Goal: Task Accomplishment & Management: Manage account settings

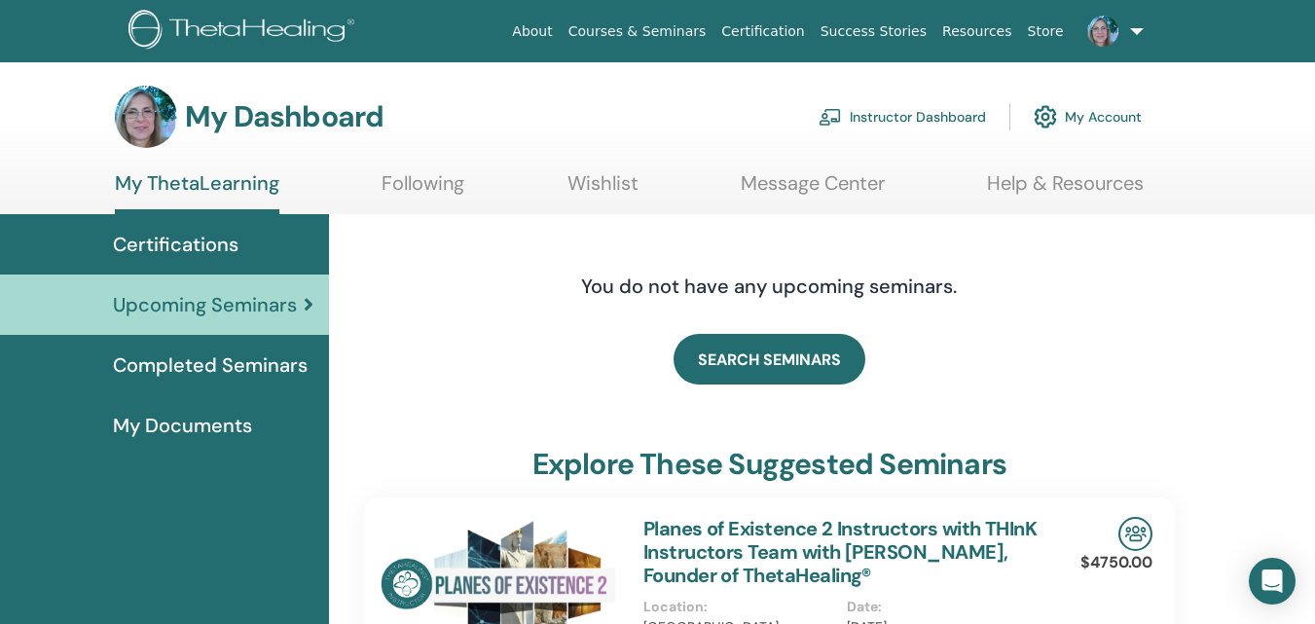
click at [264, 362] on span "Completed Seminars" at bounding box center [210, 364] width 195 height 29
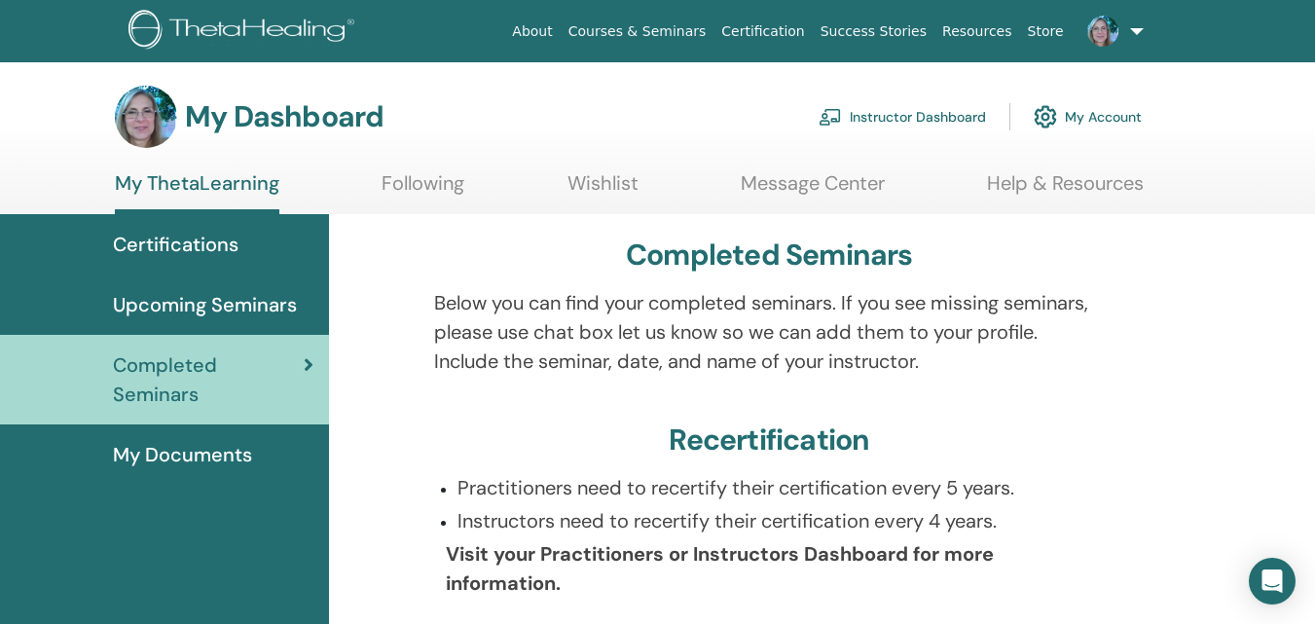
click at [208, 235] on span "Certifications" at bounding box center [176, 244] width 126 height 29
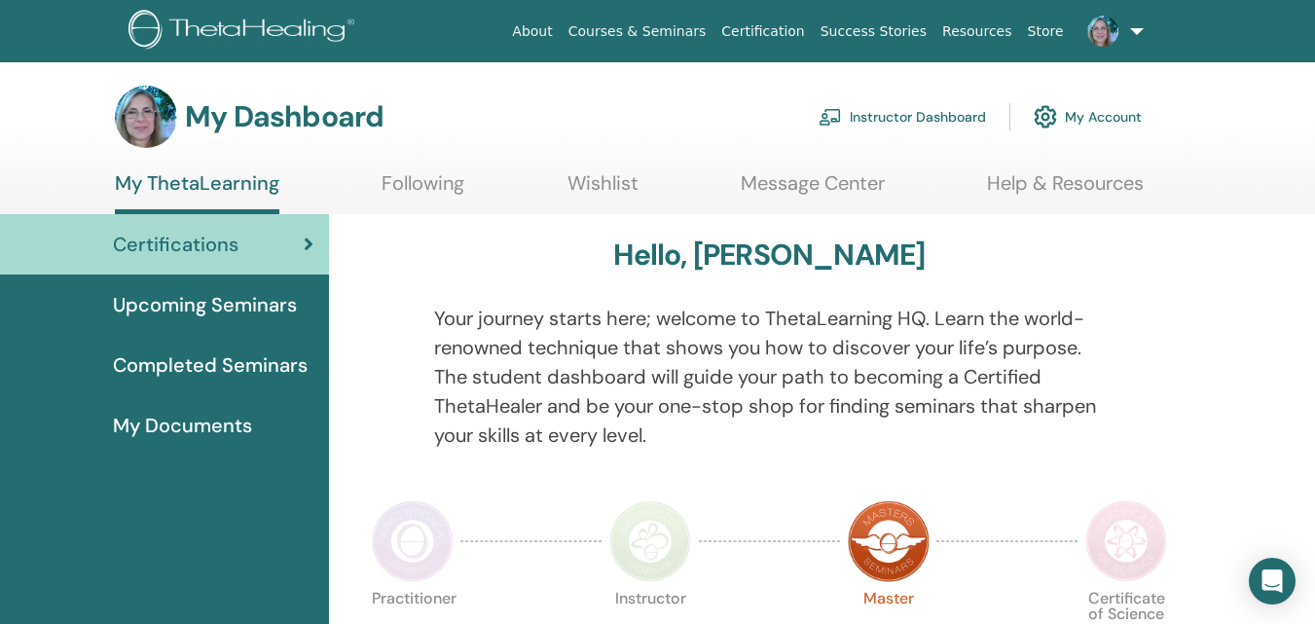
click at [897, 119] on link "Instructor Dashboard" at bounding box center [902, 116] width 167 height 43
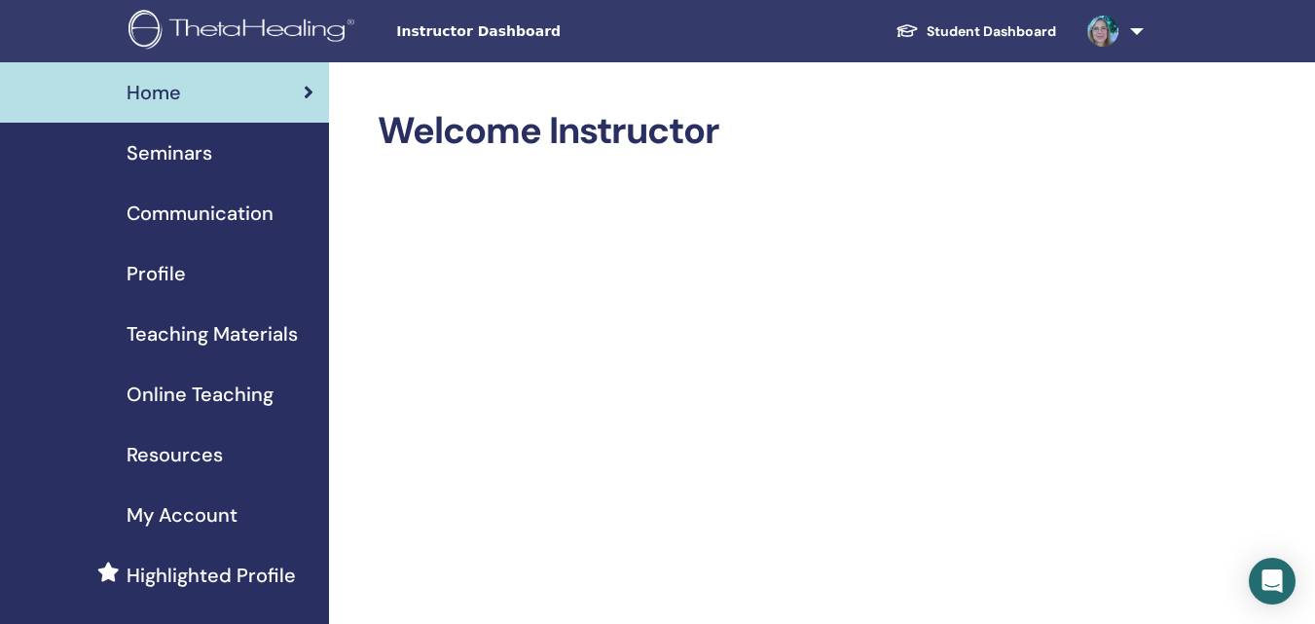
click at [194, 157] on span "Seminars" at bounding box center [170, 152] width 86 height 29
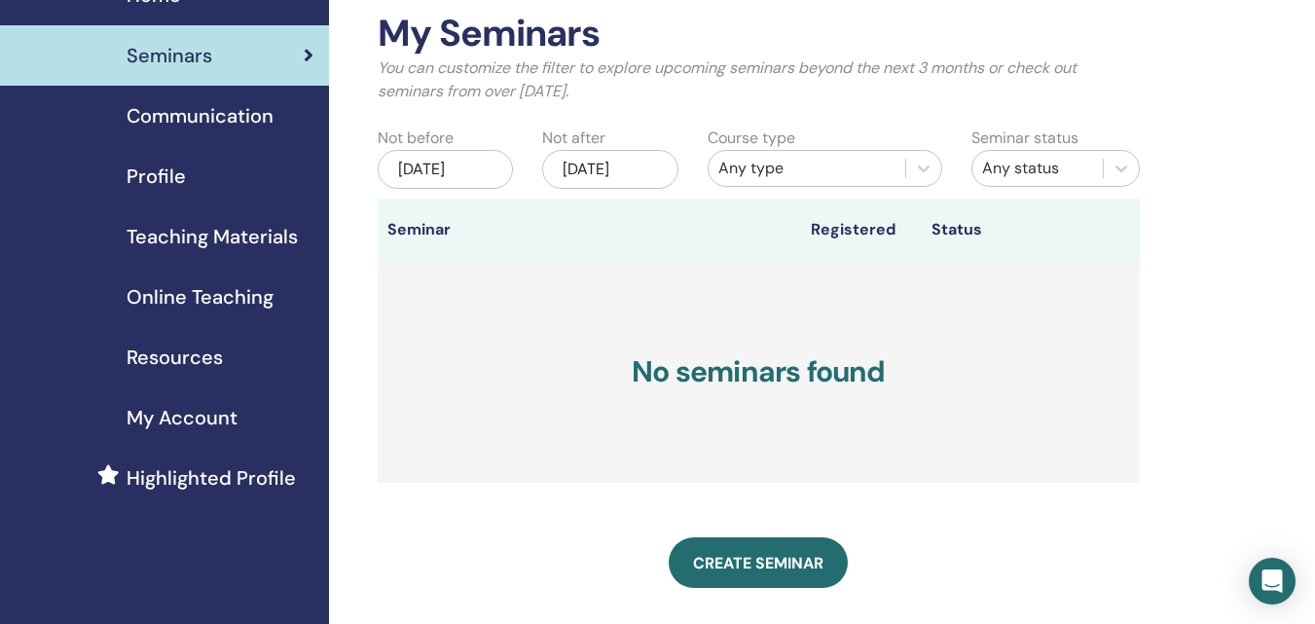
scroll to position [195, 0]
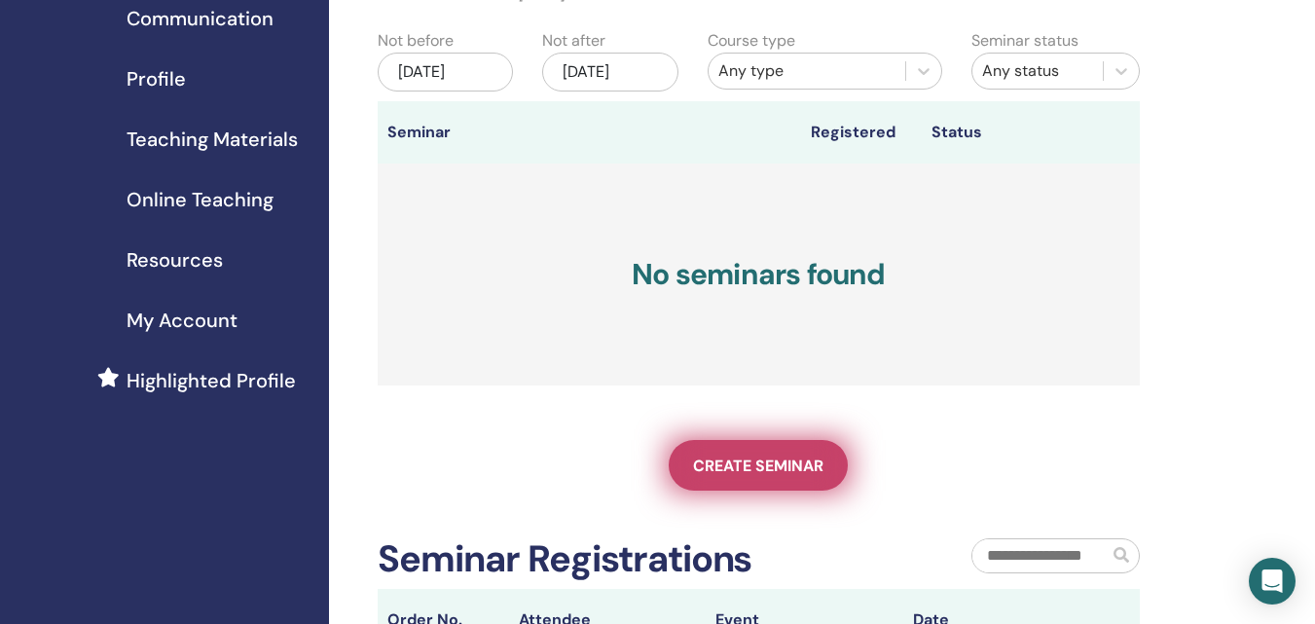
click at [729, 476] on span "Create seminar" at bounding box center [758, 466] width 130 height 20
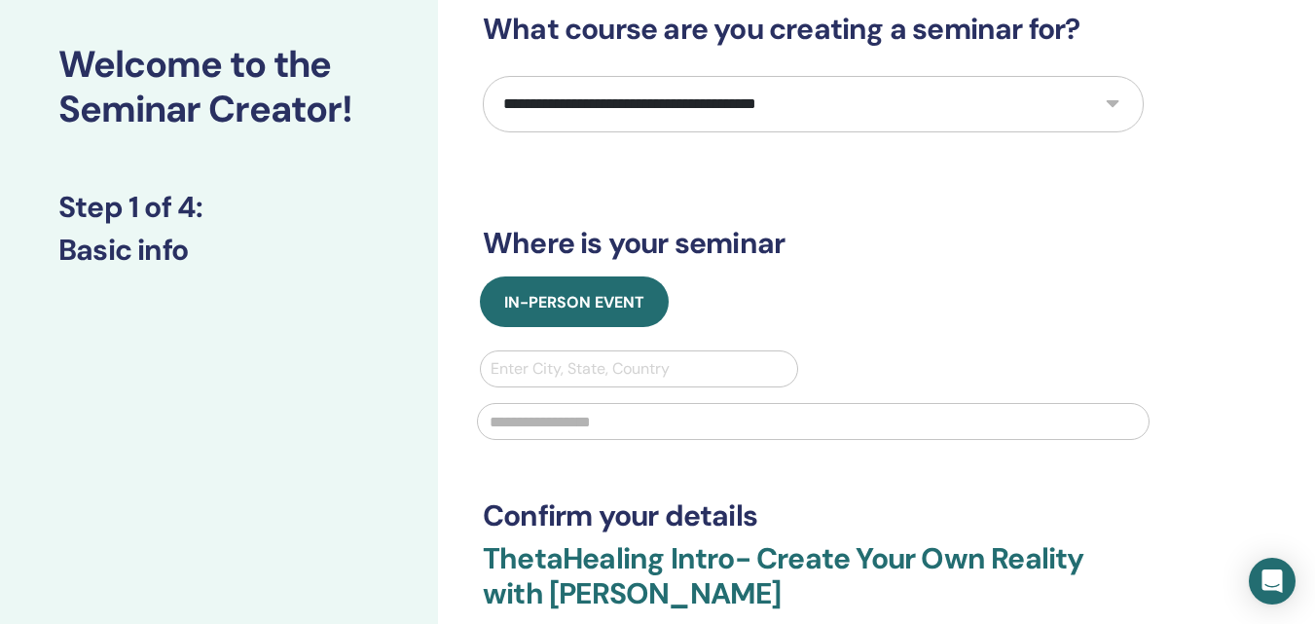
scroll to position [195, 0]
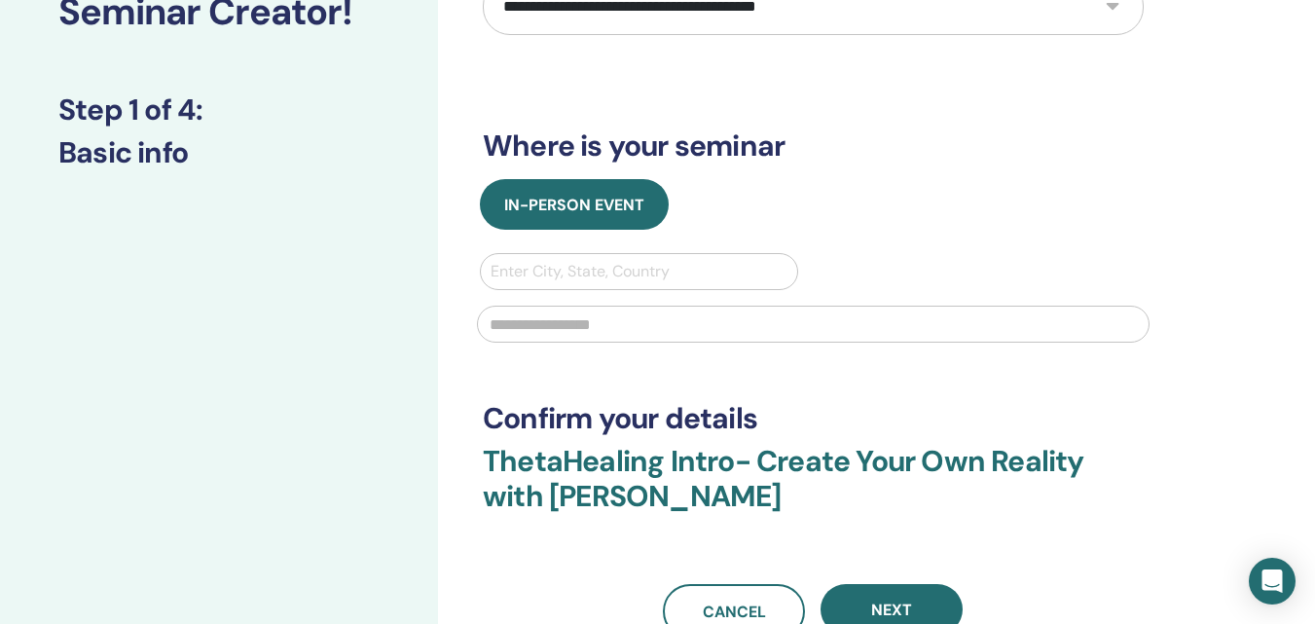
click at [599, 267] on div at bounding box center [639, 271] width 297 height 27
type input "********"
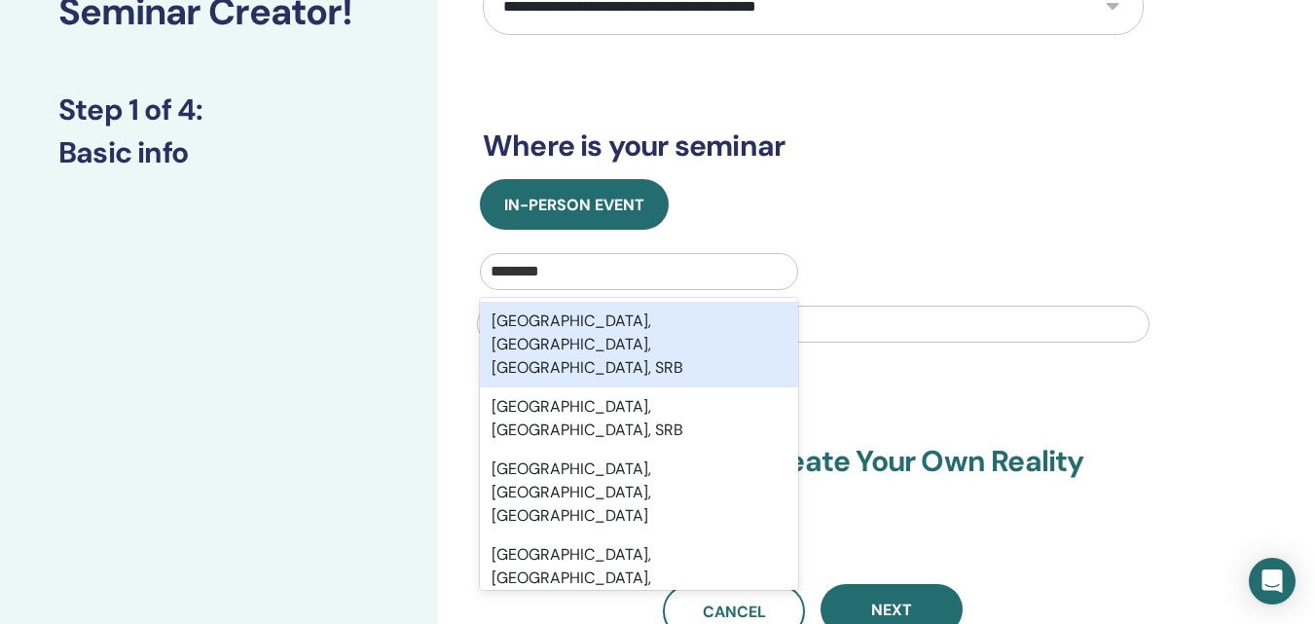
click at [653, 327] on div "Belgrade, Belgrade City, Central Serbia, SRB" at bounding box center [639, 345] width 318 height 86
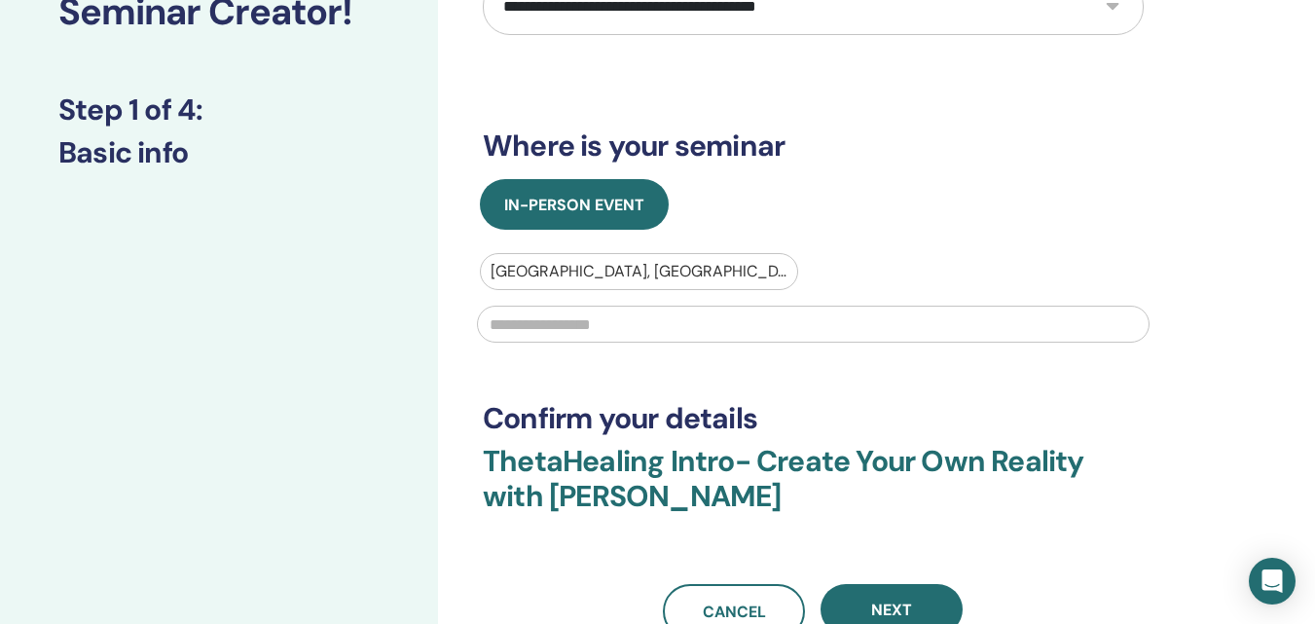
click at [601, 325] on input "text" at bounding box center [813, 324] width 673 height 37
type input "**********"
type input "********"
type input "**********"
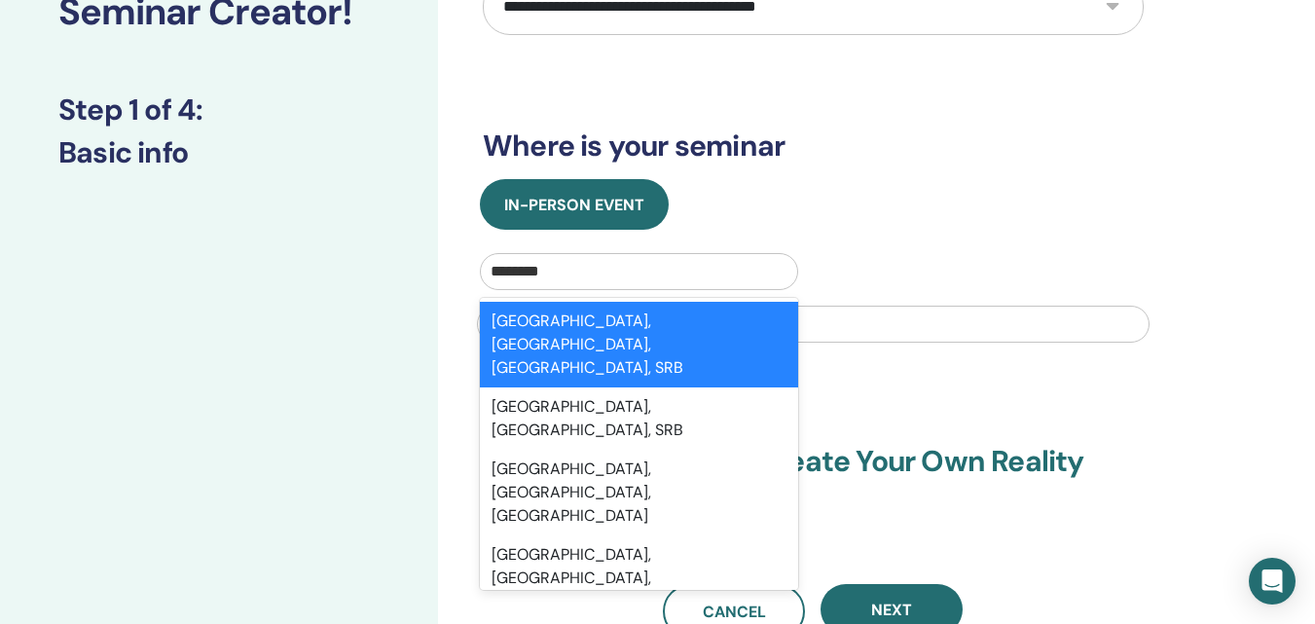
click at [742, 336] on div "Belgrade, Belgrade City, Central Serbia, SRB" at bounding box center [639, 345] width 318 height 86
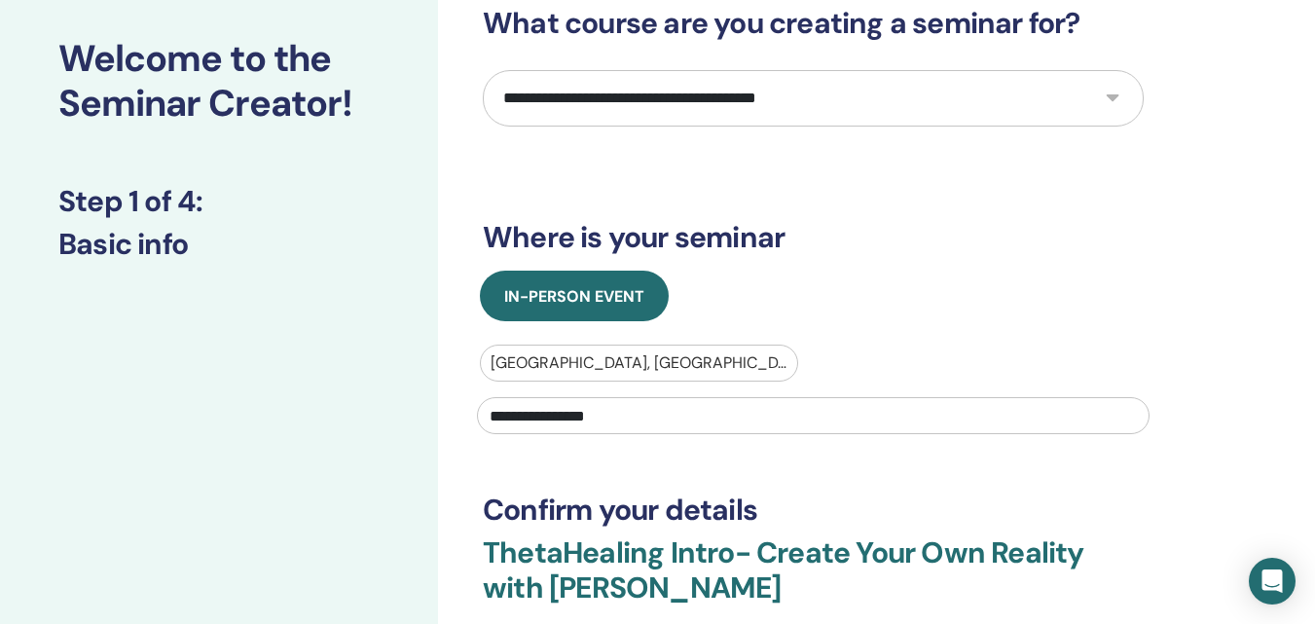
scroll to position [0, 0]
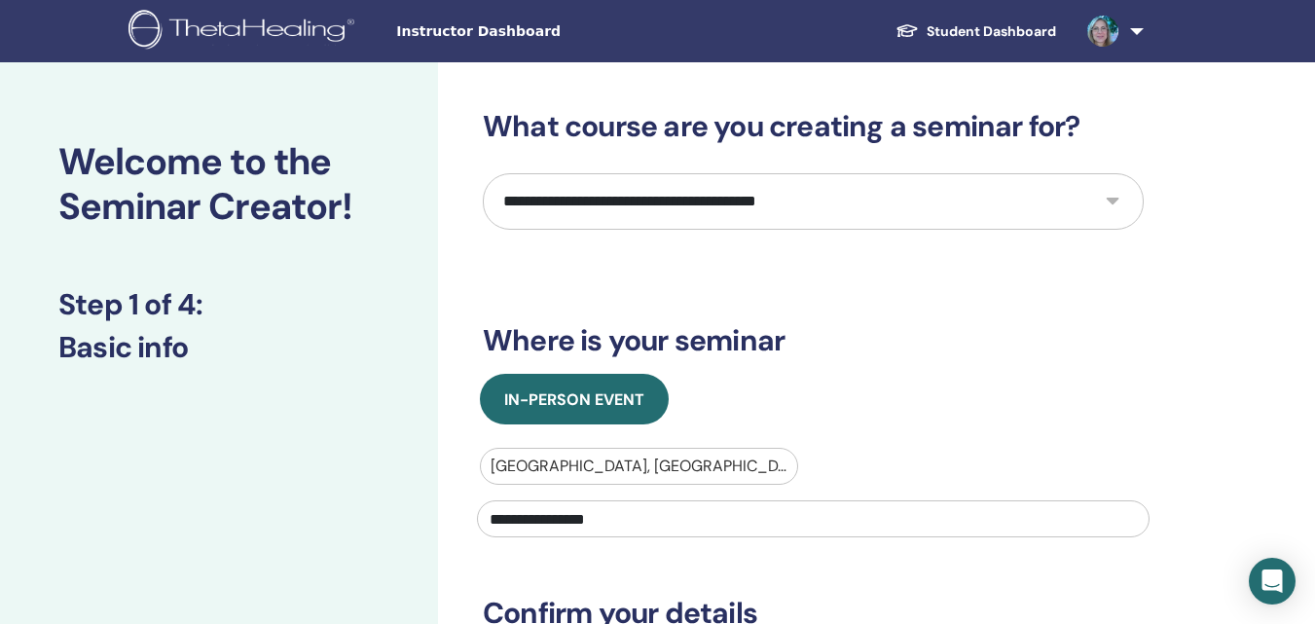
click at [1107, 198] on select "**********" at bounding box center [813, 201] width 661 height 56
select select "*"
click at [483, 173] on select "**********" at bounding box center [813, 201] width 661 height 56
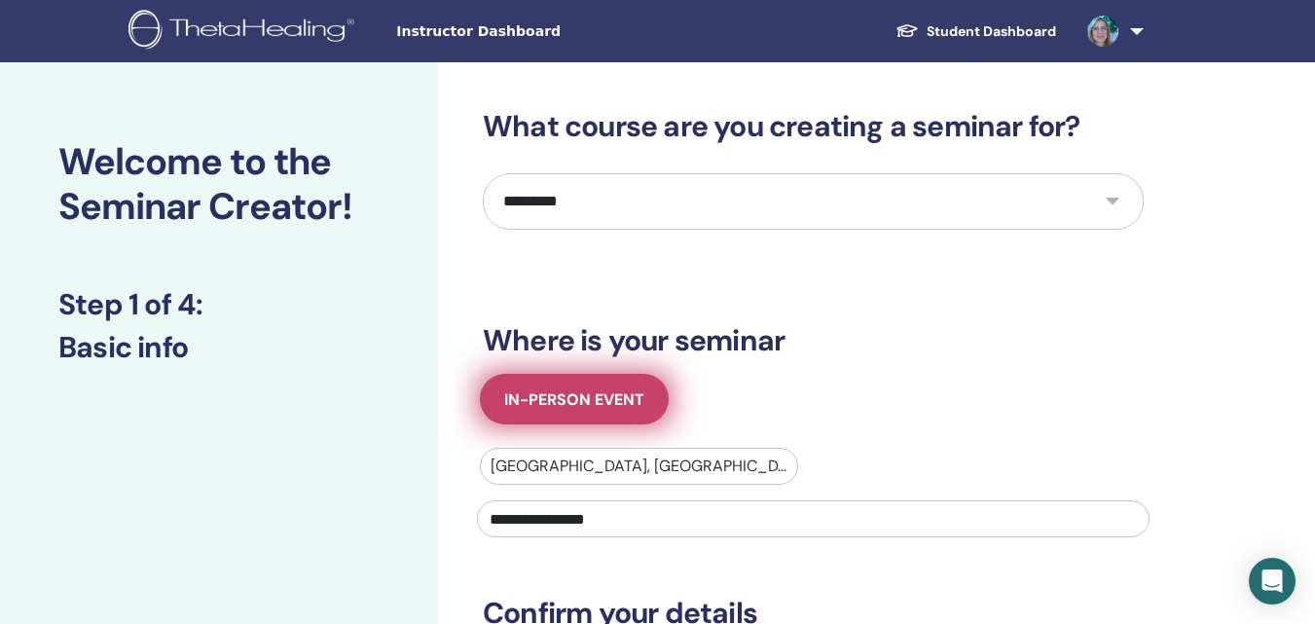
click at [609, 396] on span "In-Person Event" at bounding box center [574, 399] width 140 height 20
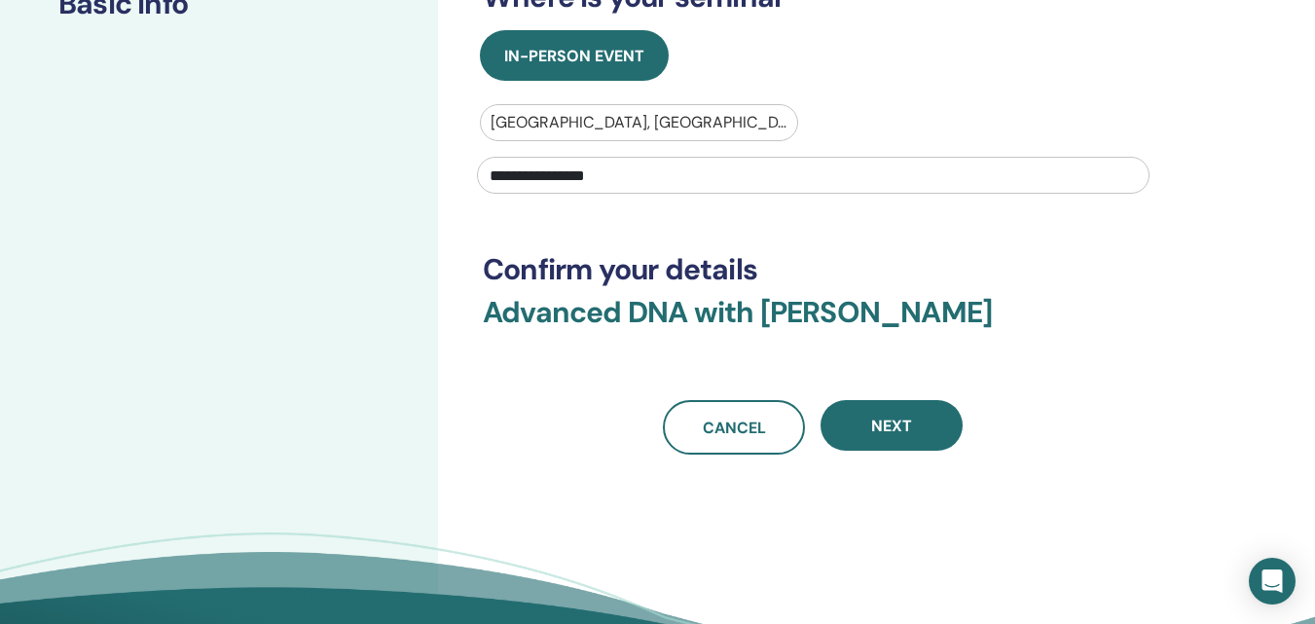
scroll to position [389, 0]
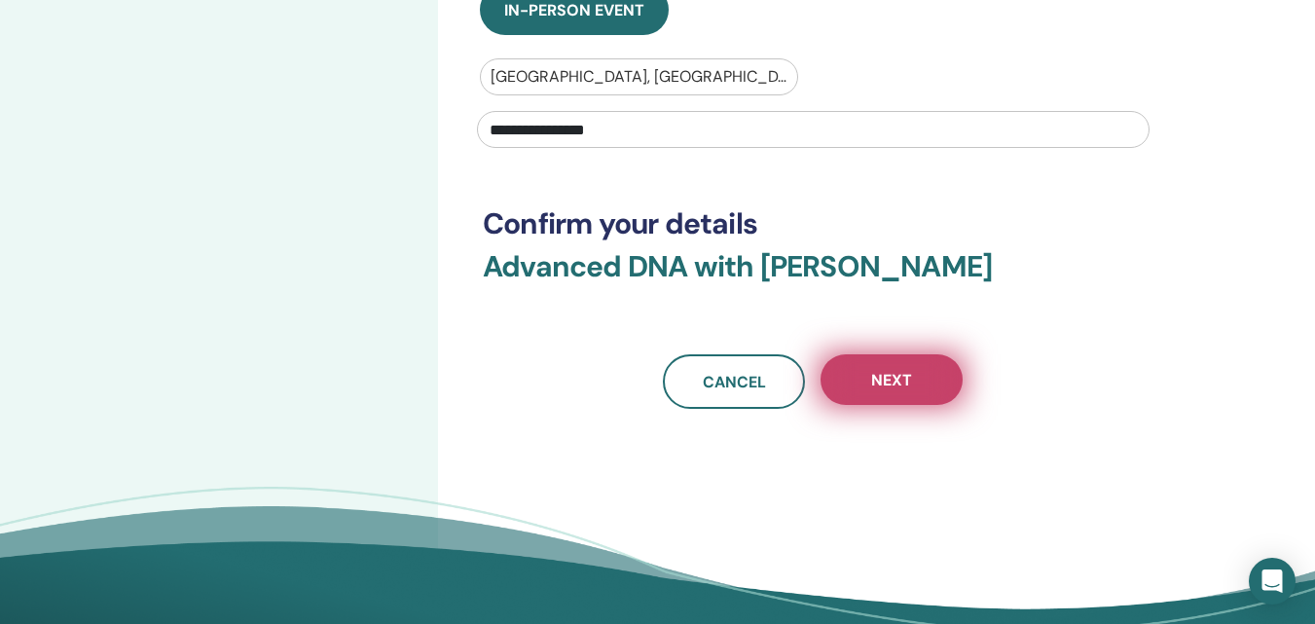
click at [862, 382] on button "Next" at bounding box center [891, 379] width 142 height 51
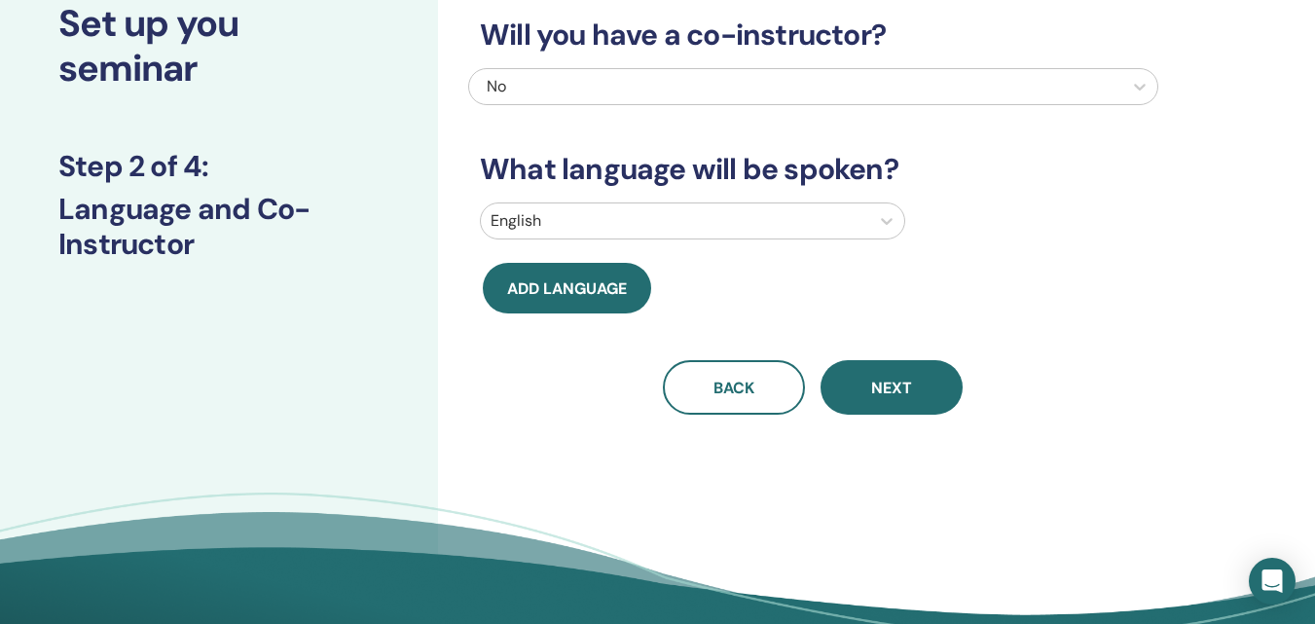
scroll to position [0, 0]
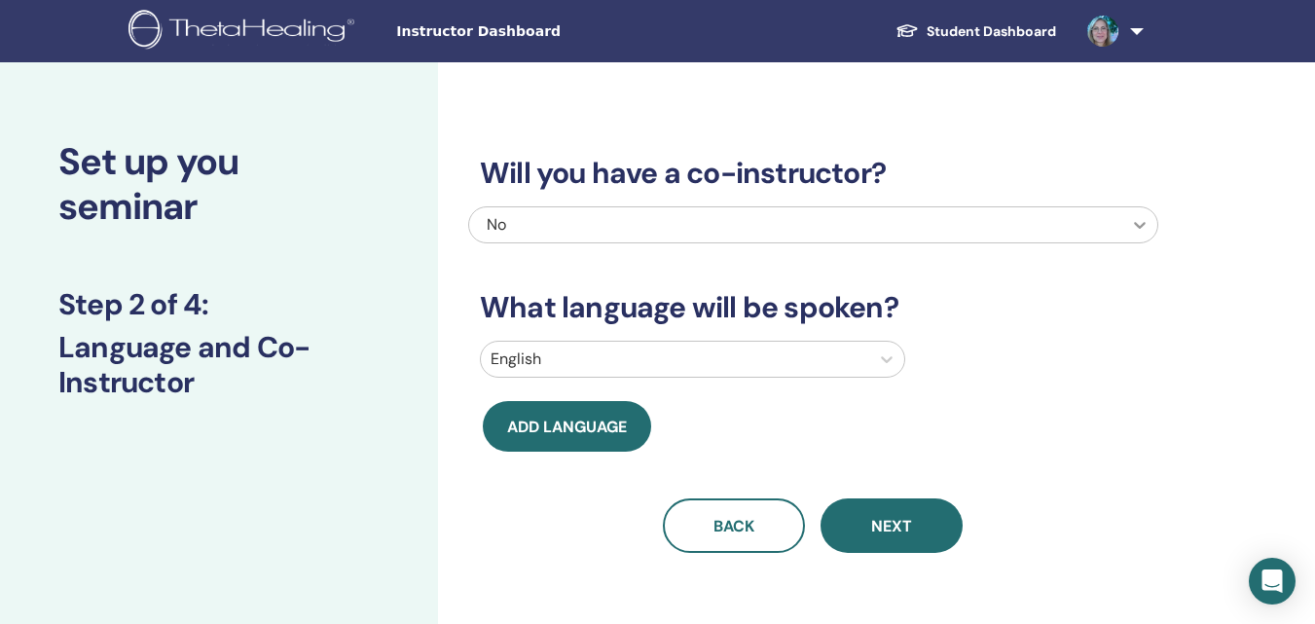
click at [1146, 222] on icon at bounding box center [1139, 224] width 19 height 19
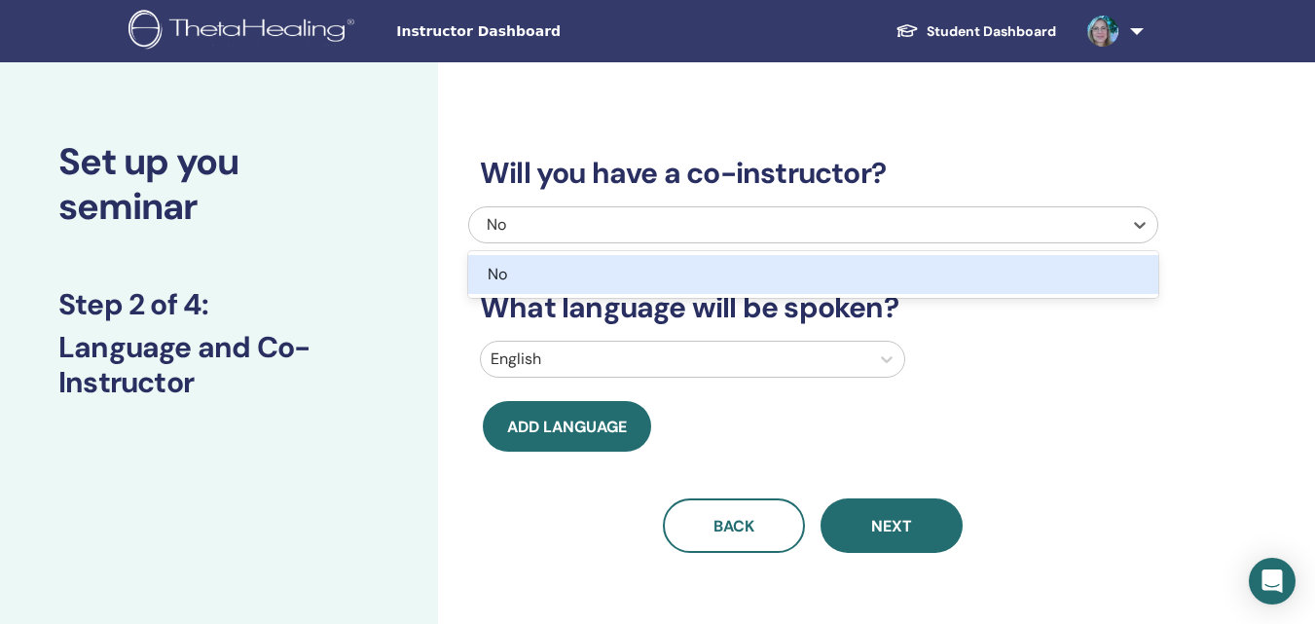
click at [985, 272] on div "No" at bounding box center [762, 274] width 548 height 23
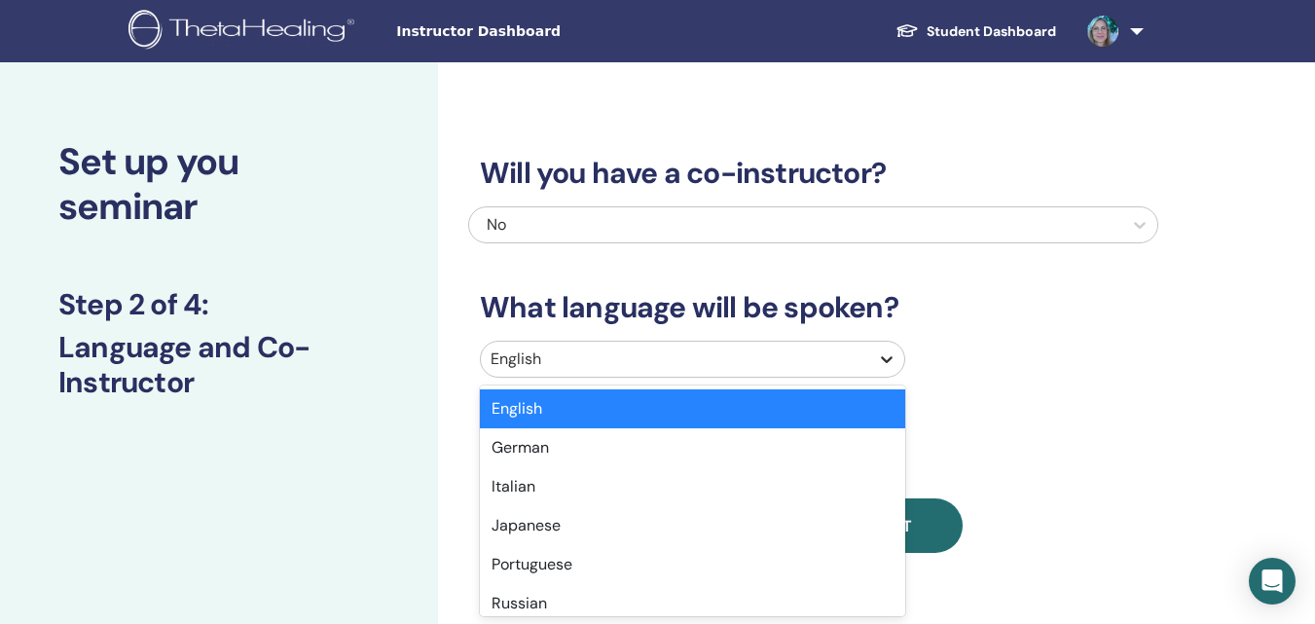
click at [886, 362] on icon at bounding box center [888, 359] width 12 height 7
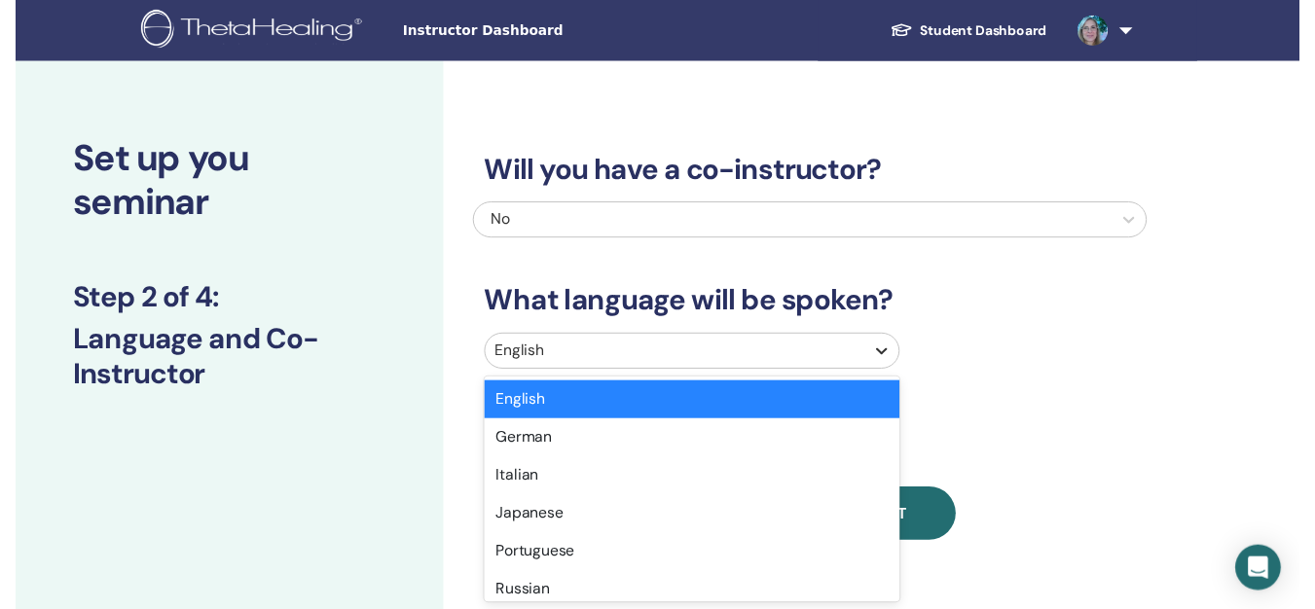
scroll to position [61, 0]
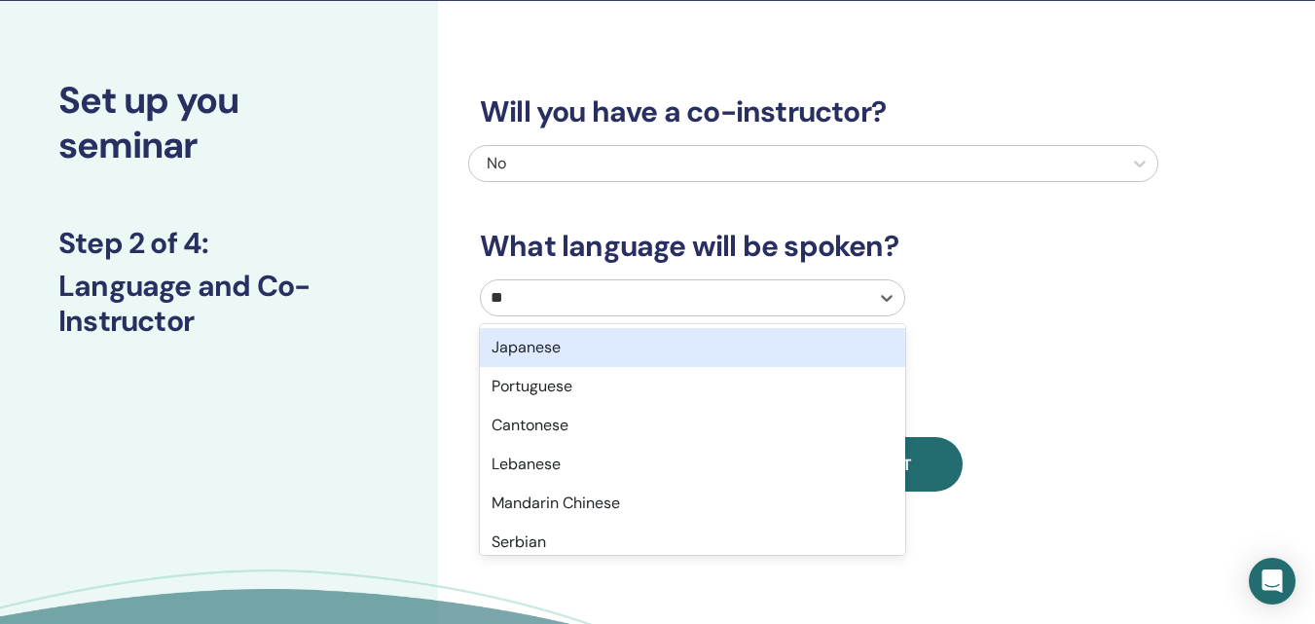
type input "***"
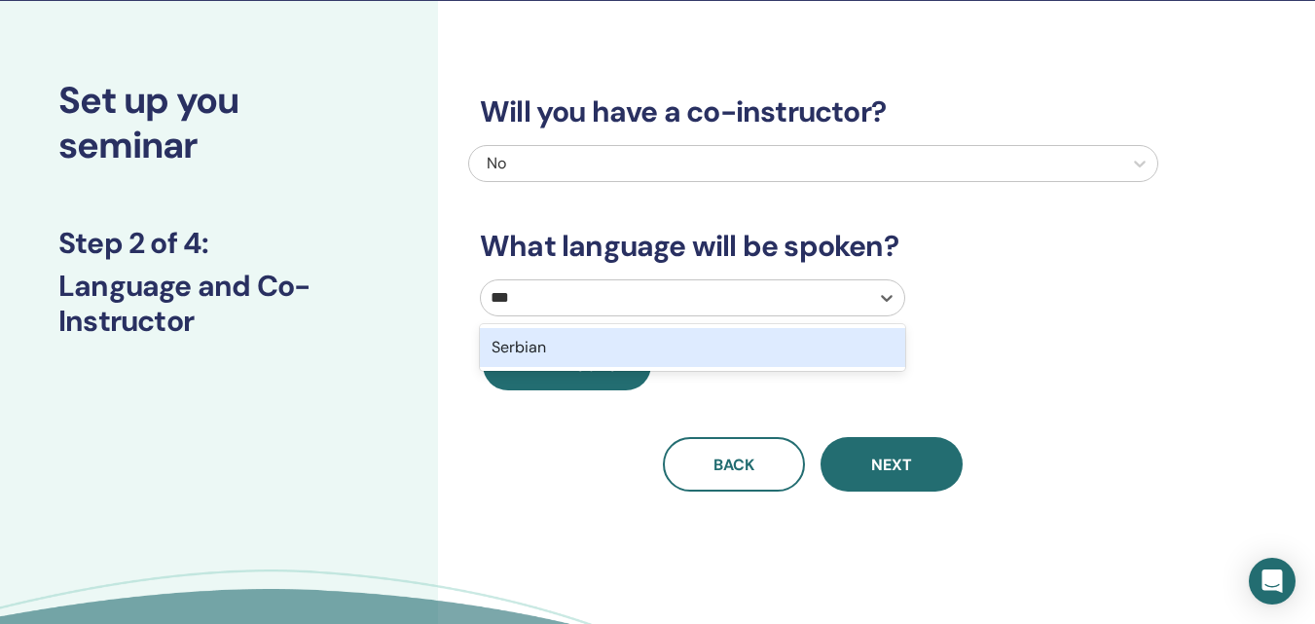
click at [537, 342] on div "Serbian" at bounding box center [692, 347] width 425 height 39
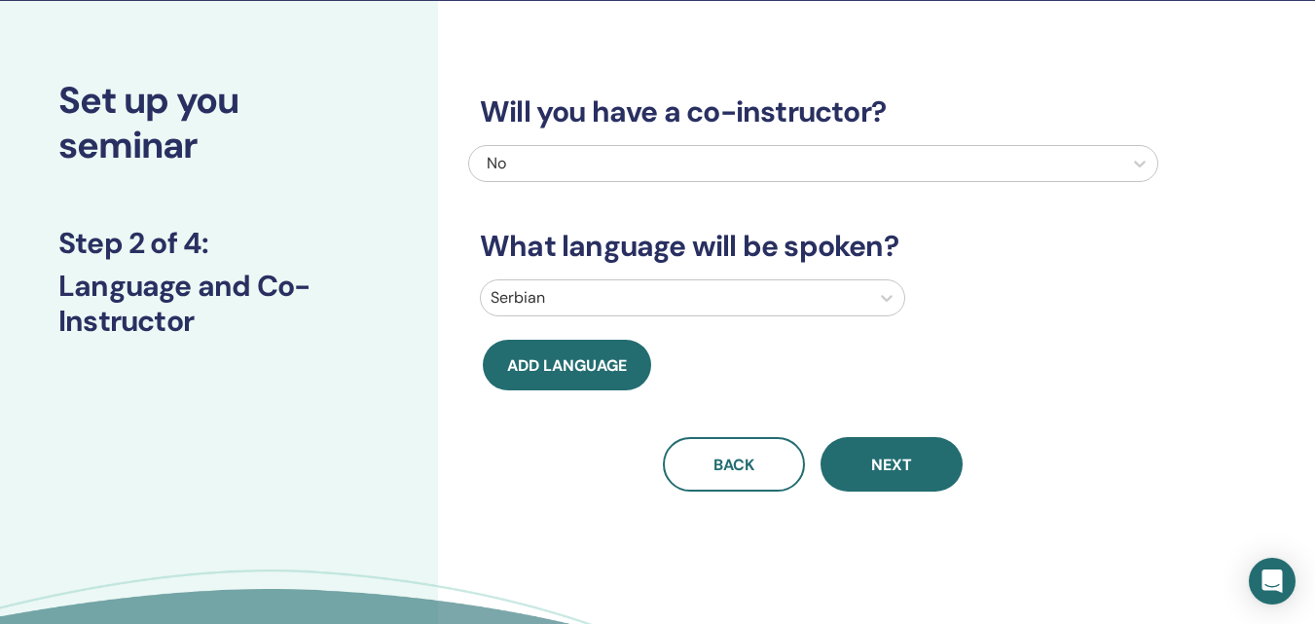
click at [569, 372] on span "Add language" at bounding box center [567, 365] width 120 height 20
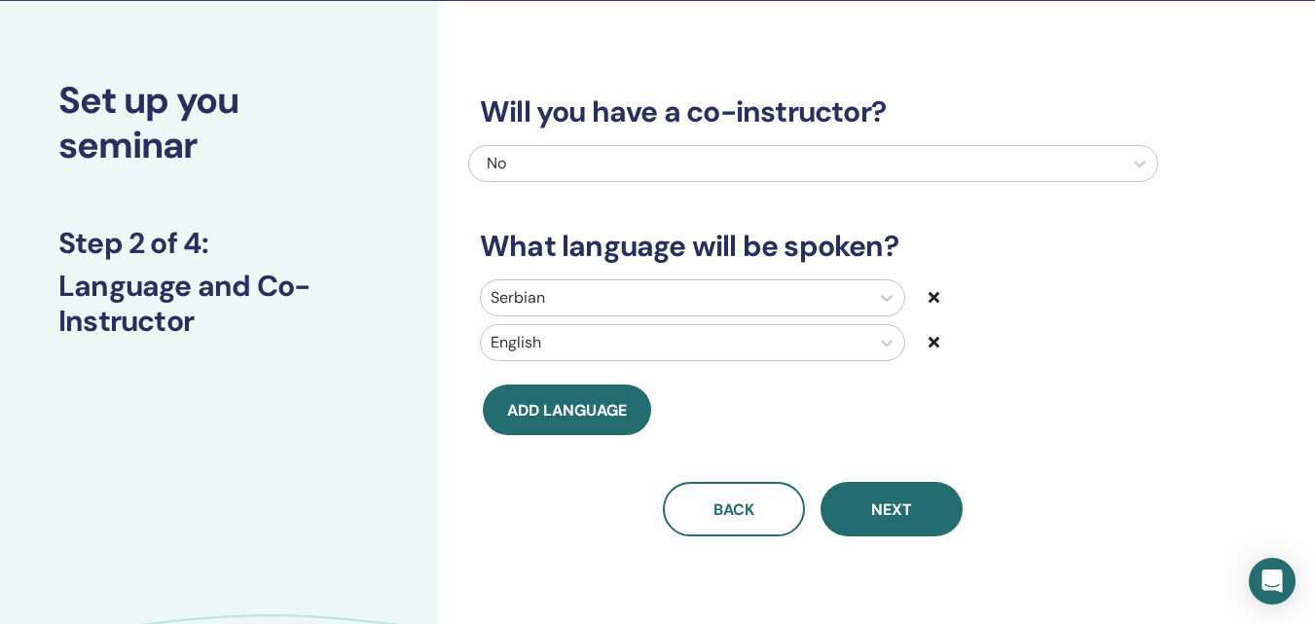
click at [933, 341] on icon at bounding box center [934, 342] width 11 height 16
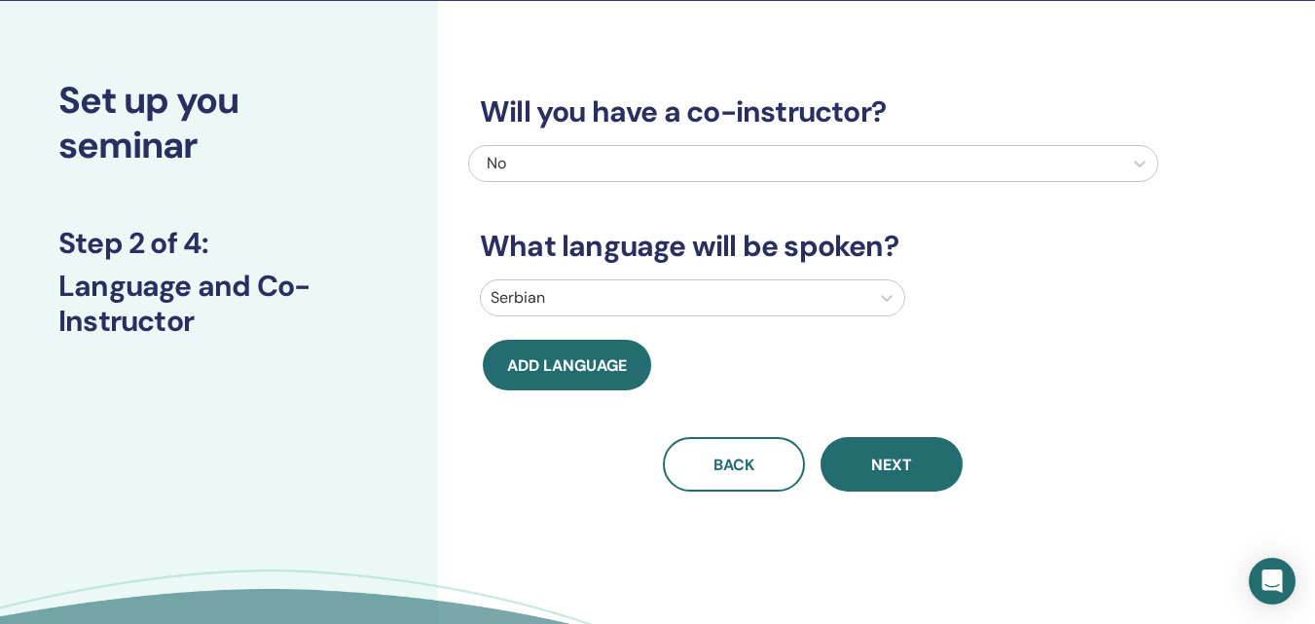
click at [915, 465] on button "Next" at bounding box center [891, 464] width 142 height 55
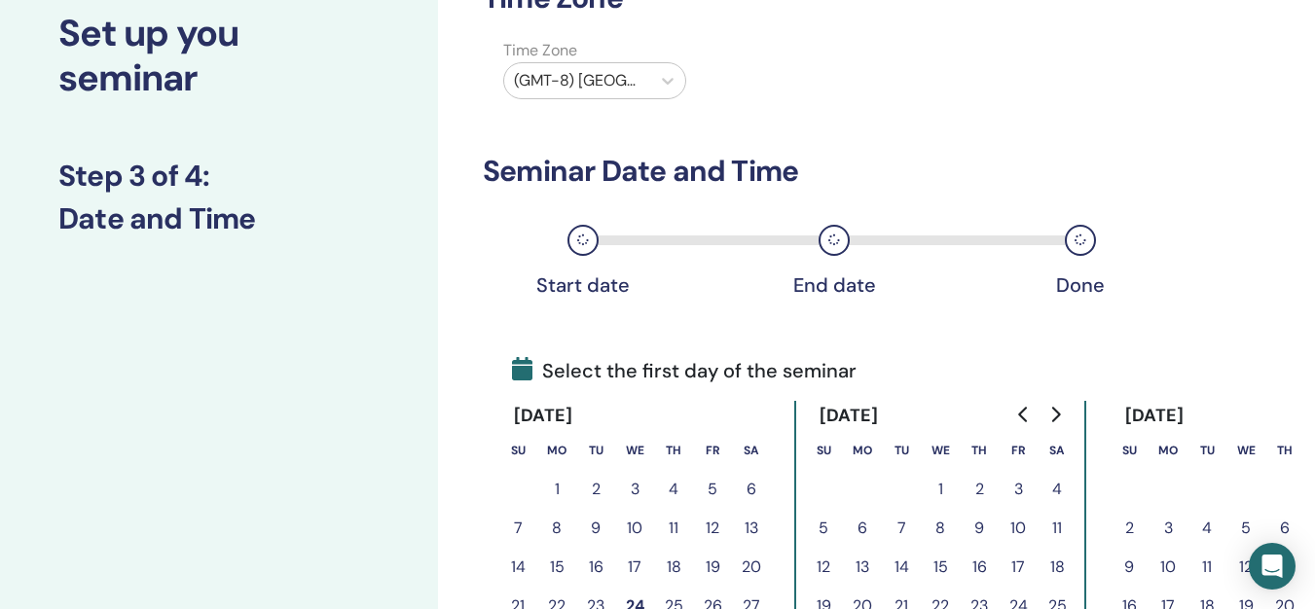
scroll to position [256, 0]
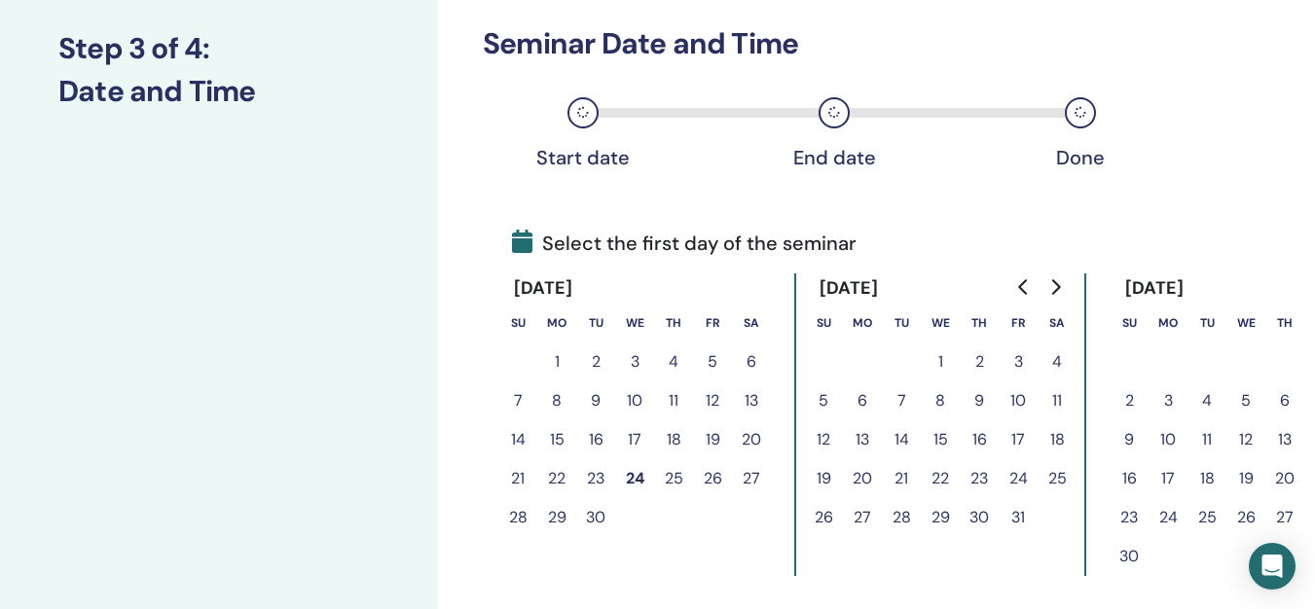
click at [674, 478] on button "25" at bounding box center [673, 478] width 39 height 39
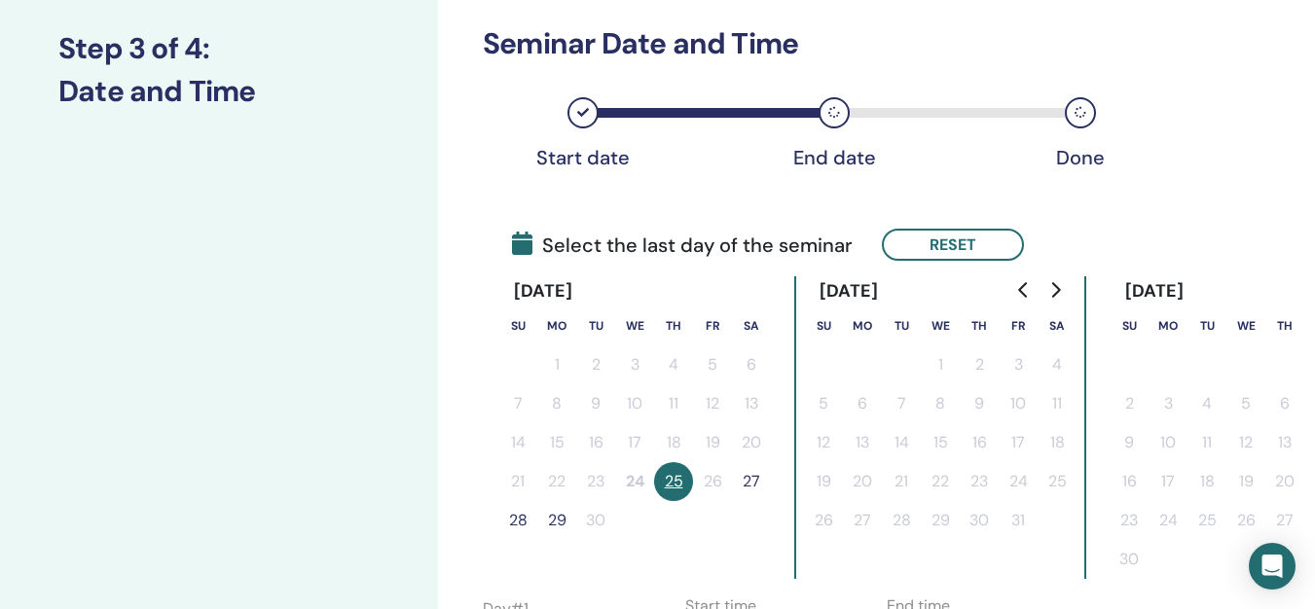
click at [746, 481] on button "27" at bounding box center [751, 481] width 39 height 39
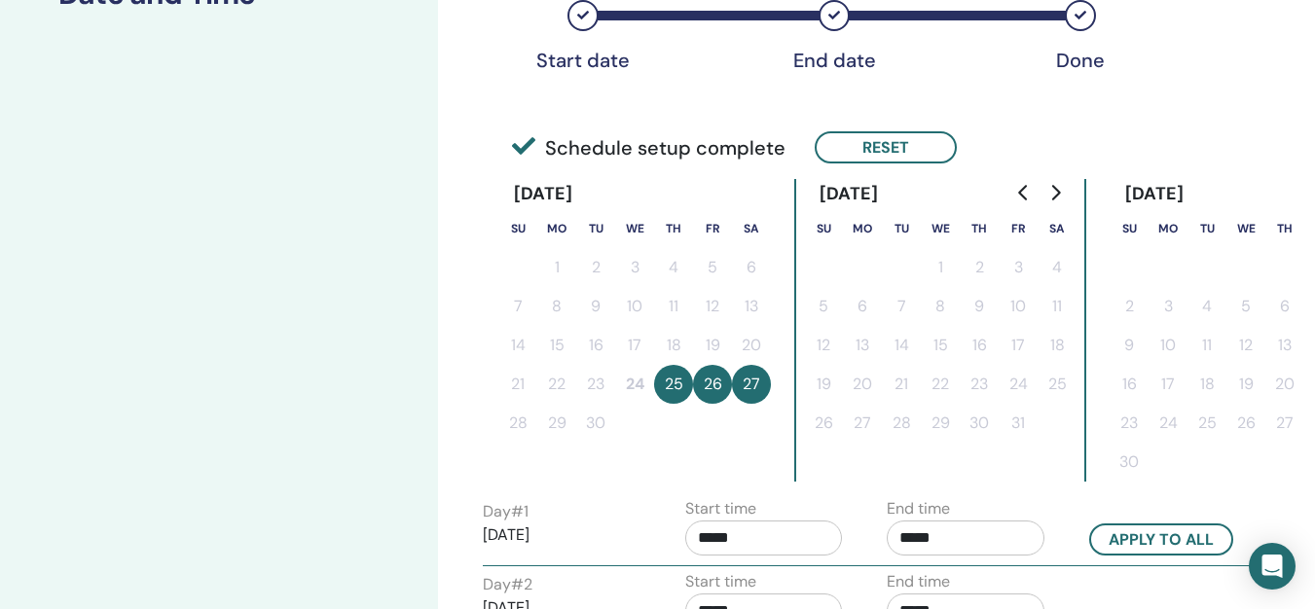
scroll to position [451, 0]
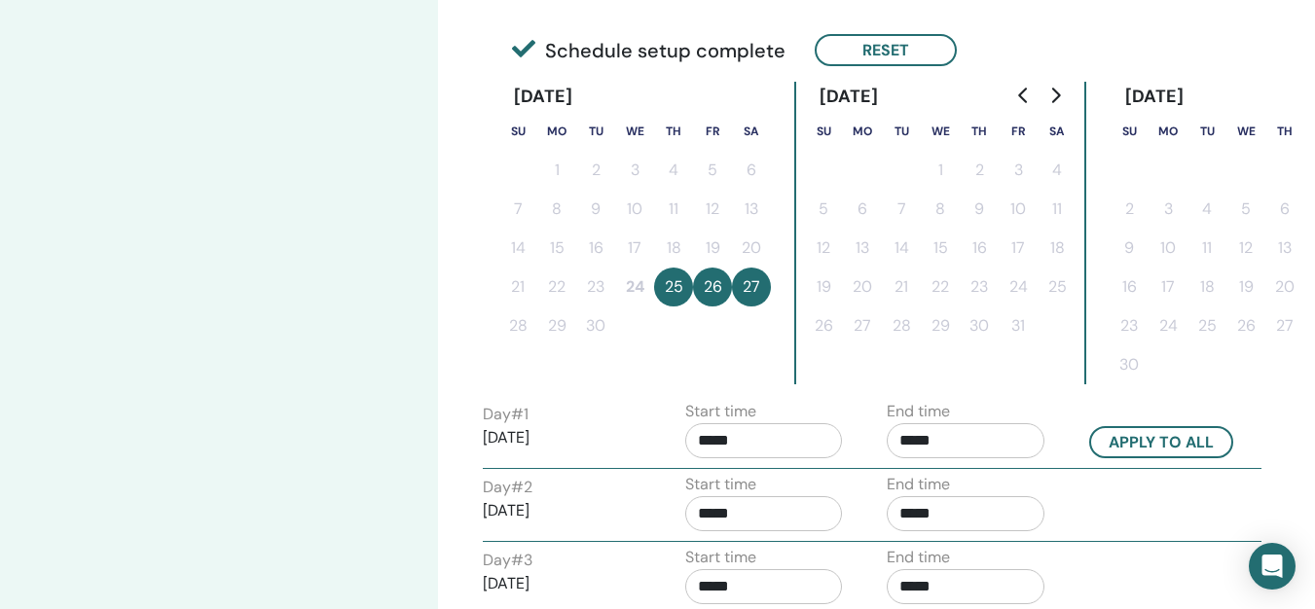
click at [912, 436] on input "*****" at bounding box center [966, 440] width 158 height 35
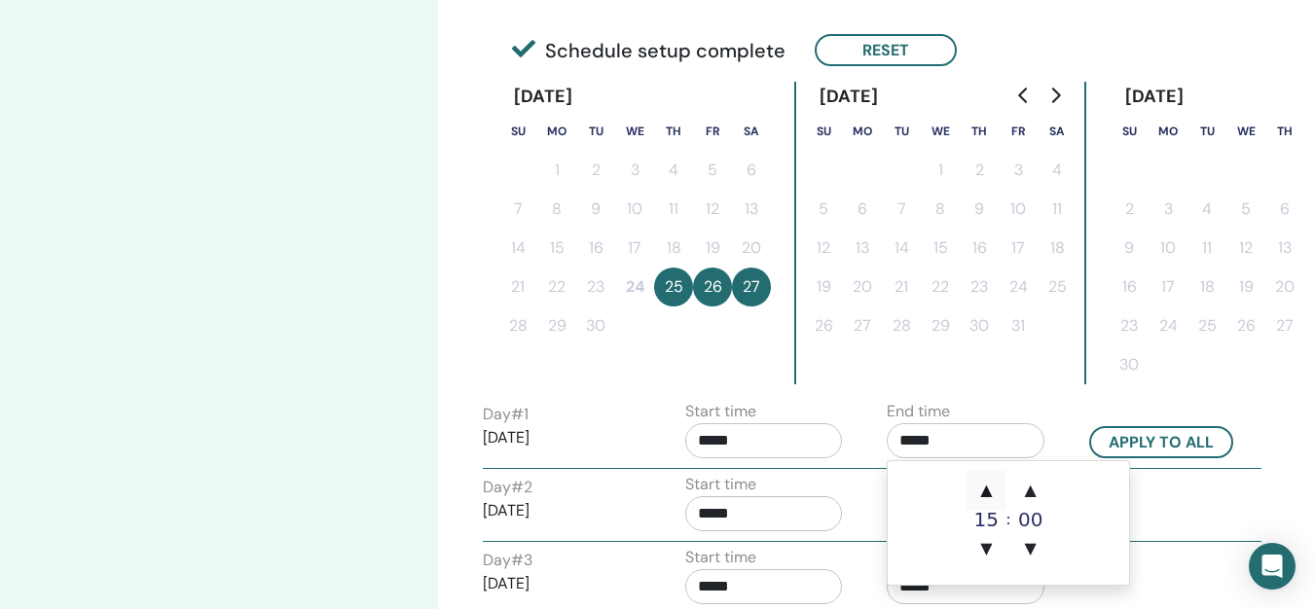
click at [987, 492] on span "▲" at bounding box center [985, 490] width 39 height 39
type input "*****"
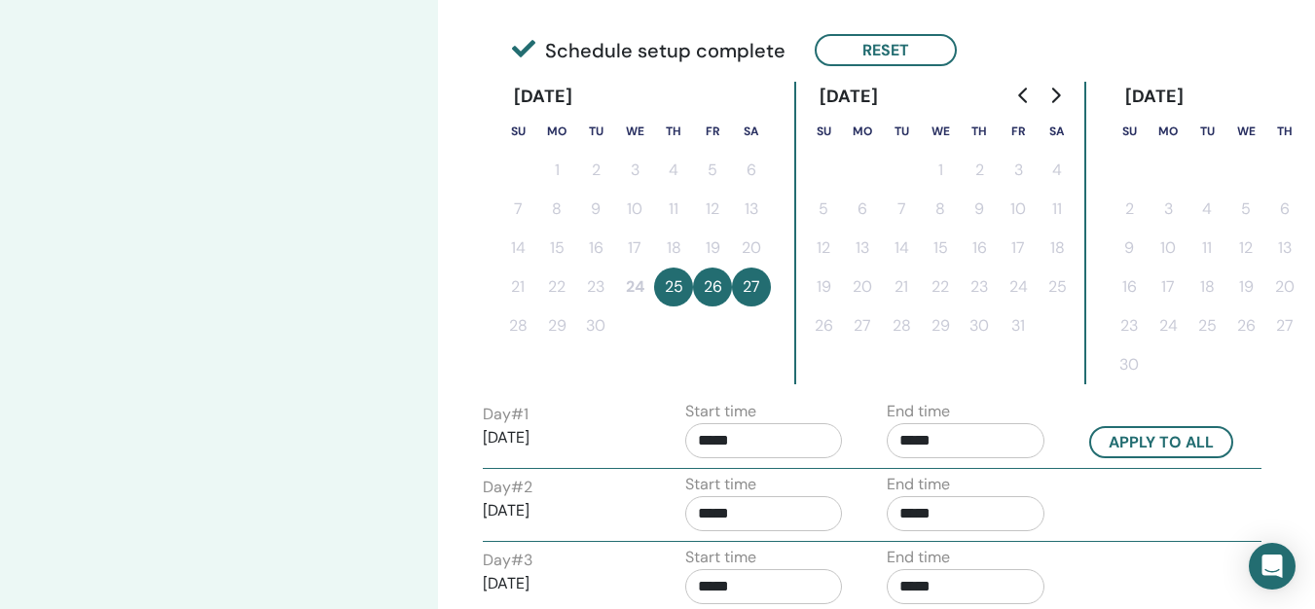
click at [1172, 493] on div "Day # 2 2025/09/26 Start time ***** End time *****" at bounding box center [872, 507] width 808 height 68
click at [1147, 444] on button "Apply to all" at bounding box center [1161, 442] width 144 height 32
type input "*****"
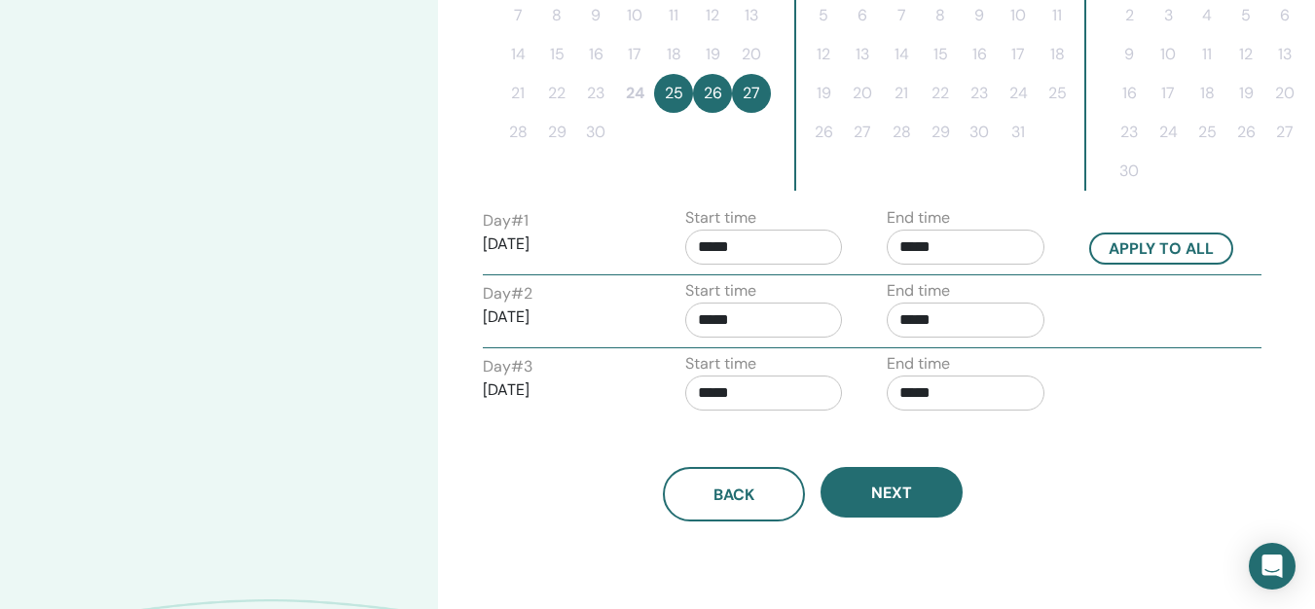
scroll to position [645, 0]
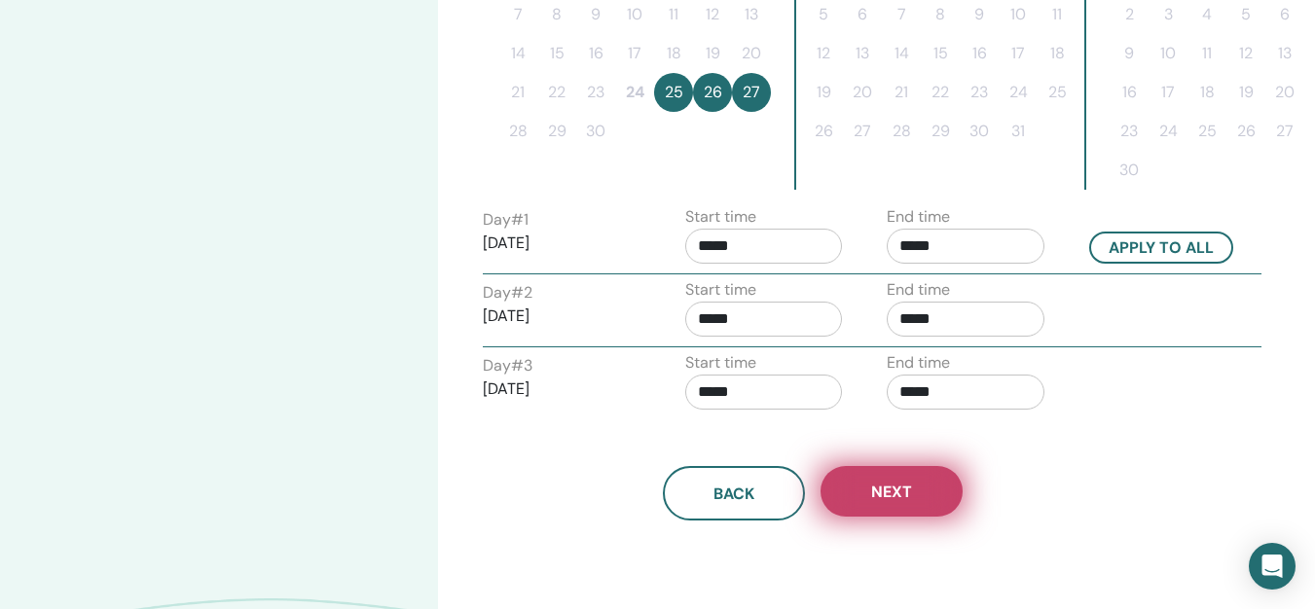
click at [899, 492] on span "Next" at bounding box center [891, 492] width 41 height 20
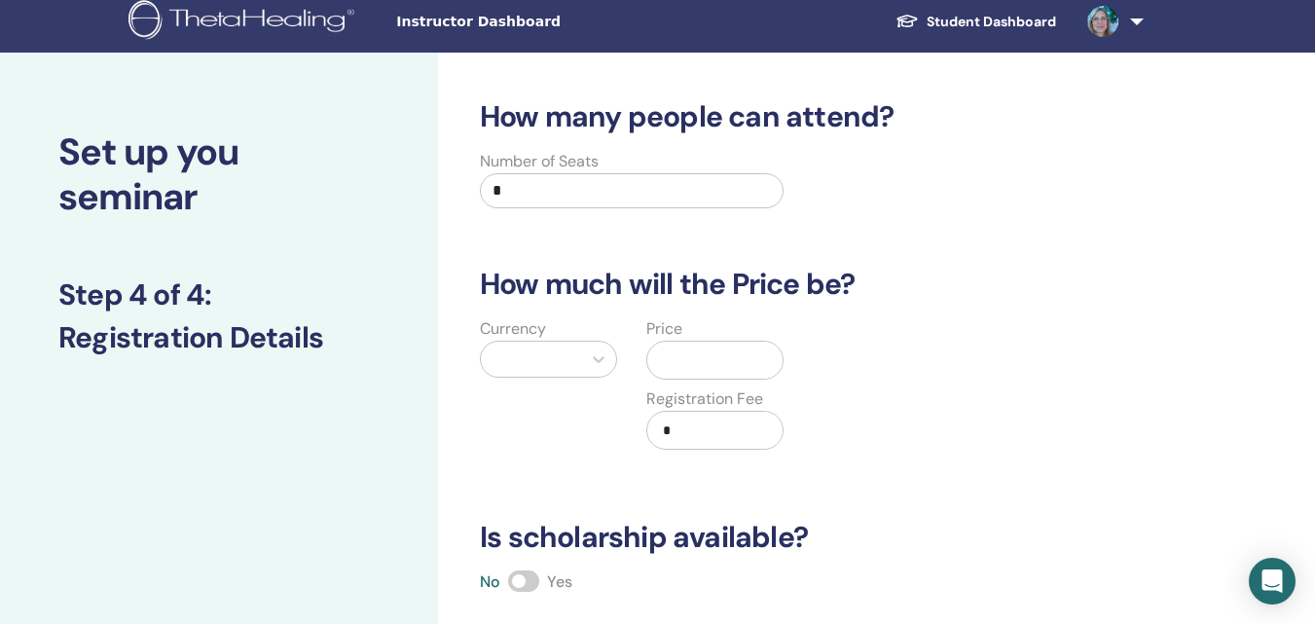
scroll to position [0, 0]
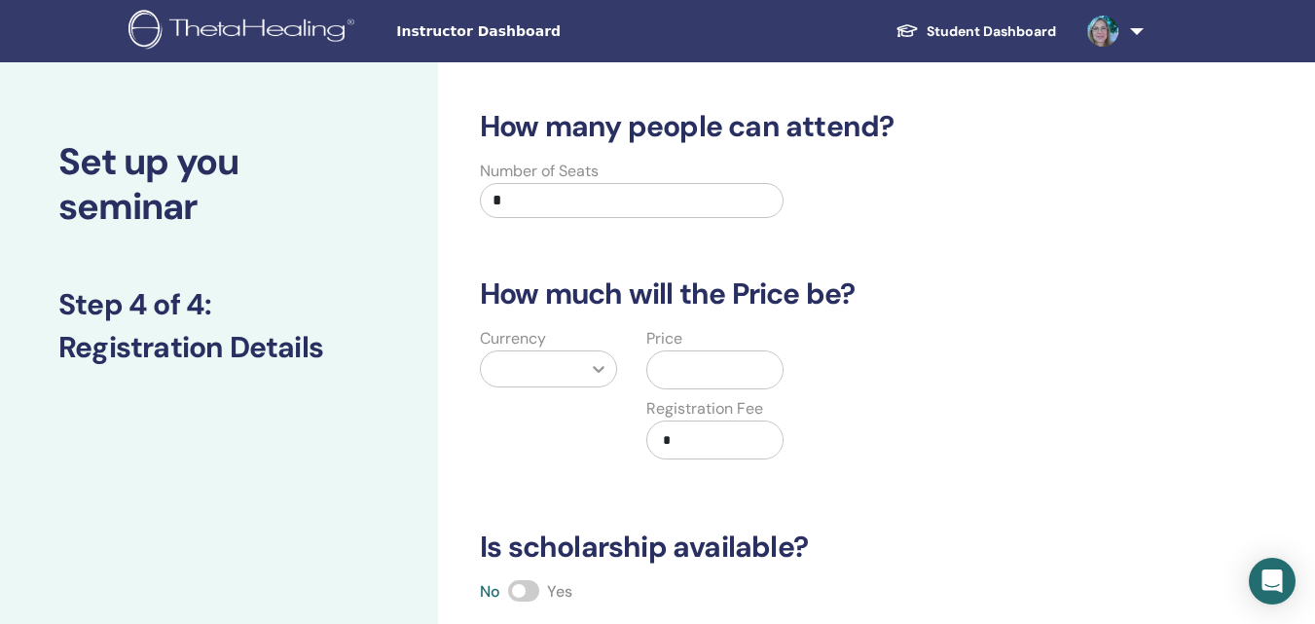
click at [599, 369] on icon at bounding box center [598, 368] width 19 height 19
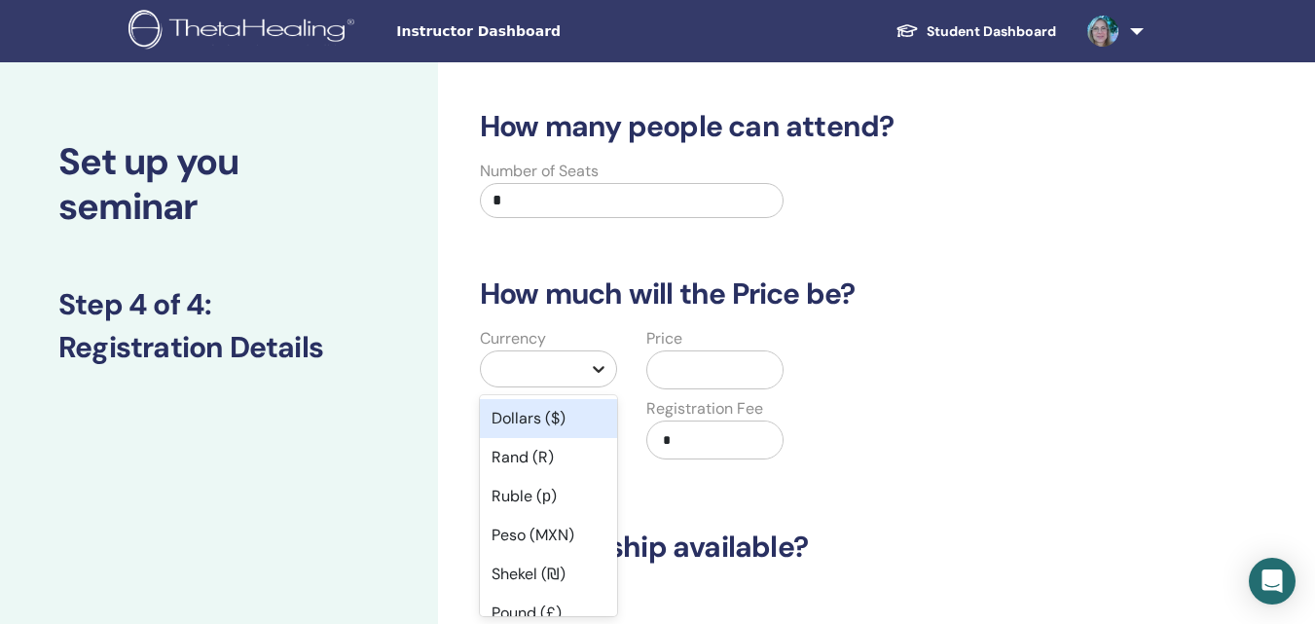
scroll to position [71, 0]
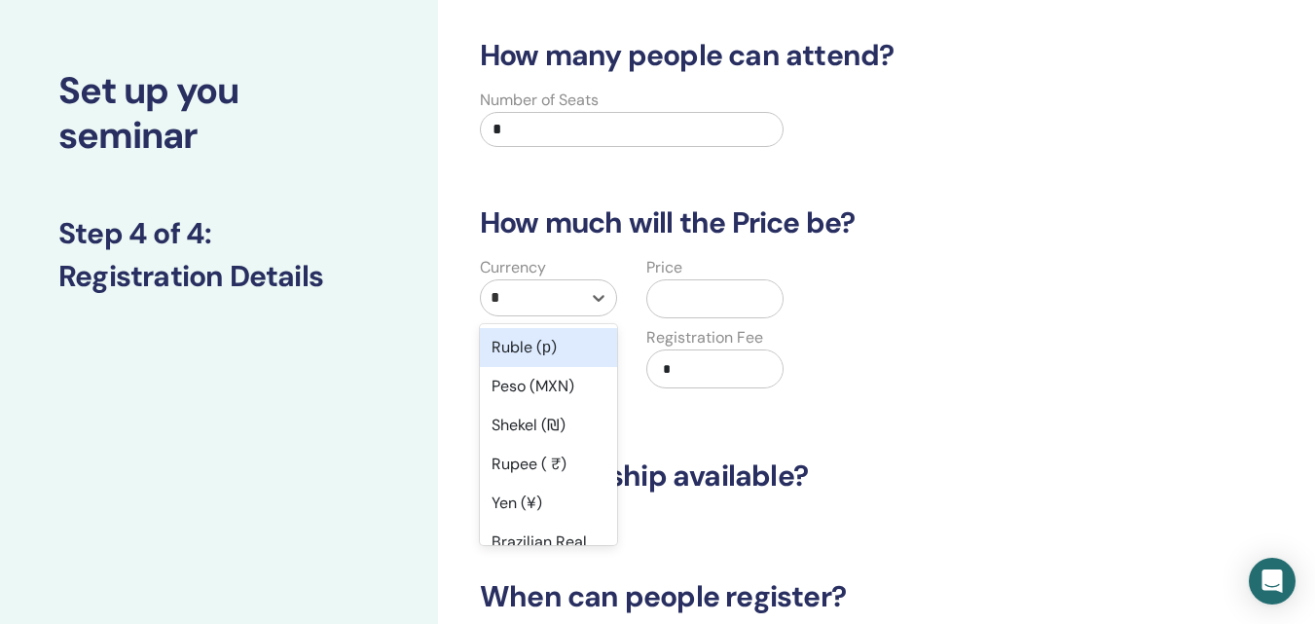
type input "**"
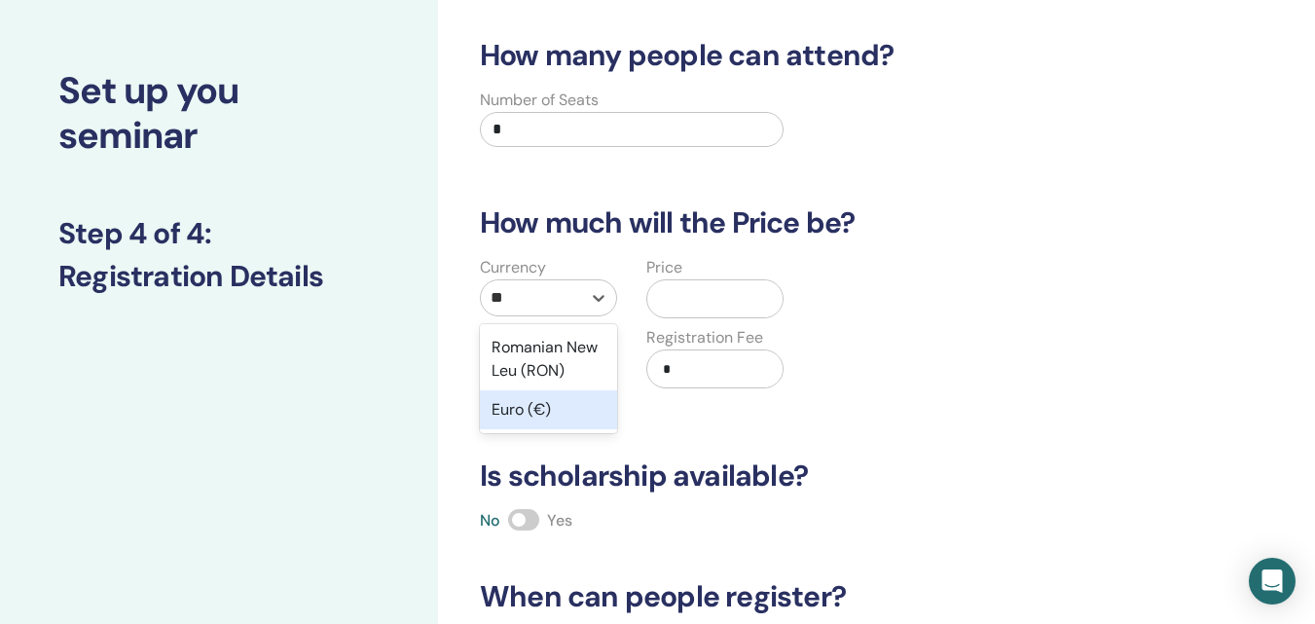
click at [589, 408] on div "Euro (€)" at bounding box center [548, 409] width 137 height 39
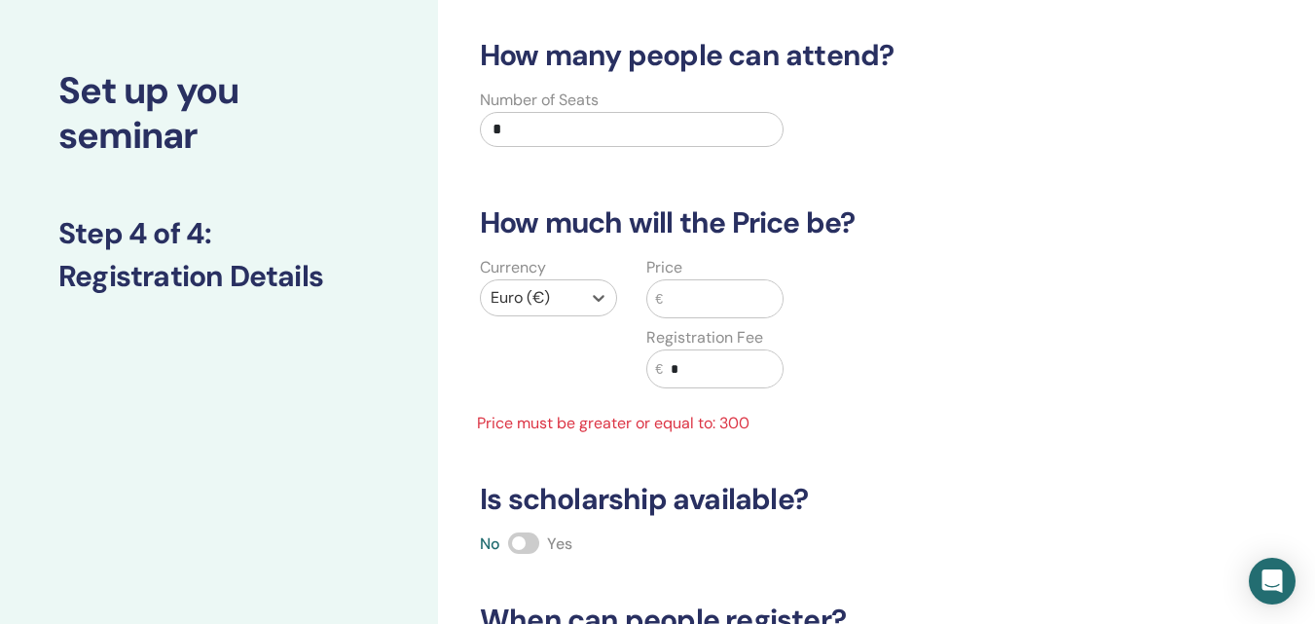
click at [711, 300] on input "text" at bounding box center [723, 298] width 120 height 37
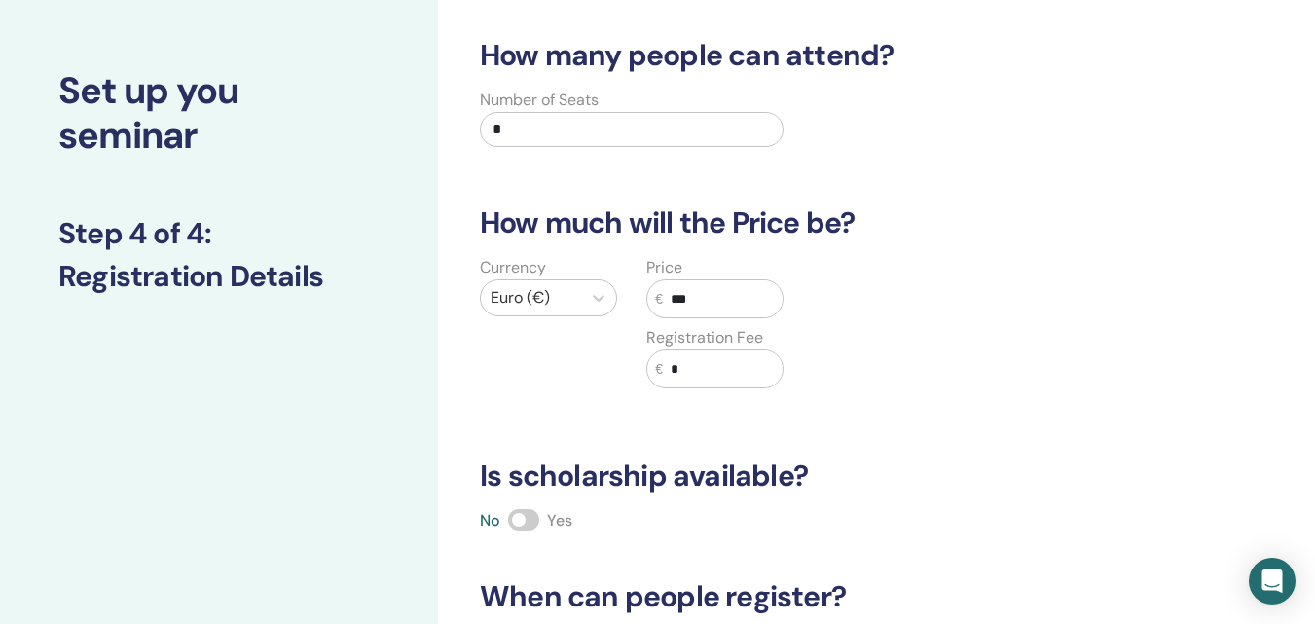
type input "***"
click at [707, 368] on input "*" at bounding box center [723, 368] width 120 height 37
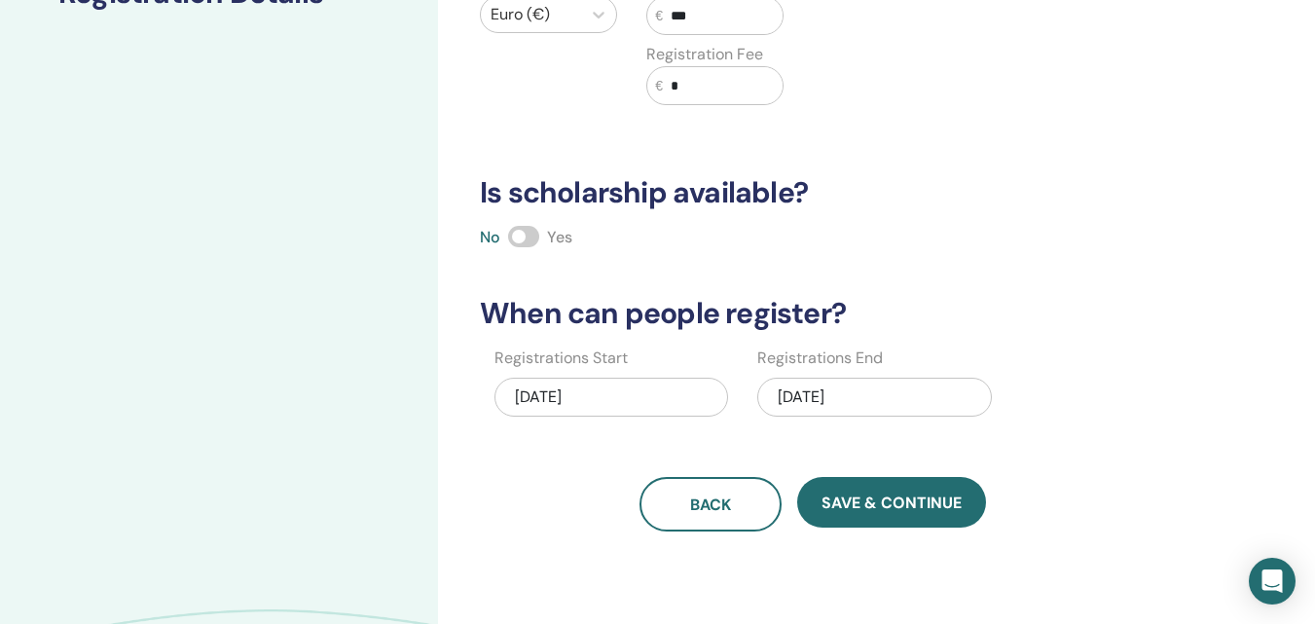
scroll to position [363, 0]
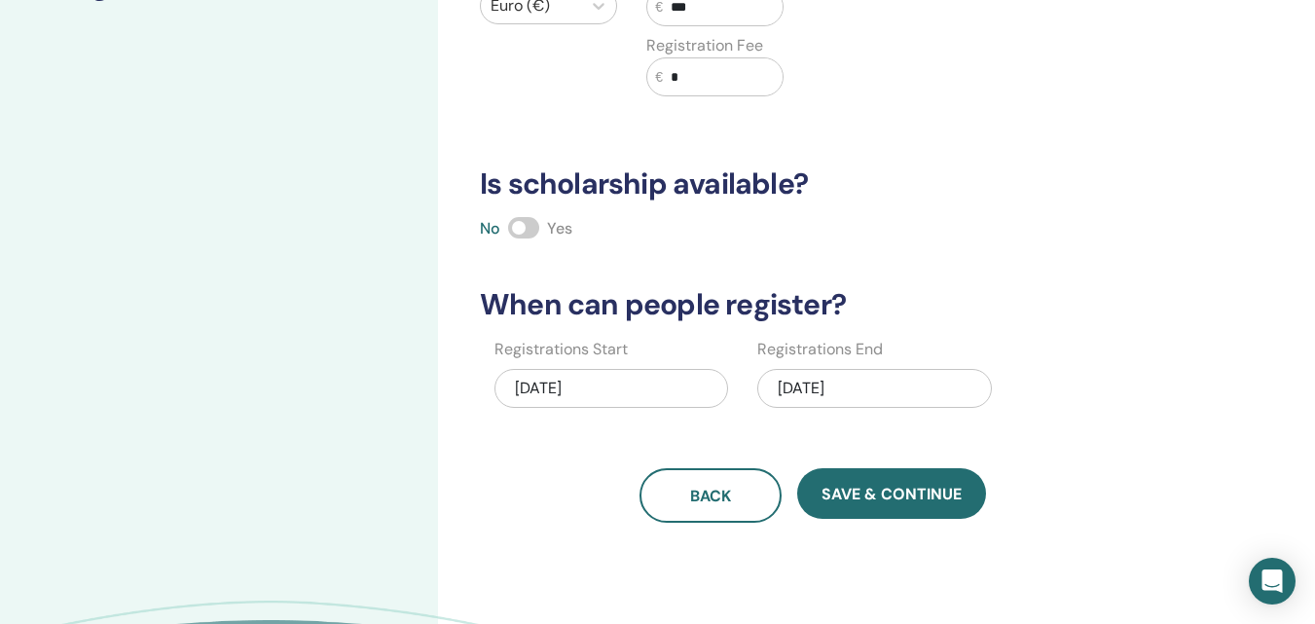
click at [821, 387] on div "09/27/2025" at bounding box center [874, 388] width 234 height 39
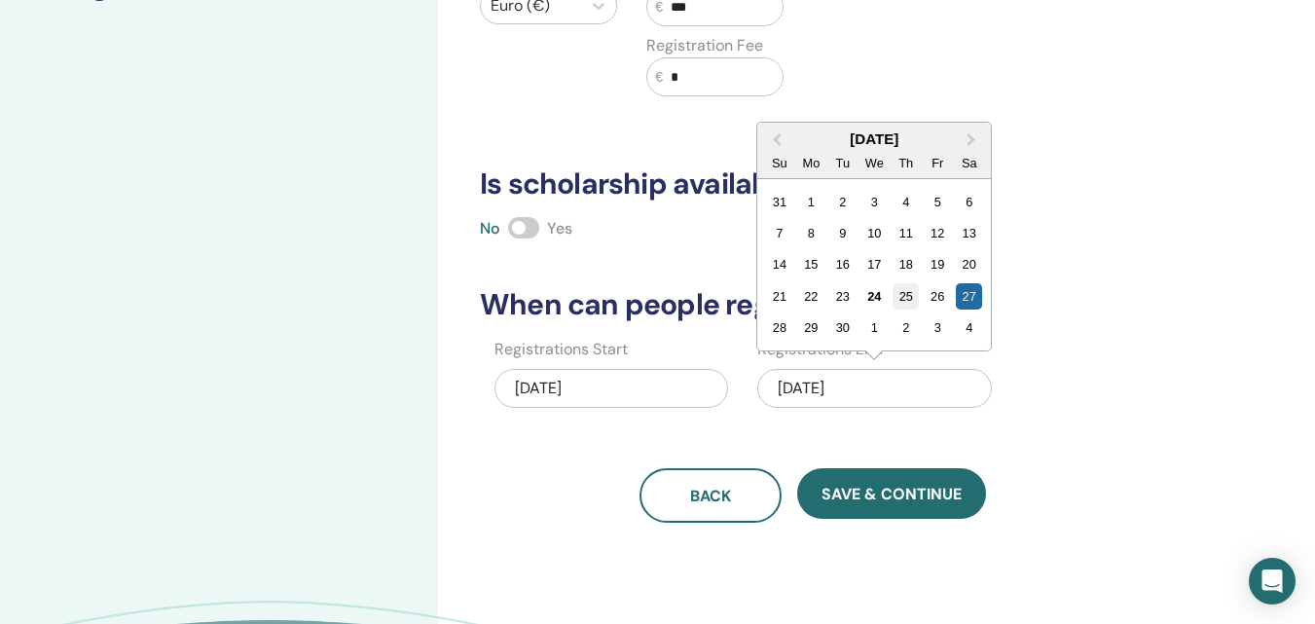
click at [897, 294] on div "25" at bounding box center [906, 296] width 26 height 26
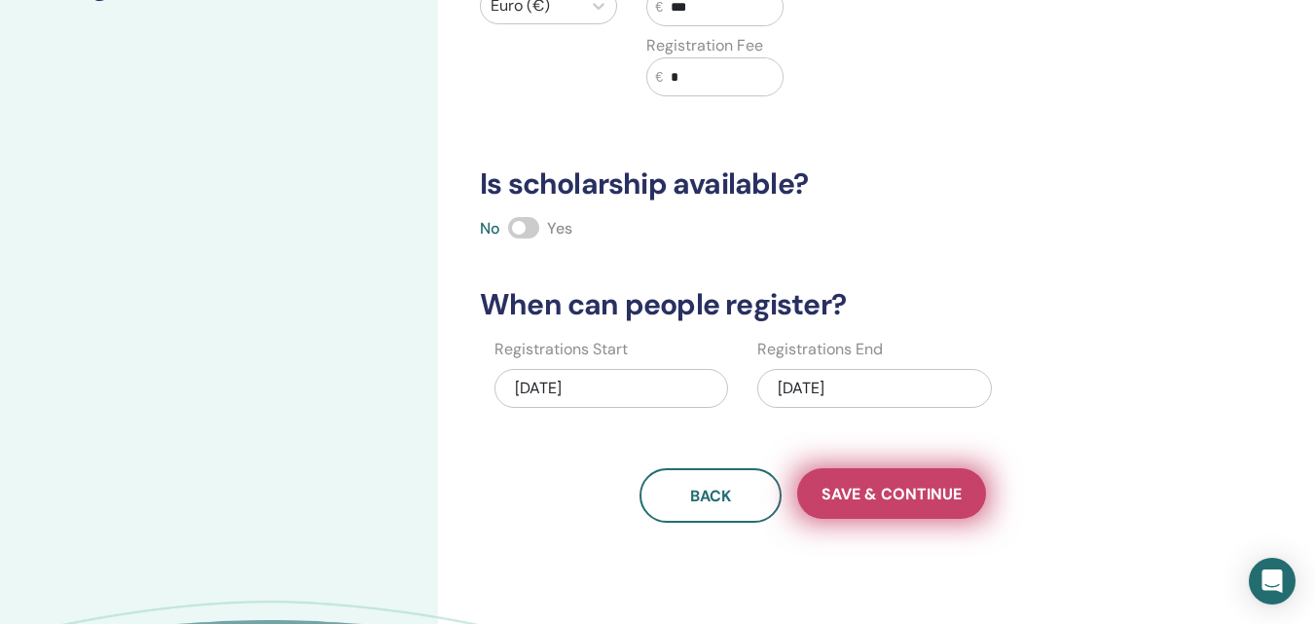
click at [867, 496] on span "Save & Continue" at bounding box center [891, 494] width 140 height 20
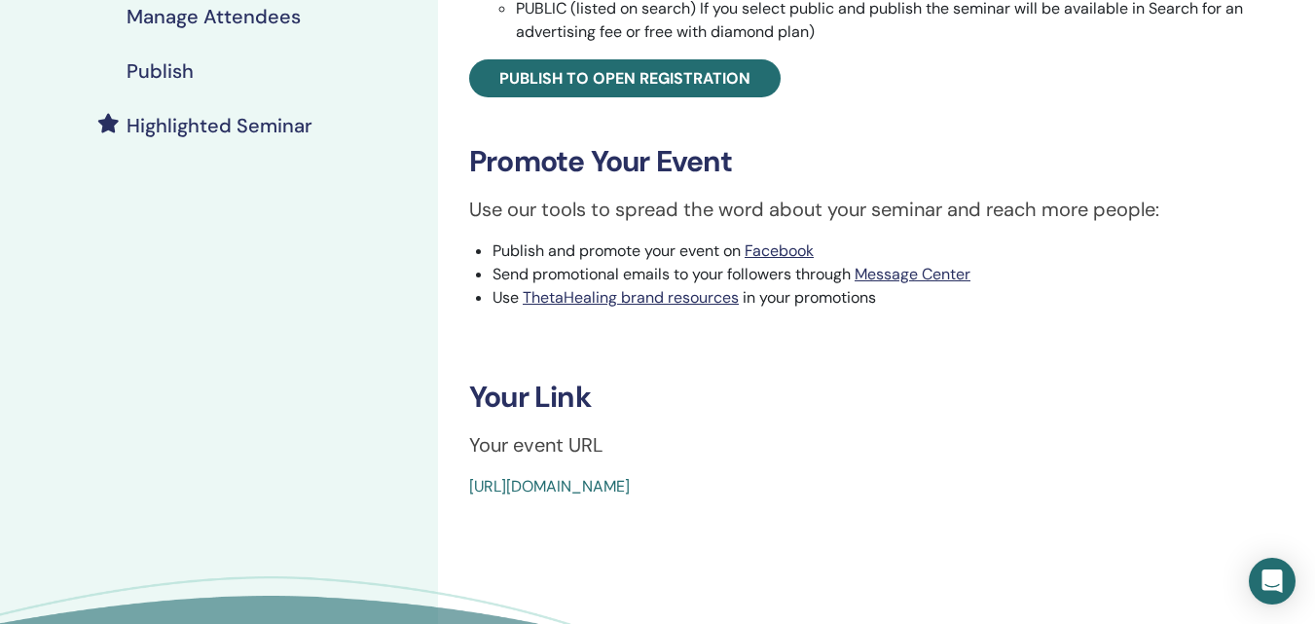
scroll to position [487, 0]
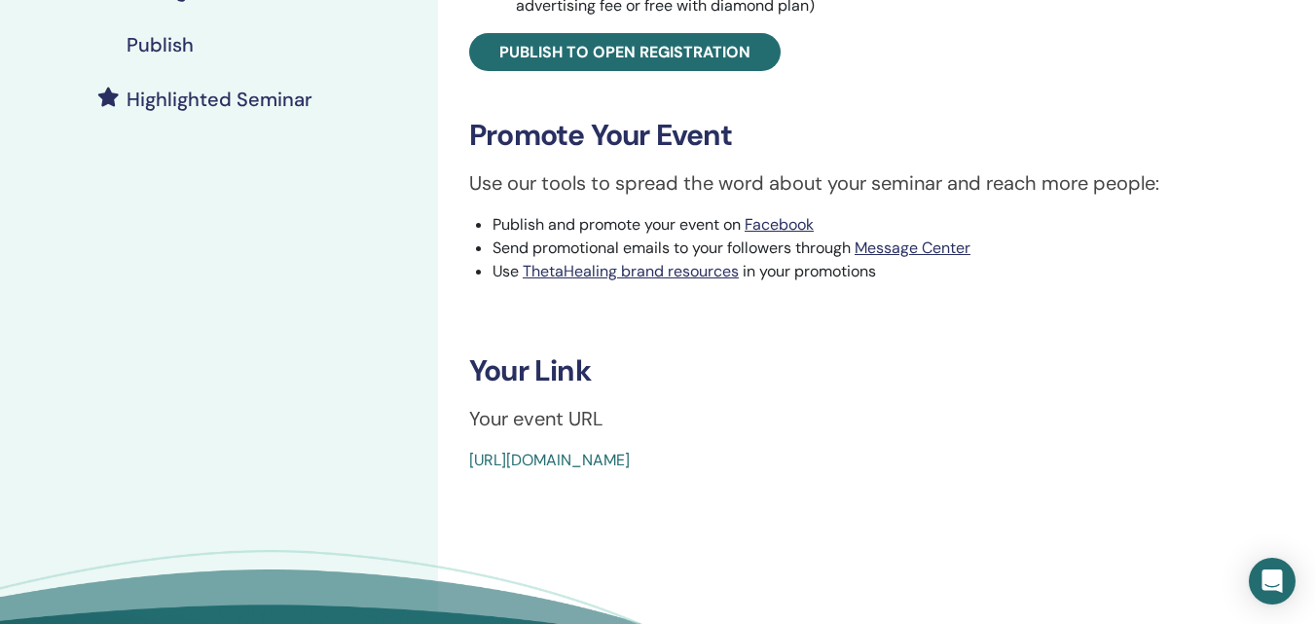
drag, startPoint x: 938, startPoint y: 457, endPoint x: 473, endPoint y: 456, distance: 465.2
click at [473, 456] on div "[URL][DOMAIN_NAME]" at bounding box center [808, 460] width 678 height 23
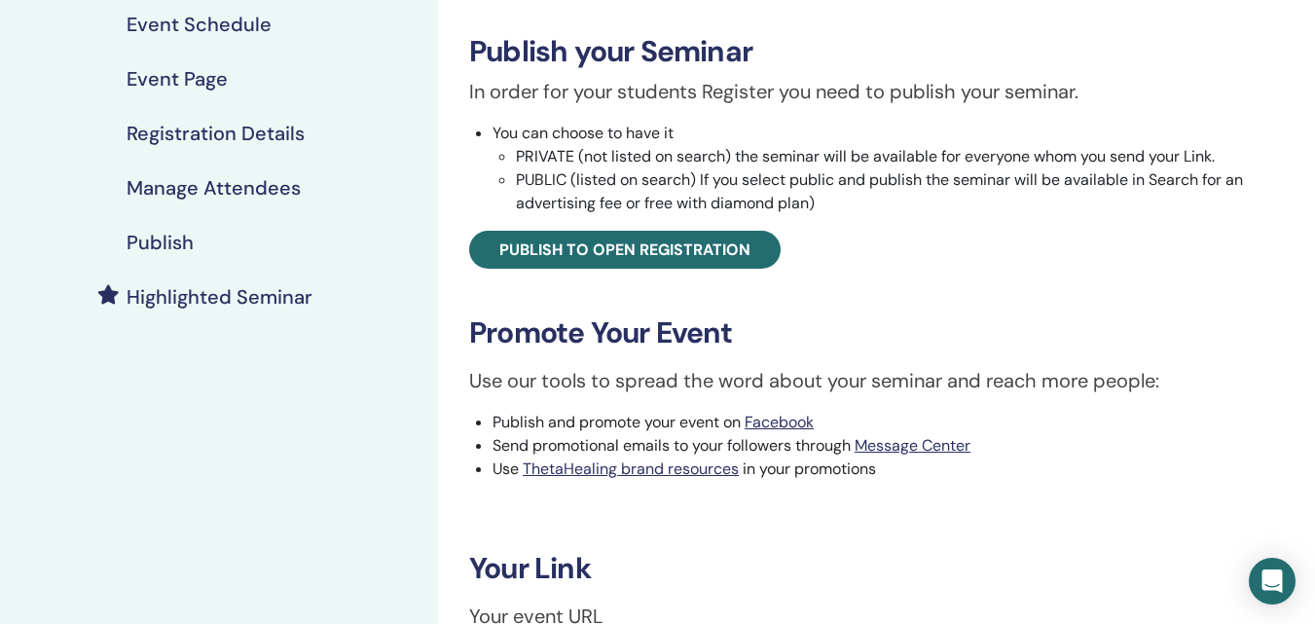
scroll to position [386, 0]
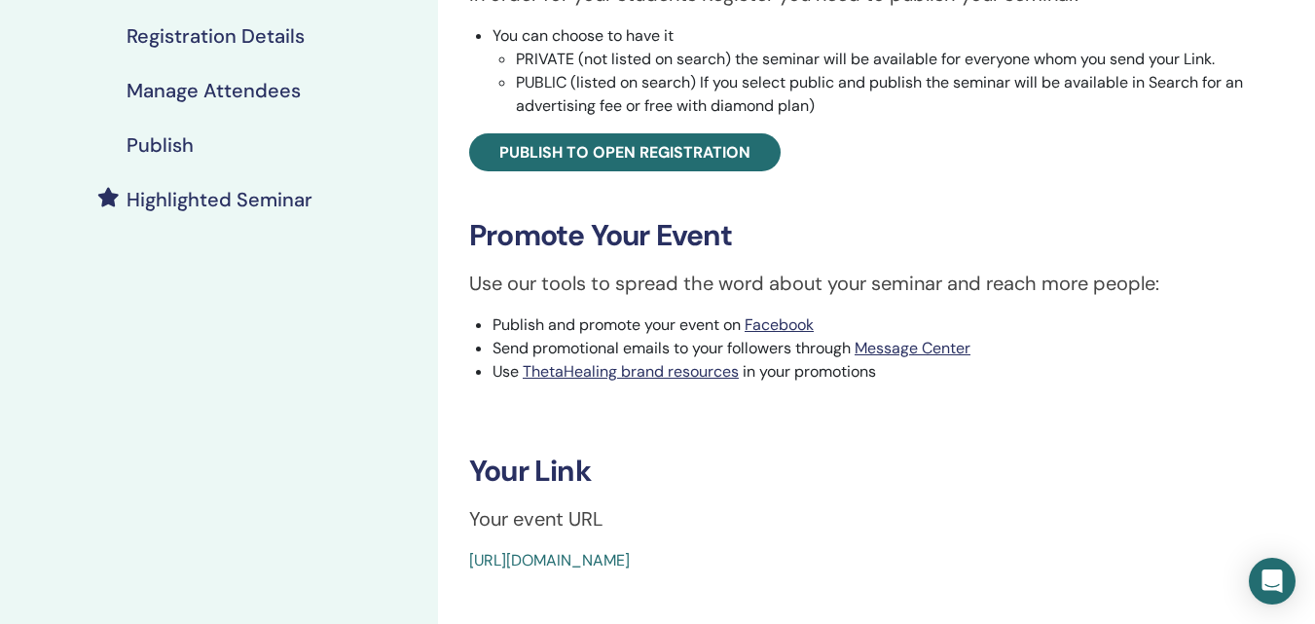
click at [627, 561] on link "https://www.thetahealing.com/seminar-378340-details.html" at bounding box center [549, 560] width 161 height 20
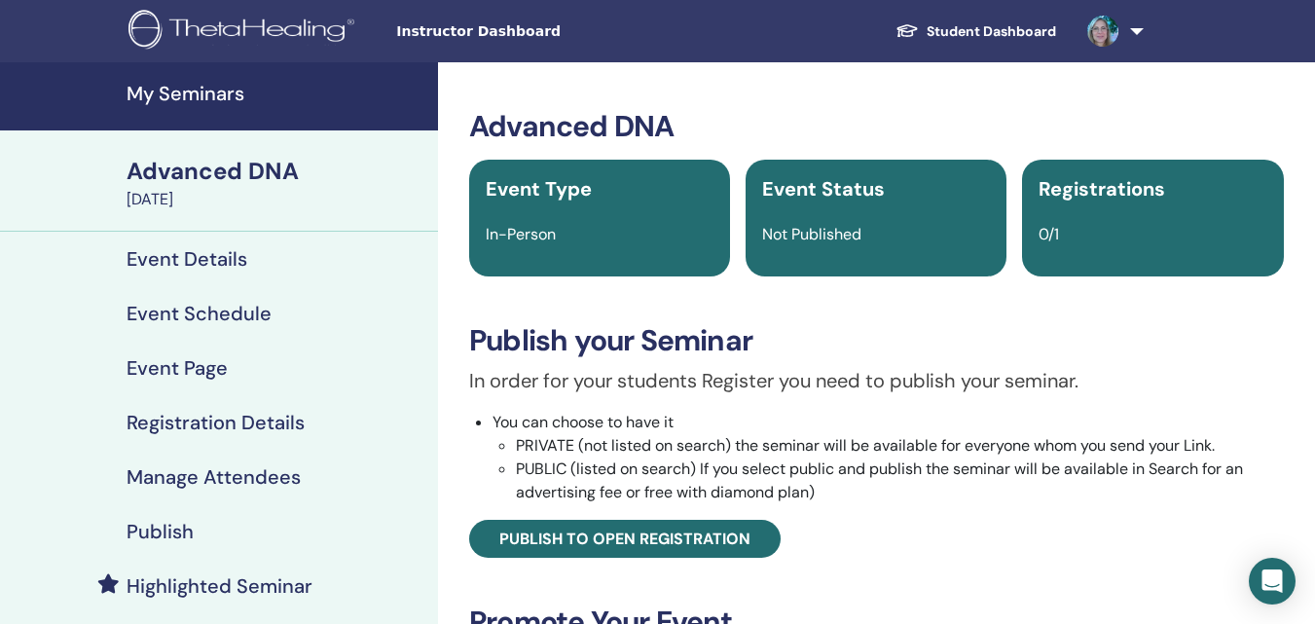
click at [201, 420] on h4 "Registration Details" at bounding box center [216, 422] width 178 height 23
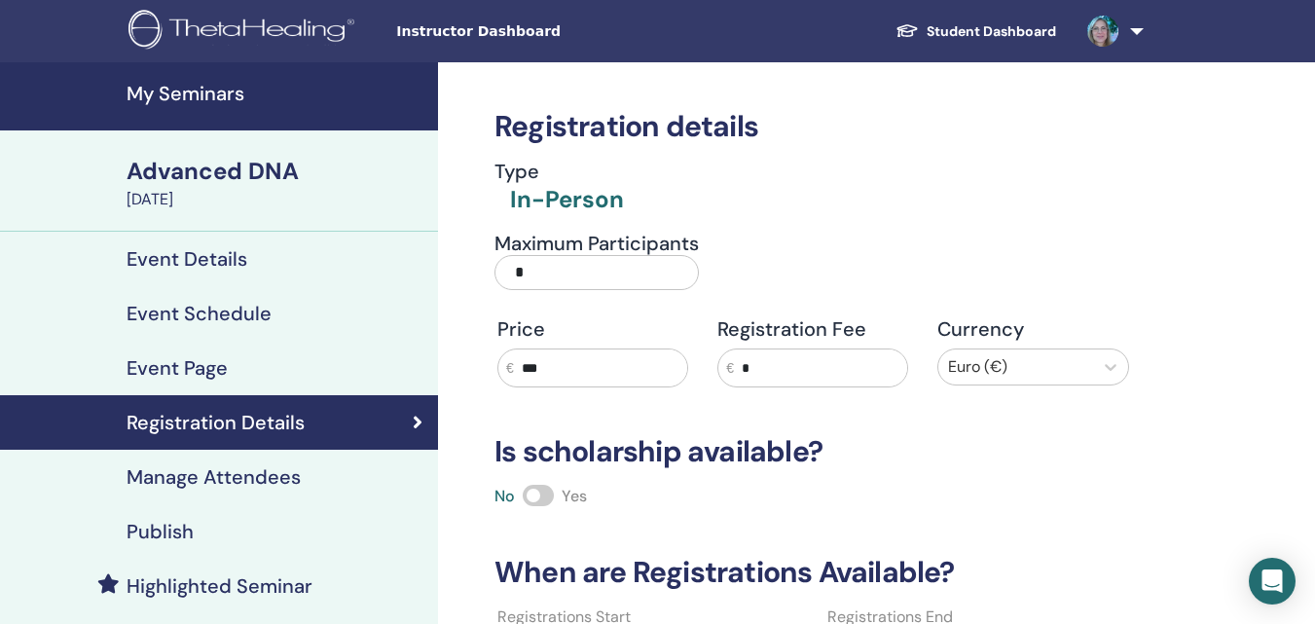
click at [236, 473] on h4 "Manage Attendees" at bounding box center [214, 476] width 174 height 23
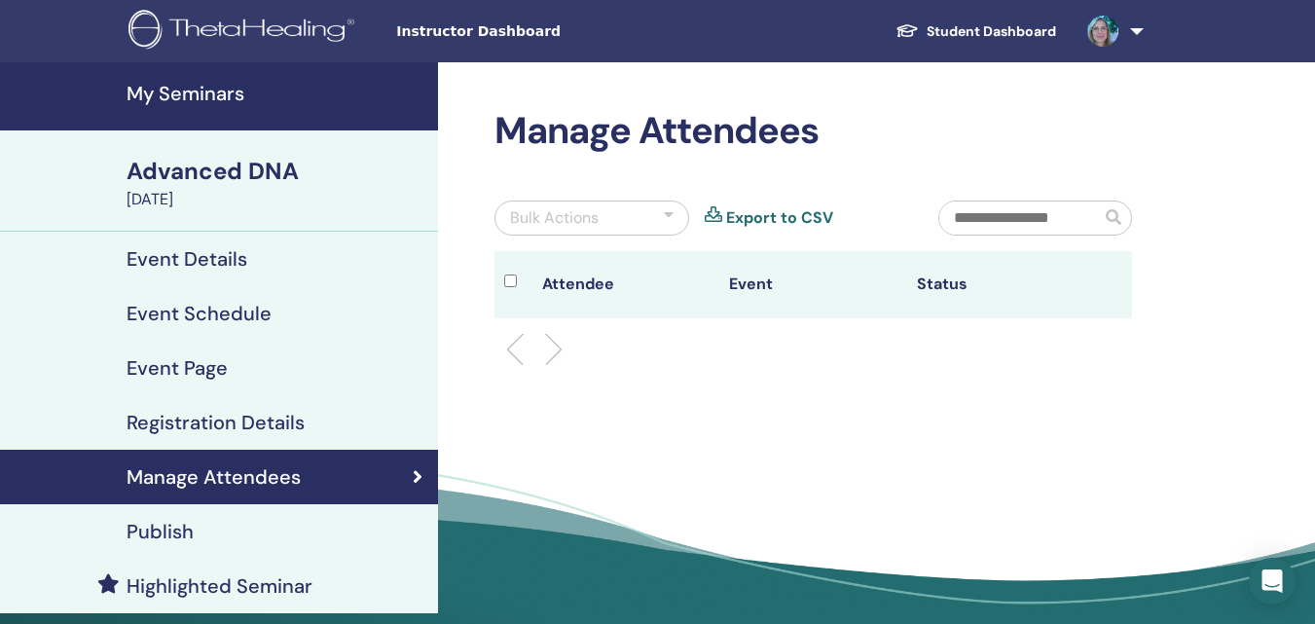
click at [974, 220] on input "text" at bounding box center [1019, 217] width 161 height 33
click at [987, 218] on input "**********" at bounding box center [1019, 217] width 161 height 33
click at [1068, 220] on input "**********" at bounding box center [1019, 217] width 161 height 33
type input "**********"
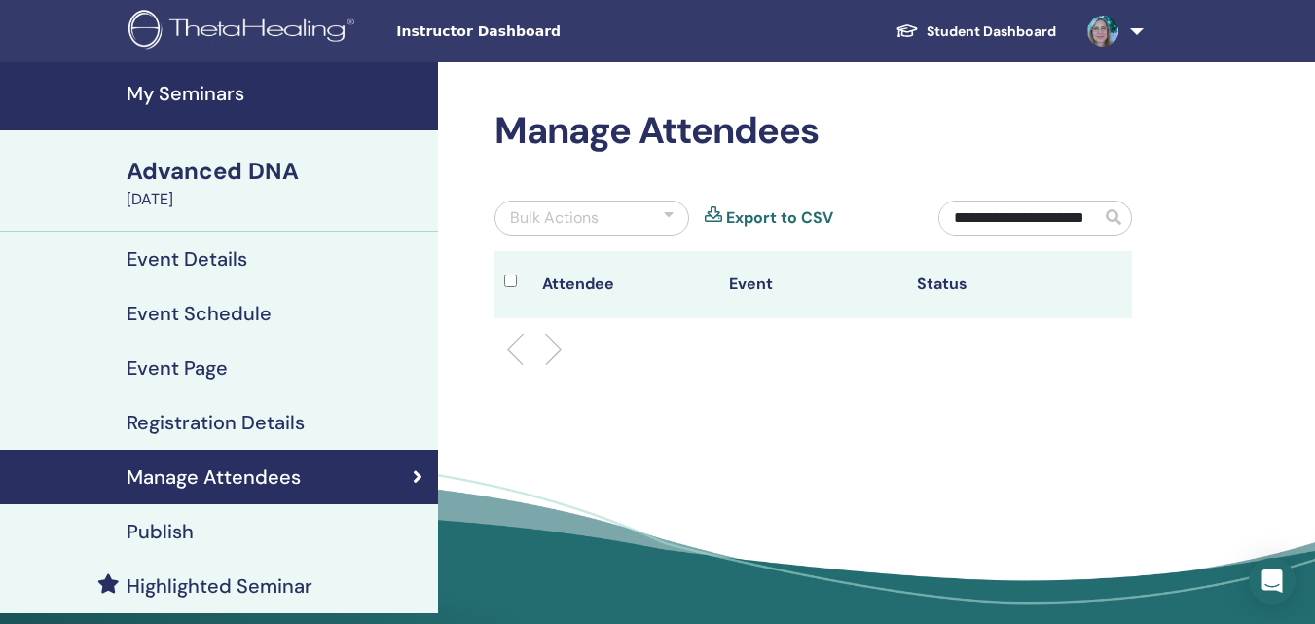
scroll to position [0, 0]
click at [1121, 214] on span at bounding box center [1116, 217] width 30 height 33
click at [1112, 214] on span at bounding box center [1114, 217] width 16 height 16
click at [1116, 217] on span at bounding box center [1114, 217] width 16 height 16
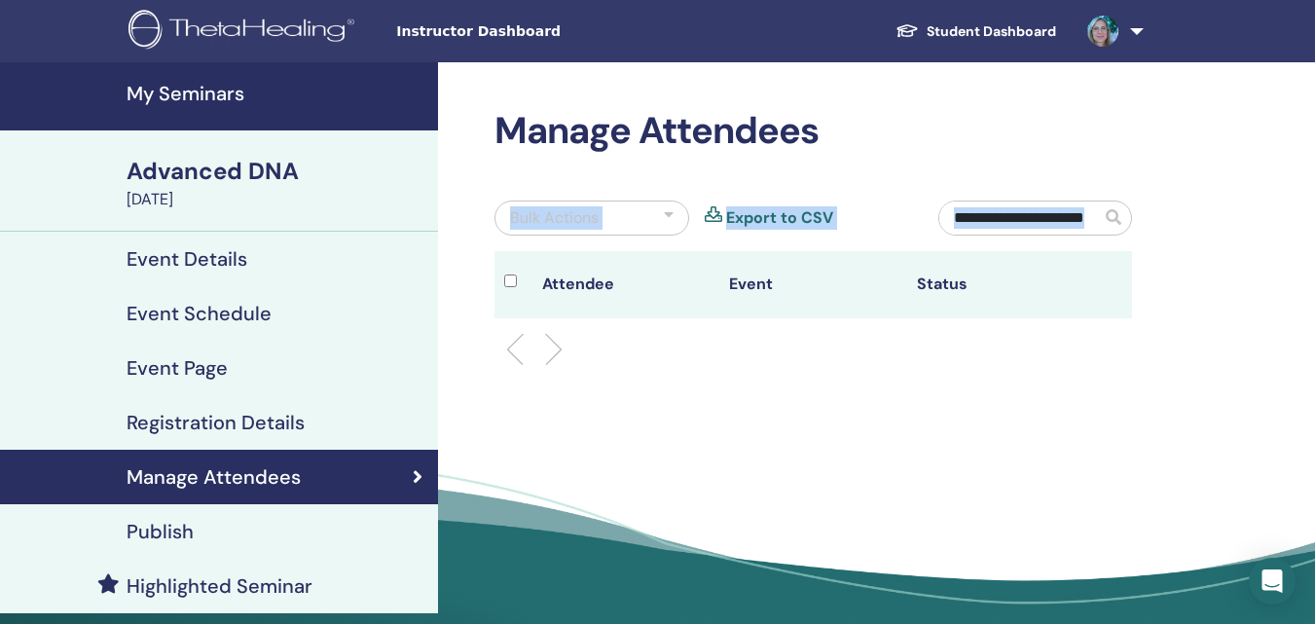
click at [1116, 217] on span at bounding box center [1114, 217] width 16 height 16
click at [666, 215] on div at bounding box center [669, 217] width 10 height 23
click at [528, 349] on li at bounding box center [522, 349] width 33 height 33
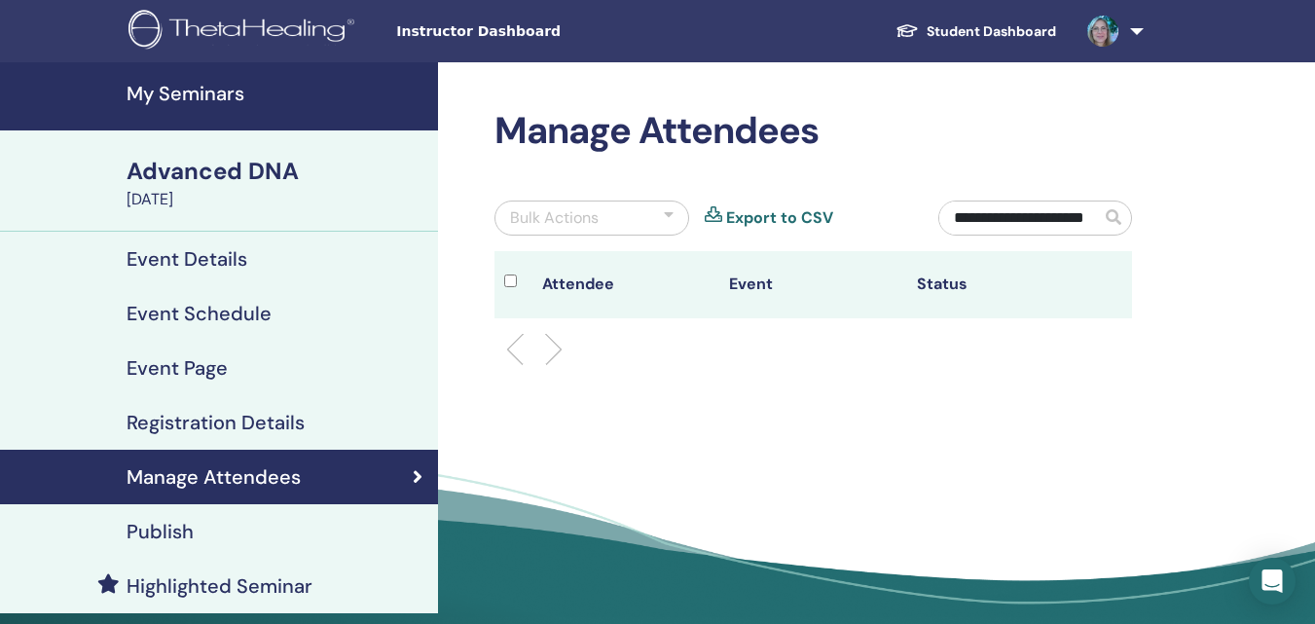
click at [537, 352] on li at bounding box center [545, 349] width 33 height 33
click at [555, 349] on li at bounding box center [545, 349] width 33 height 33
click at [561, 351] on ul at bounding box center [813, 349] width 604 height 23
click at [519, 353] on li at bounding box center [522, 349] width 33 height 33
click at [1118, 213] on span at bounding box center [1114, 217] width 16 height 16
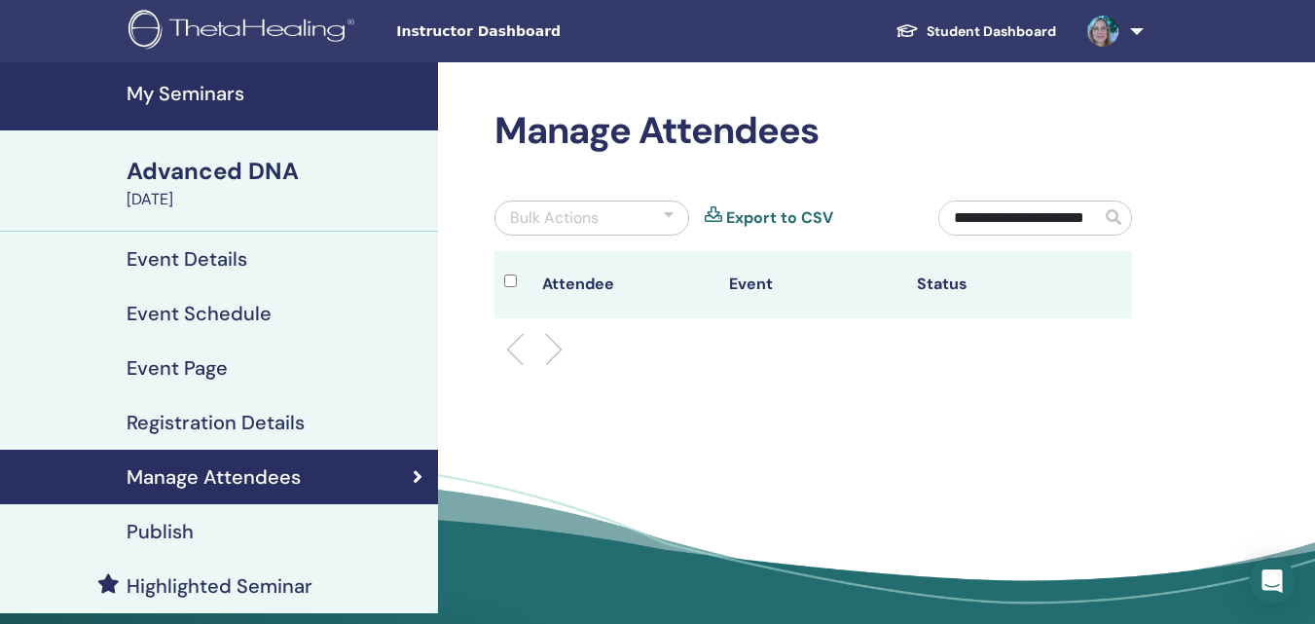
click at [1118, 213] on span at bounding box center [1114, 217] width 16 height 16
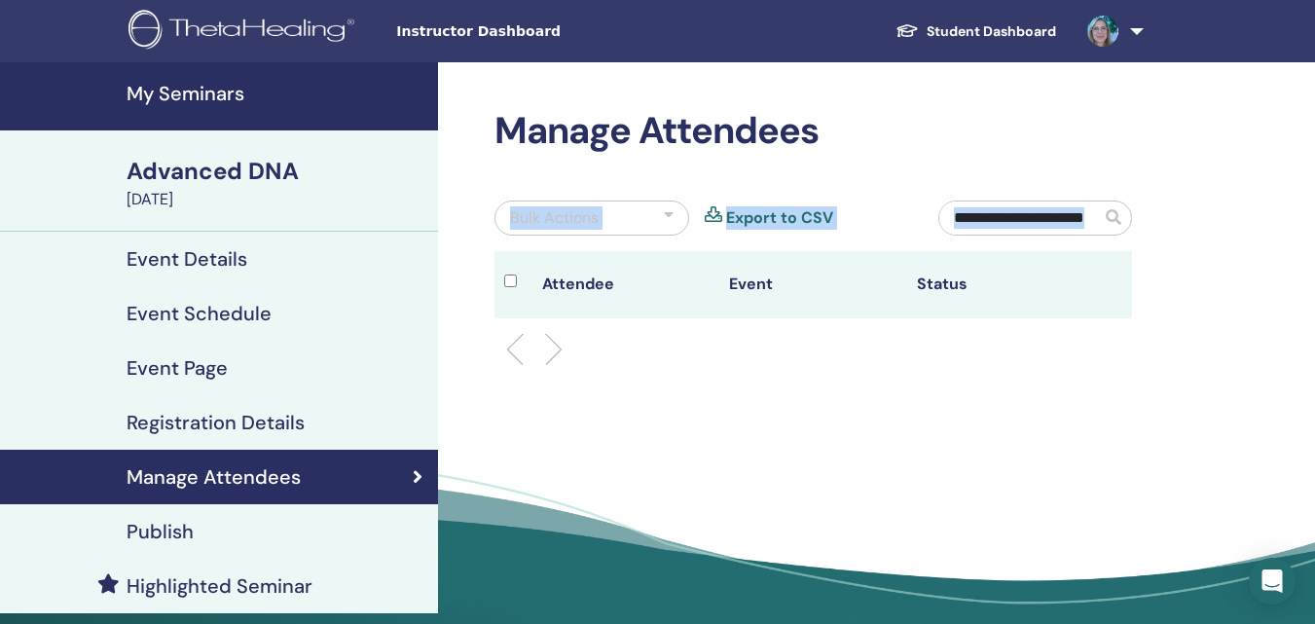
click at [1118, 213] on span at bounding box center [1114, 217] width 16 height 16
click at [978, 31] on link "Student Dashboard" at bounding box center [976, 32] width 192 height 36
click at [1135, 29] on link at bounding box center [1112, 31] width 80 height 62
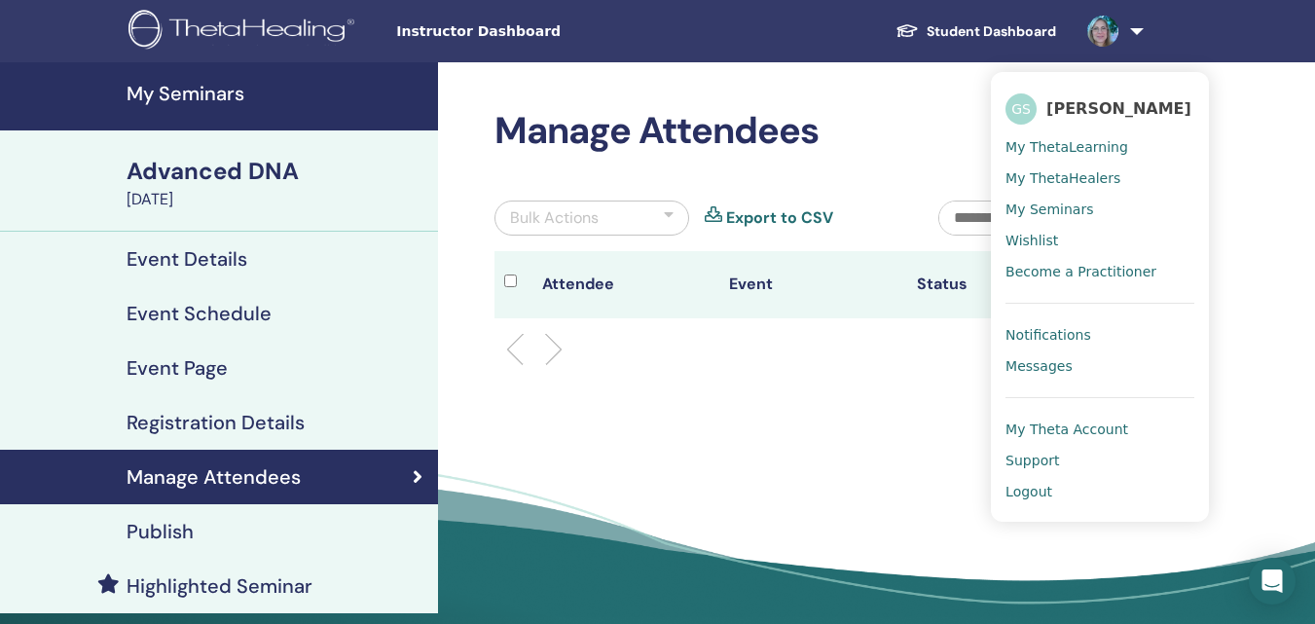
click at [233, 251] on h4 "Event Details" at bounding box center [187, 258] width 121 height 23
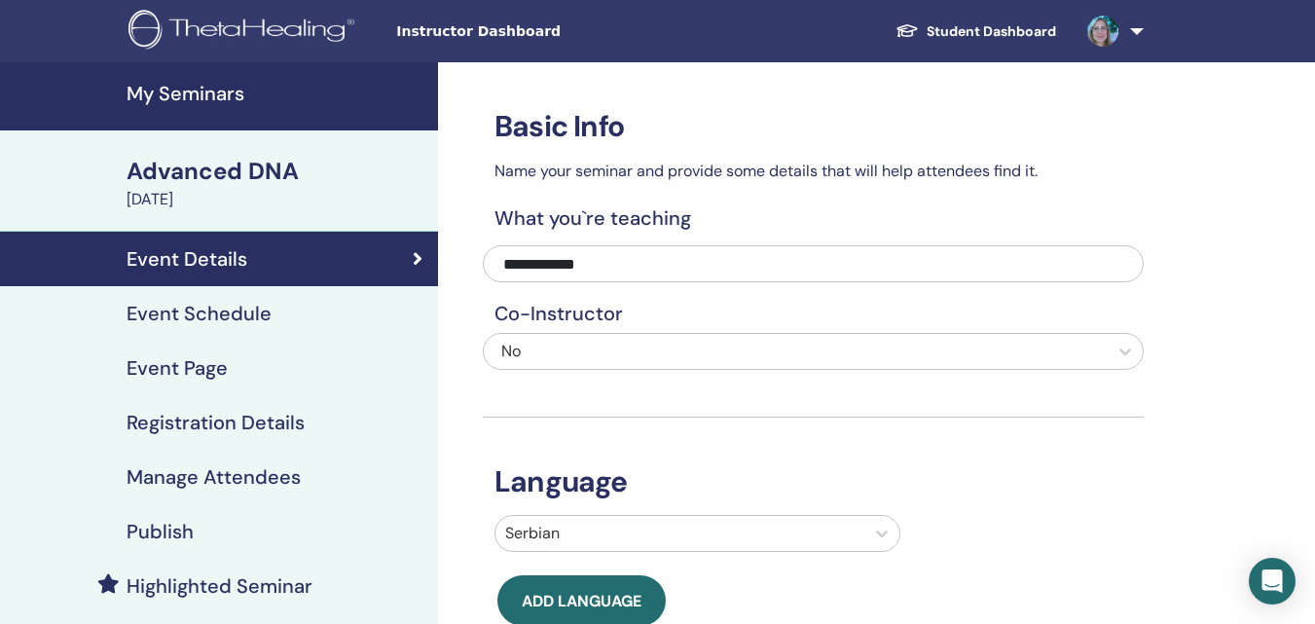
click at [247, 314] on h4 "Event Schedule" at bounding box center [199, 313] width 145 height 23
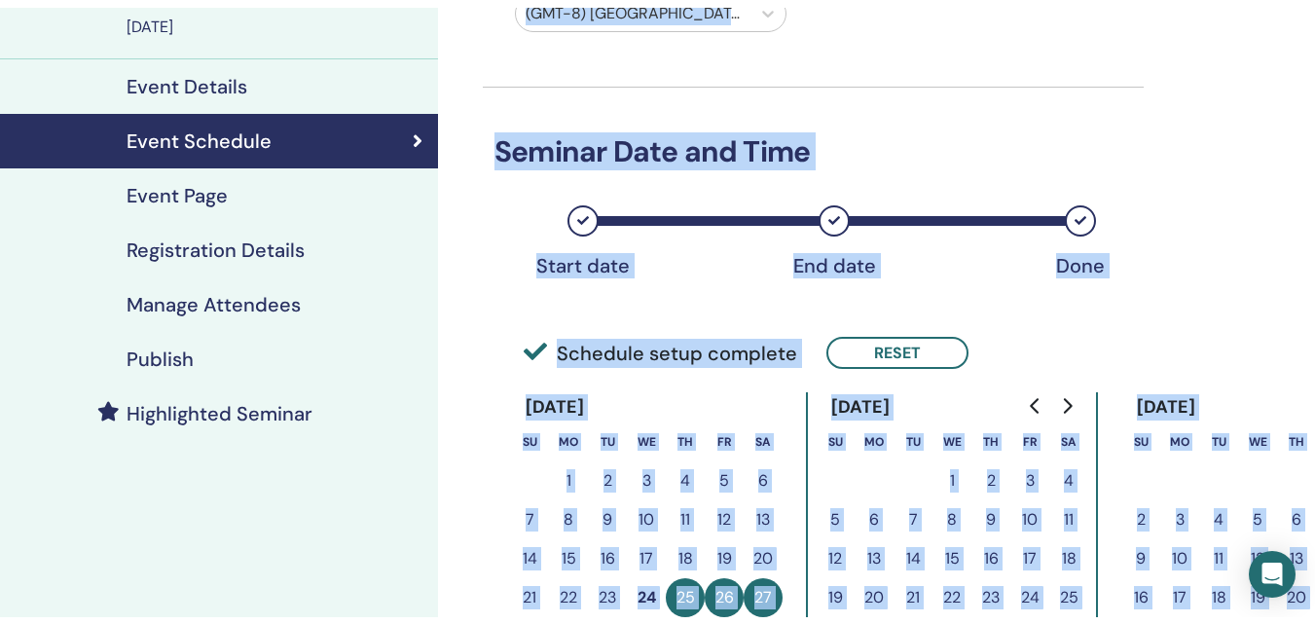
scroll to position [97, 0]
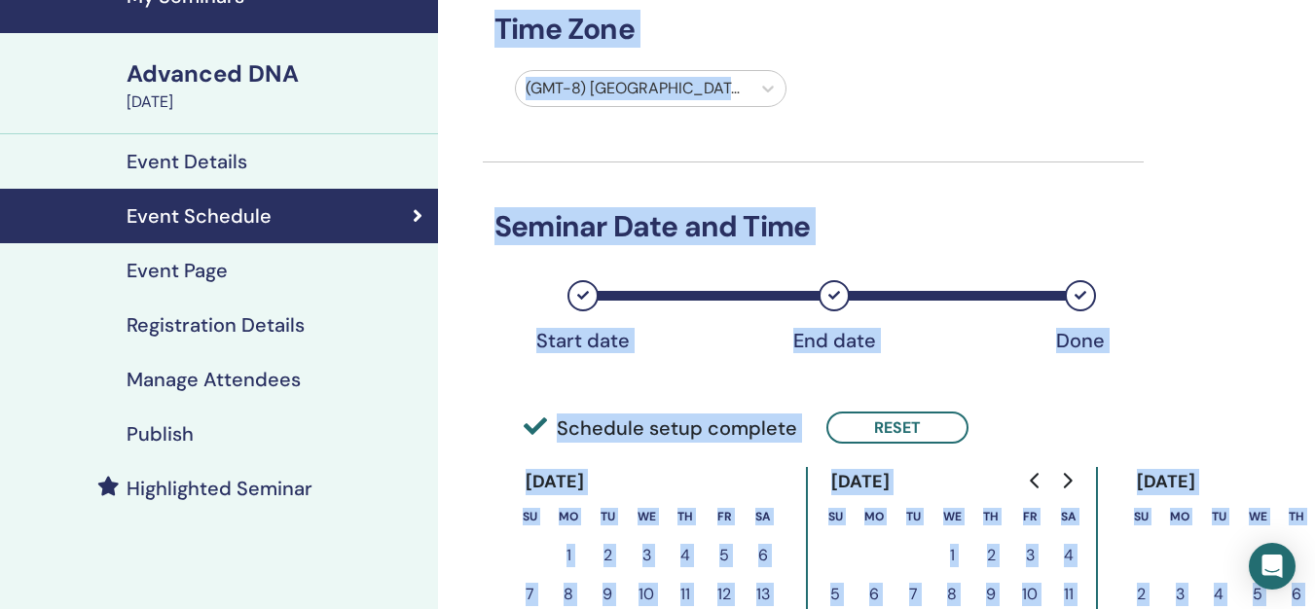
click at [202, 274] on h4 "Event Page" at bounding box center [177, 270] width 101 height 23
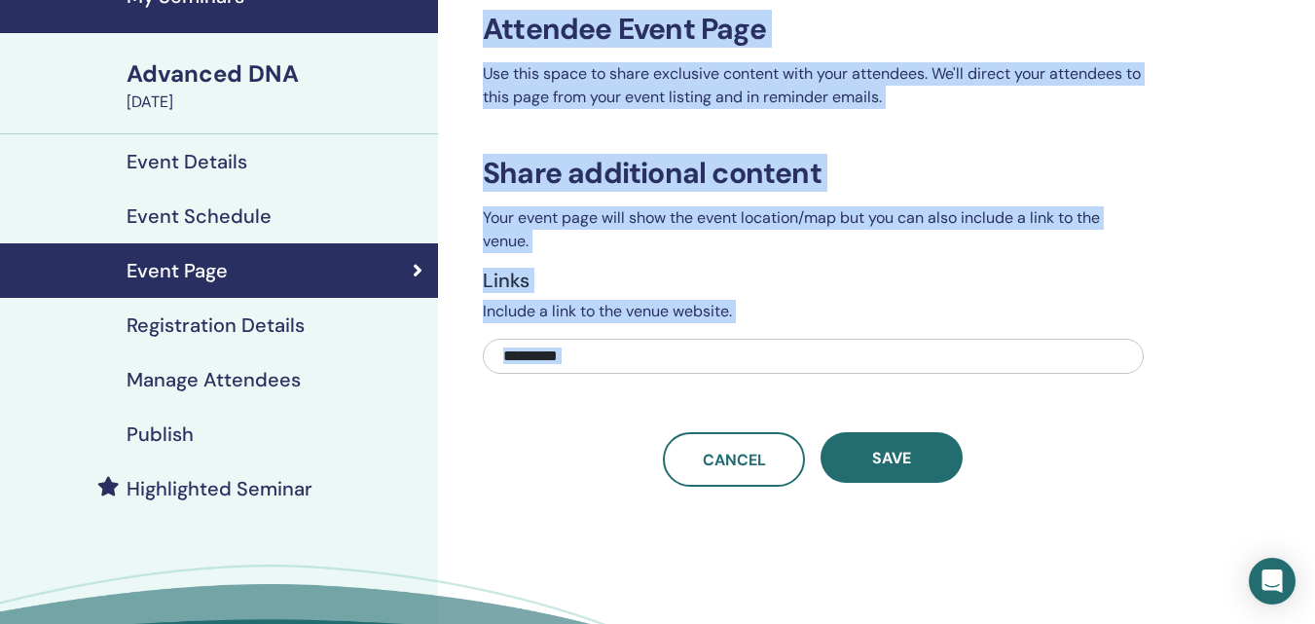
click at [213, 323] on h4 "Registration Details" at bounding box center [216, 324] width 178 height 23
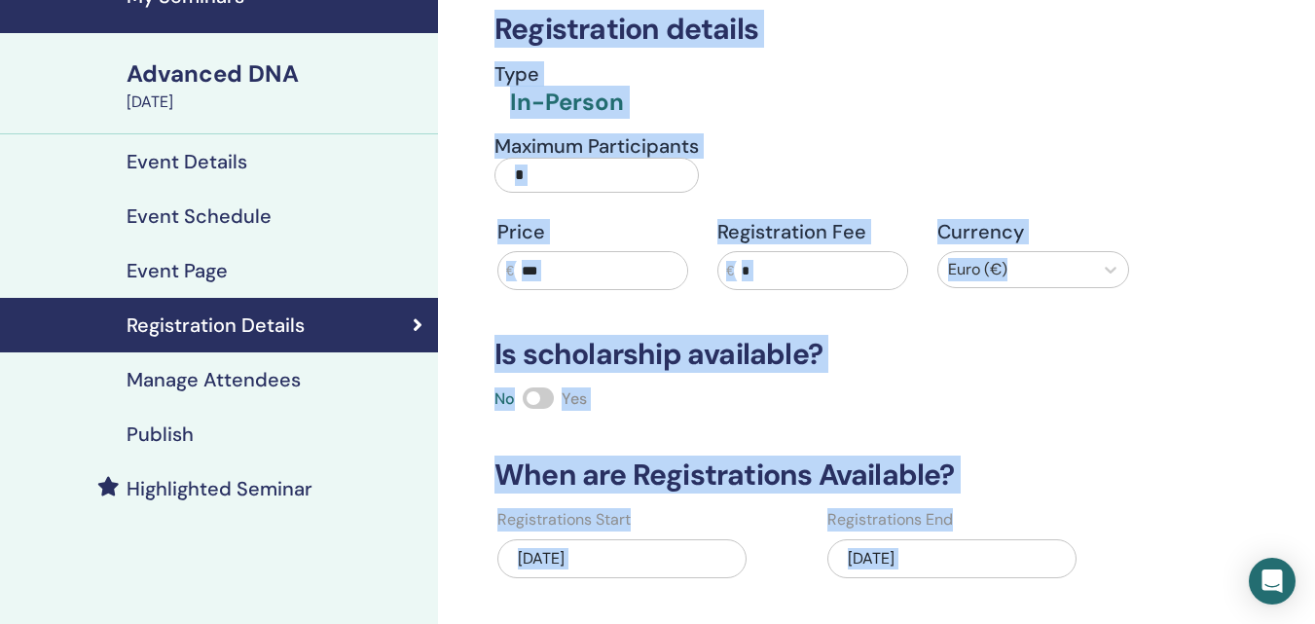
click at [229, 272] on div "Event Page" at bounding box center [219, 270] width 407 height 23
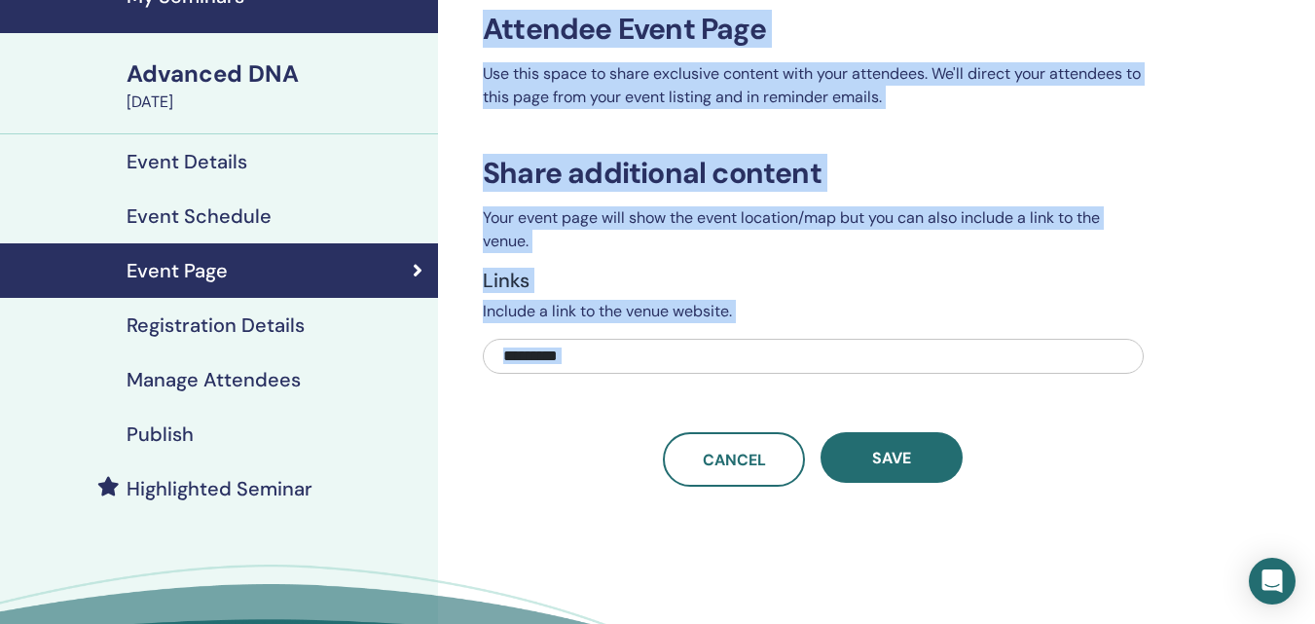
click at [532, 408] on div "Share additional content Your event page will show the event location/map but y…" at bounding box center [813, 321] width 661 height 331
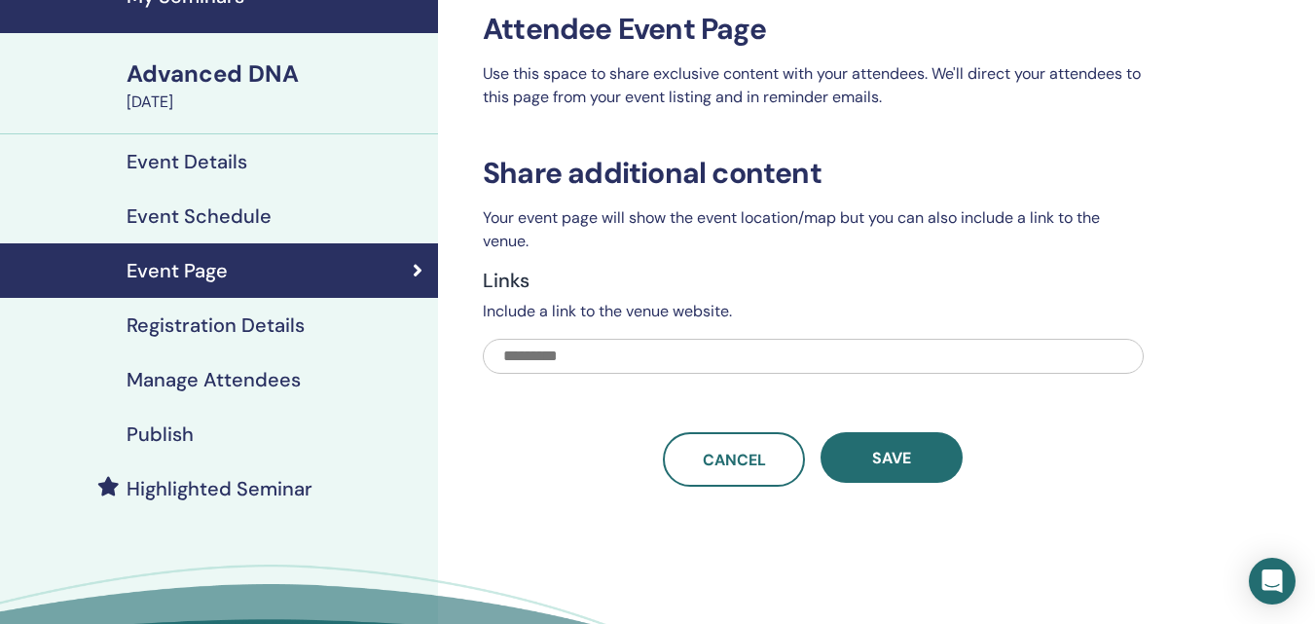
paste input "**********"
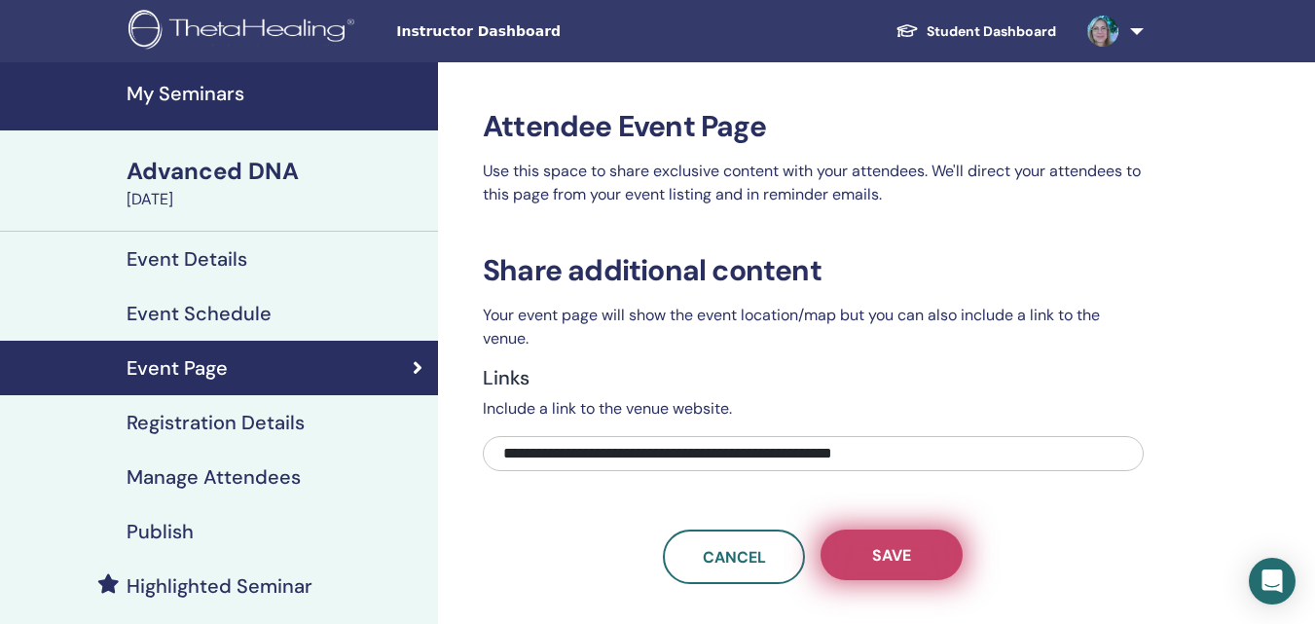
type input "**********"
click at [919, 546] on button "Save" at bounding box center [891, 554] width 142 height 51
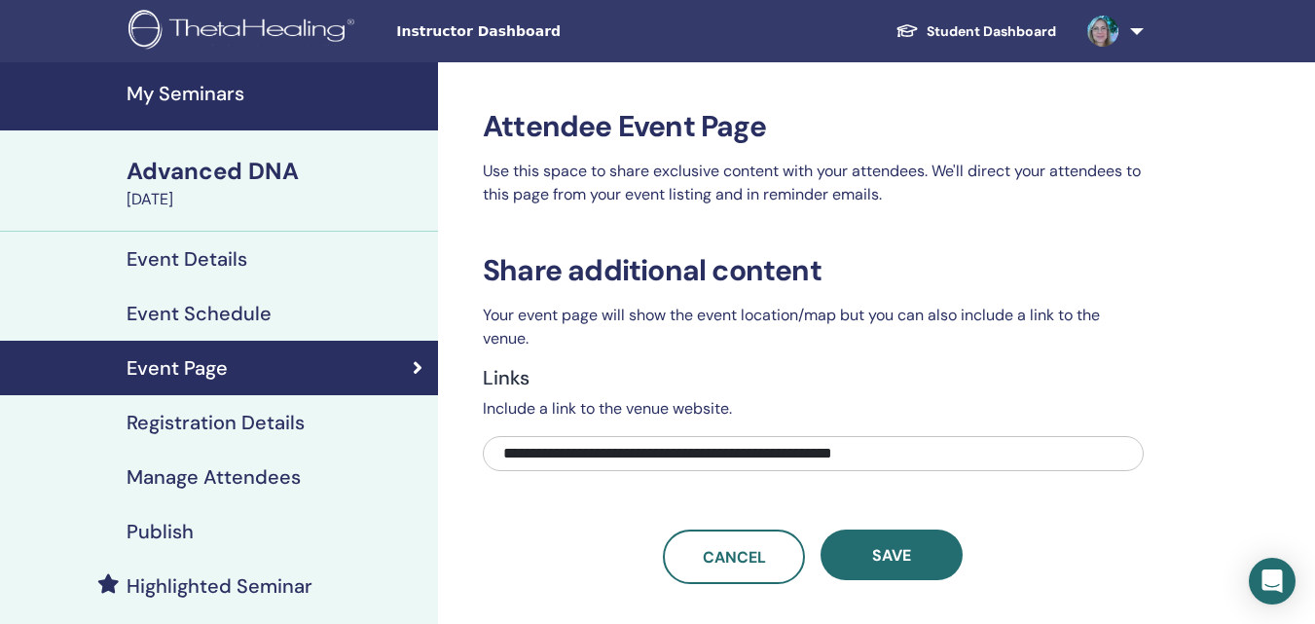
click at [191, 421] on h4 "Registration Details" at bounding box center [216, 422] width 178 height 23
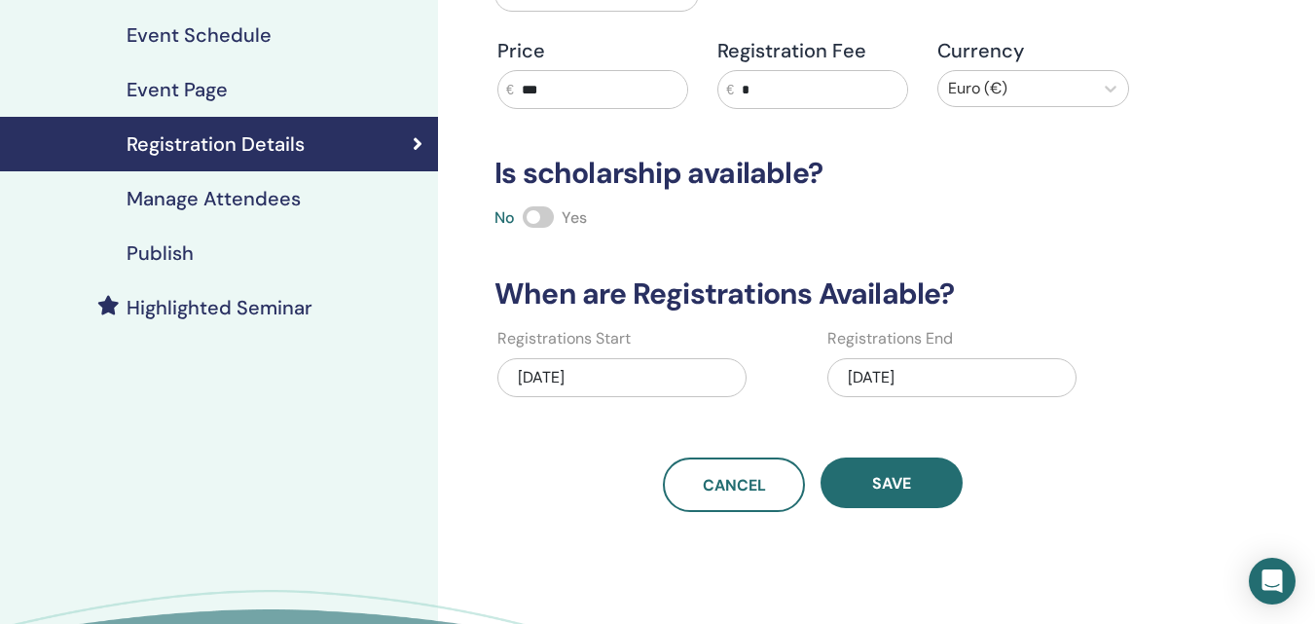
scroll to position [292, 0]
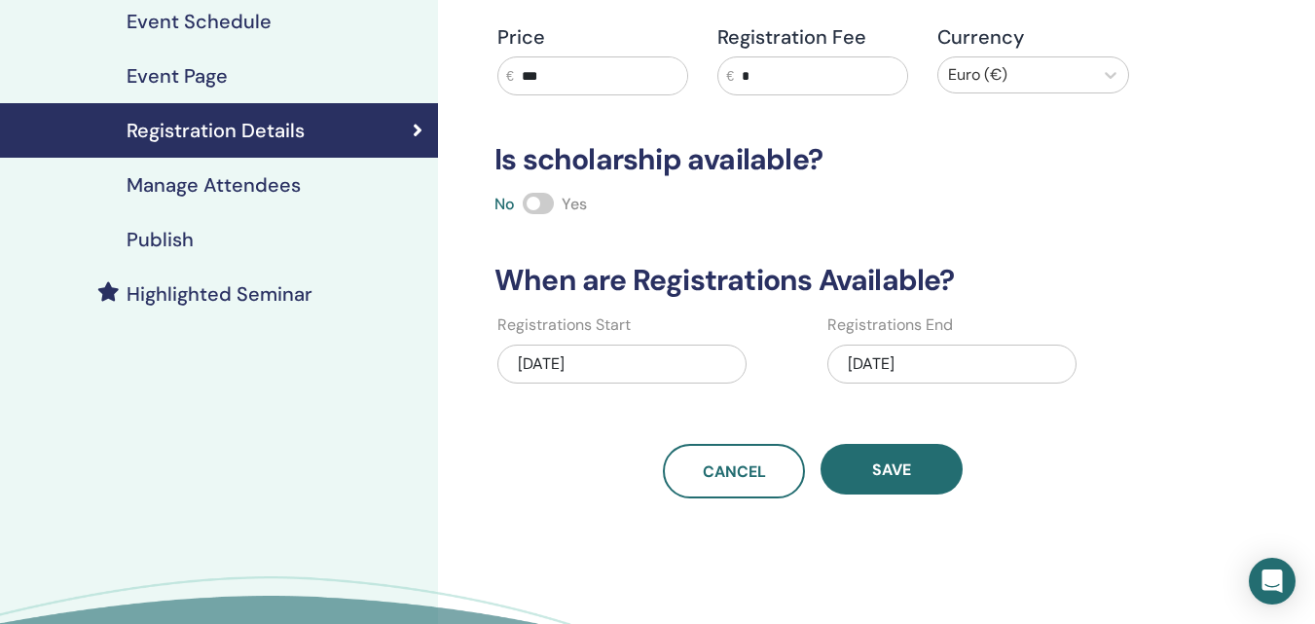
click at [199, 181] on h4 "Manage Attendees" at bounding box center [214, 184] width 174 height 23
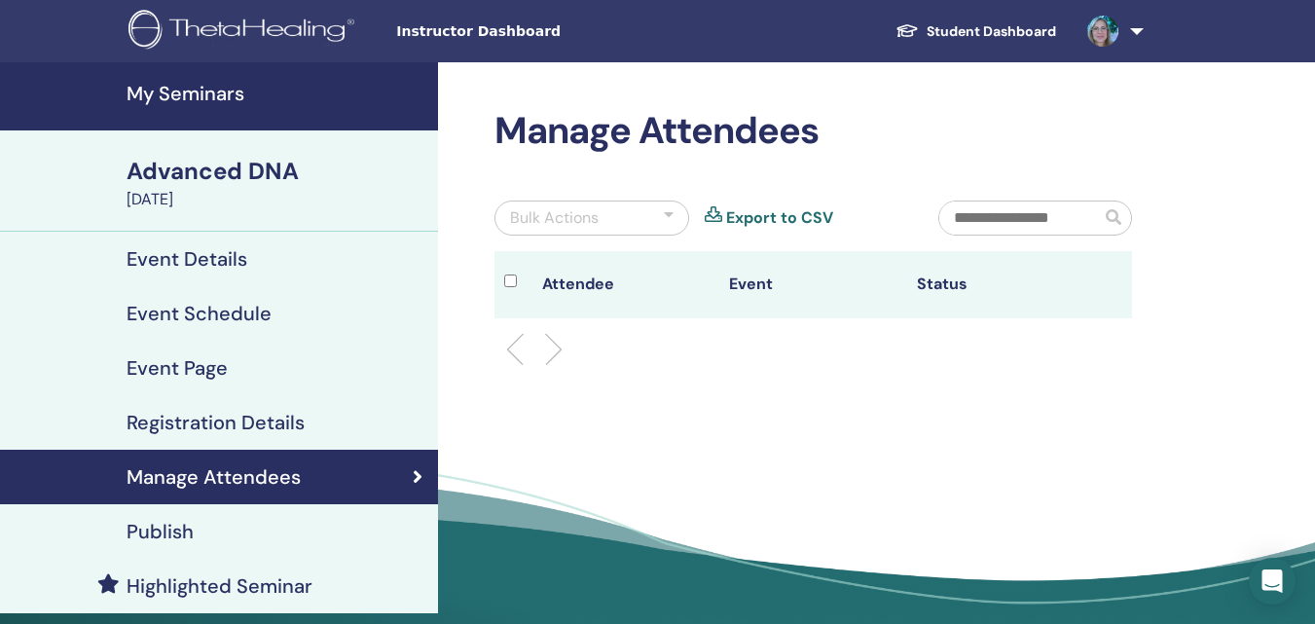
click at [669, 212] on div at bounding box center [669, 217] width 10 height 23
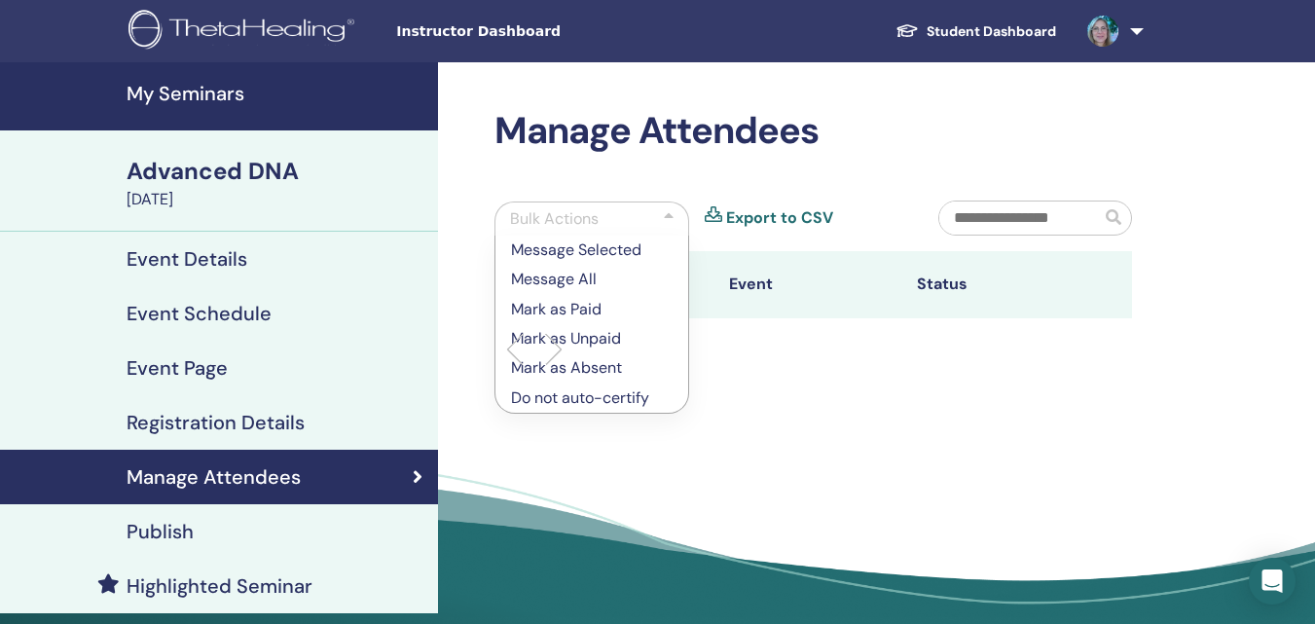
click at [581, 308] on p "Mark as Paid" at bounding box center [592, 309] width 162 height 23
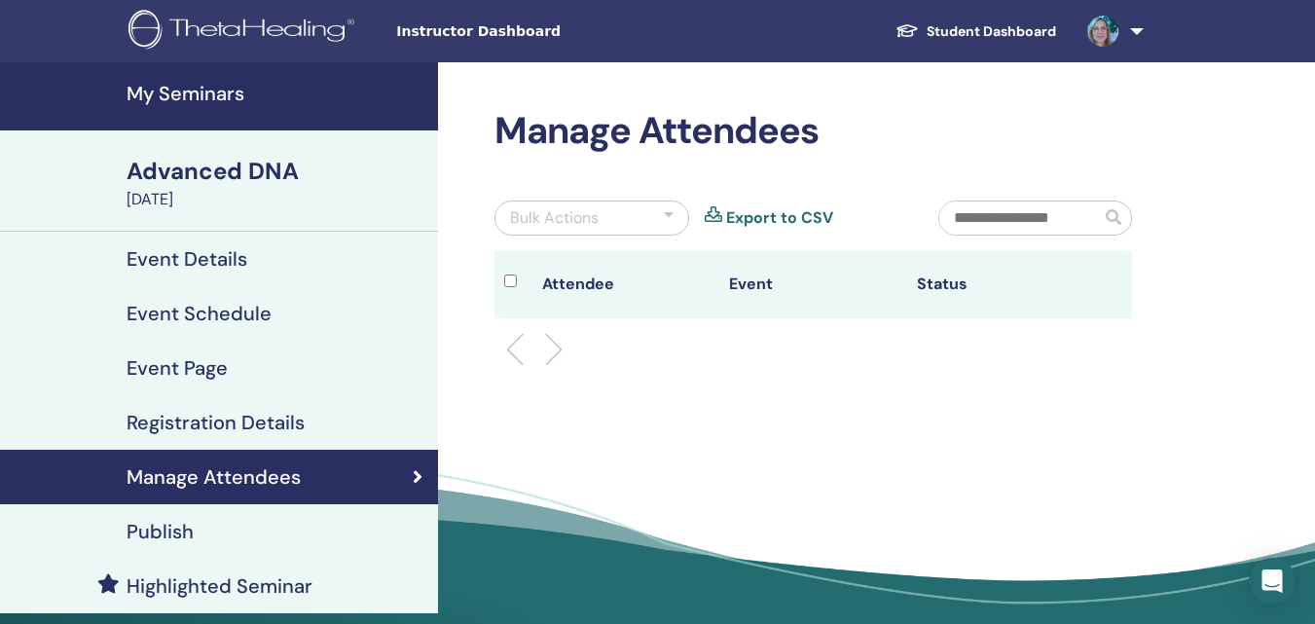
click at [981, 216] on input "text" at bounding box center [1019, 217] width 161 height 33
type input "**********"
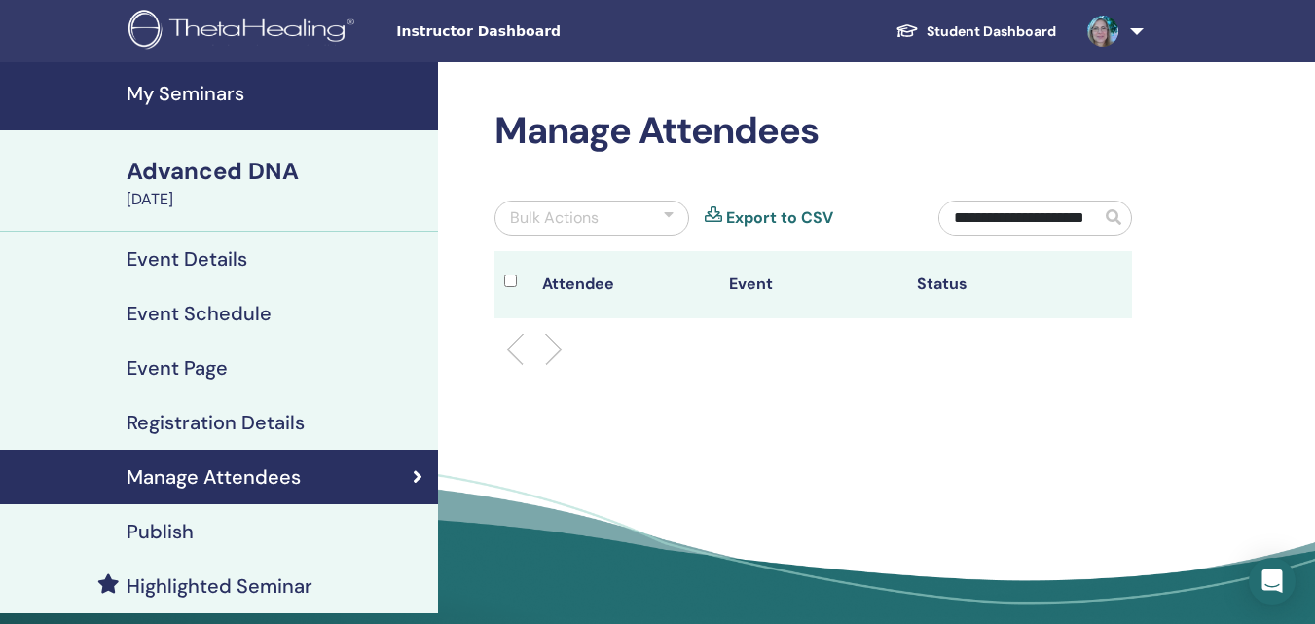
click at [661, 210] on div "Bulk Actions" at bounding box center [591, 218] width 195 height 35
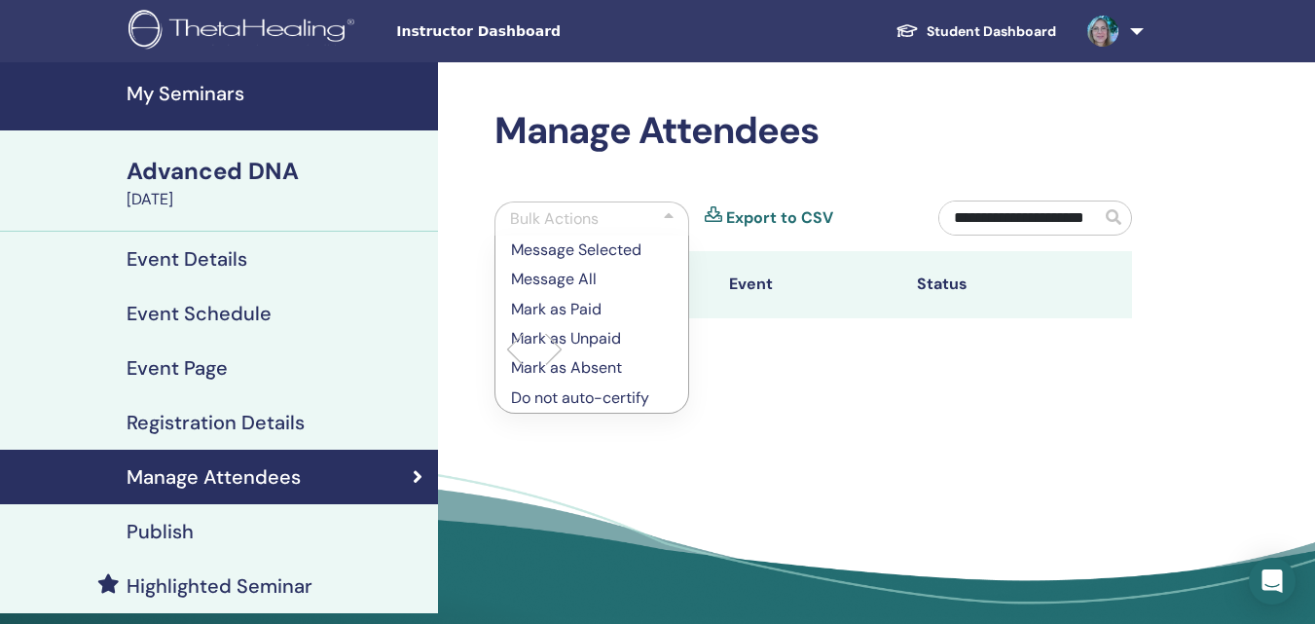
click at [590, 308] on p "Mark as Paid" at bounding box center [592, 309] width 162 height 23
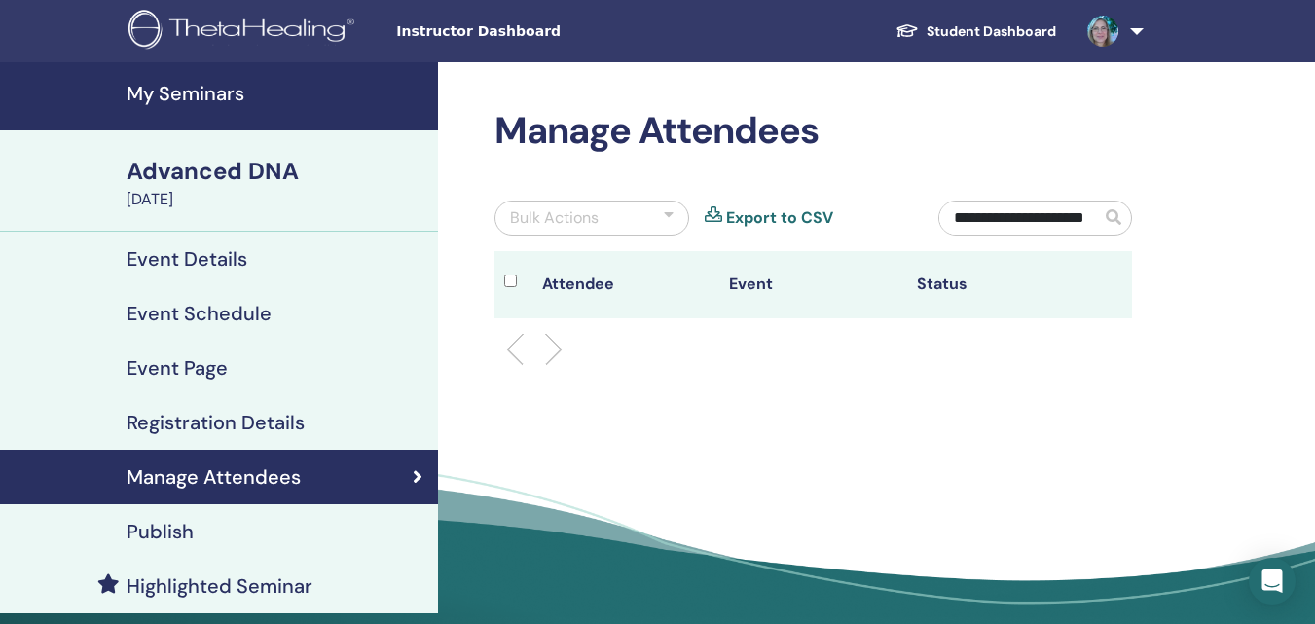
click at [774, 220] on link "Export to CSV" at bounding box center [779, 217] width 107 height 23
click at [1112, 218] on span at bounding box center [1114, 217] width 16 height 16
click at [538, 350] on li at bounding box center [545, 349] width 33 height 33
click at [515, 346] on li at bounding box center [522, 349] width 33 height 33
click at [555, 349] on li at bounding box center [545, 349] width 33 height 33
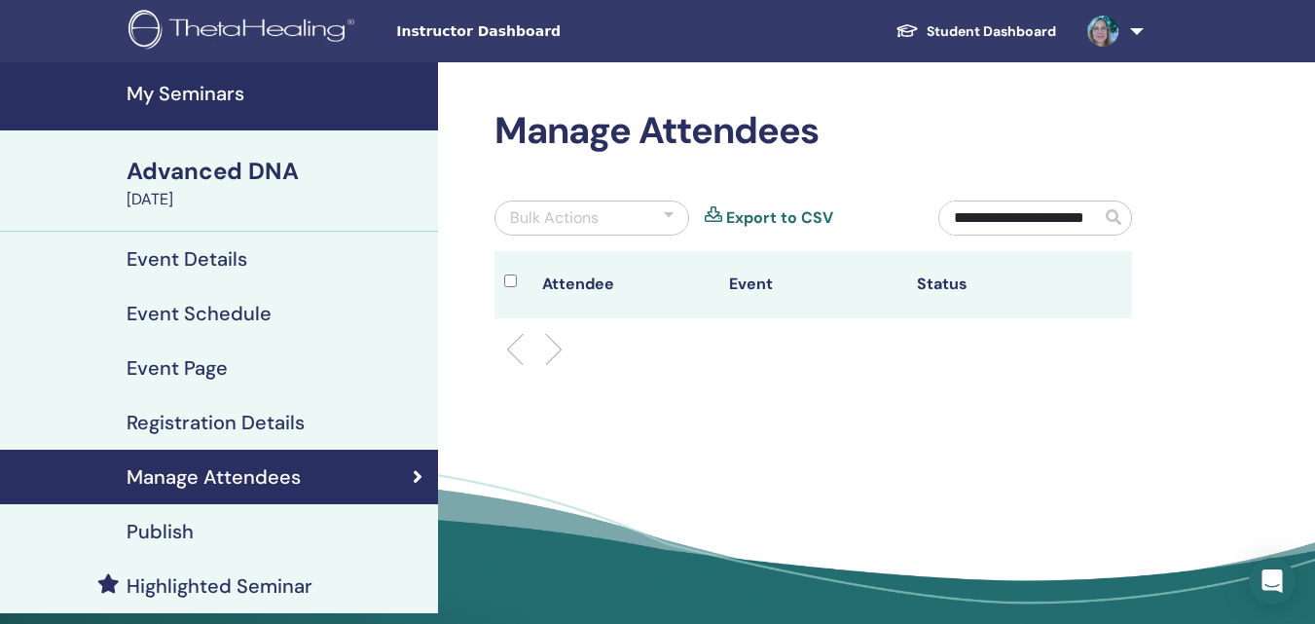
click at [531, 342] on li at bounding box center [522, 349] width 33 height 33
click at [1110, 218] on span at bounding box center [1114, 217] width 16 height 16
click at [668, 218] on div at bounding box center [669, 217] width 10 height 23
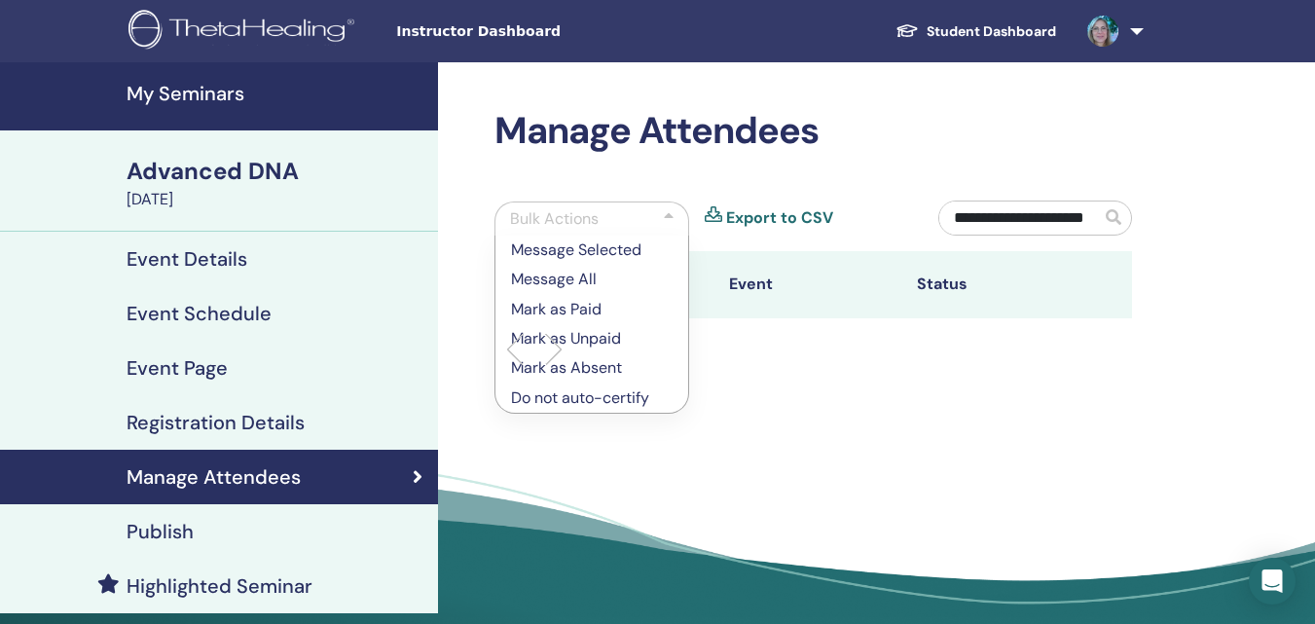
click at [605, 305] on p "Mark as Paid" at bounding box center [592, 309] width 162 height 23
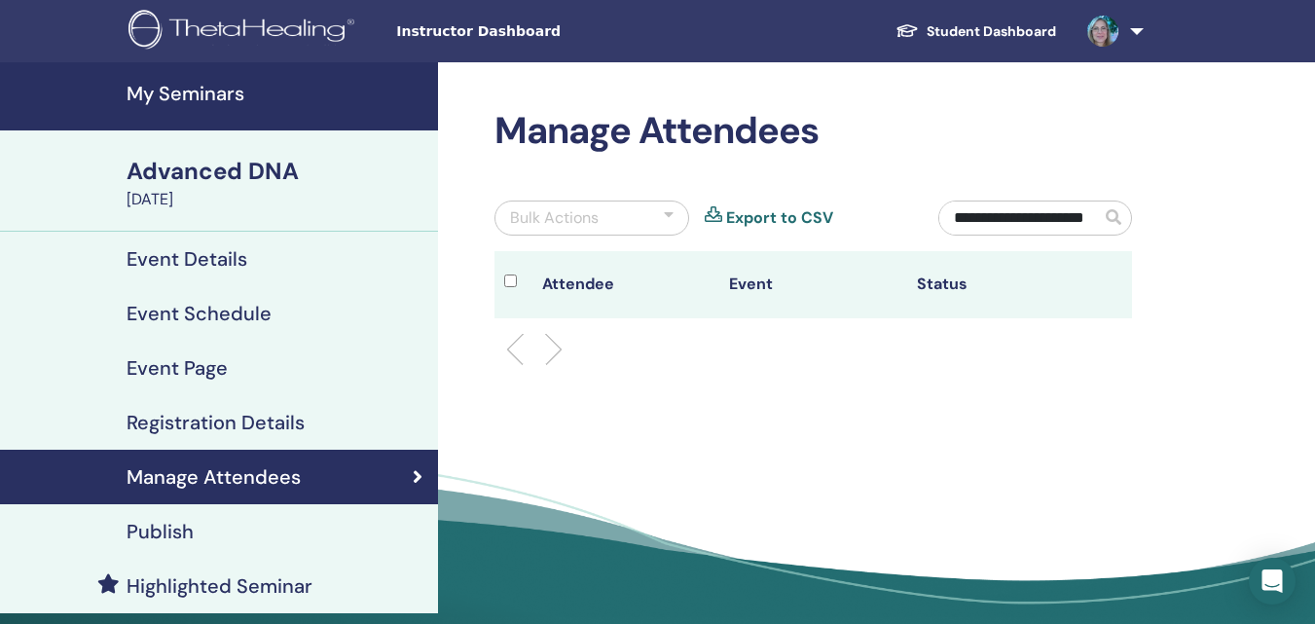
click at [1114, 215] on span at bounding box center [1114, 217] width 16 height 16
click at [1112, 216] on span at bounding box center [1114, 217] width 16 height 16
click at [1113, 215] on span at bounding box center [1114, 217] width 16 height 16
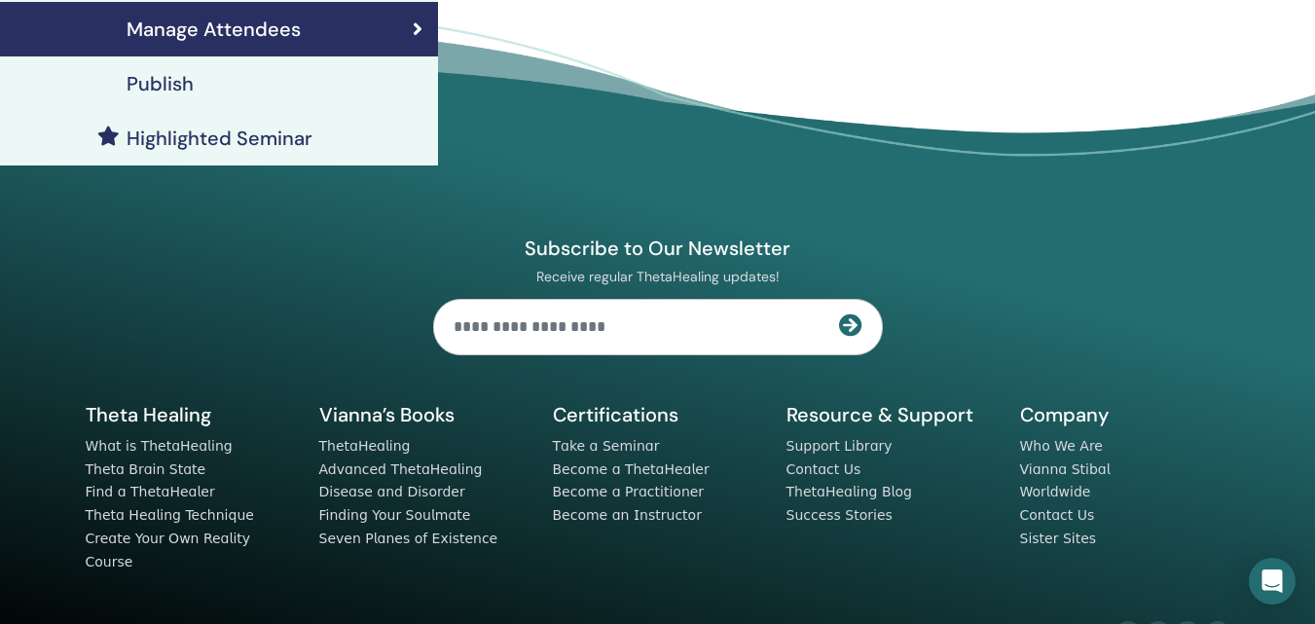
scroll to position [478, 0]
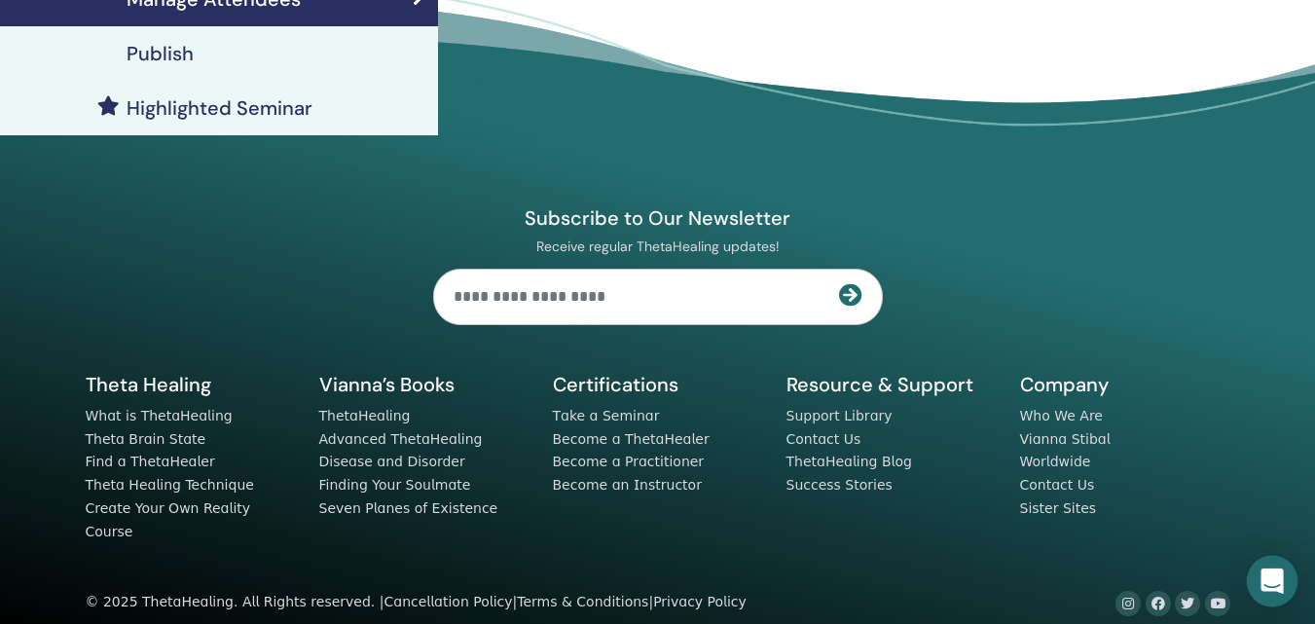
click at [1273, 581] on icon "Open Intercom Messenger" at bounding box center [1271, 580] width 22 height 25
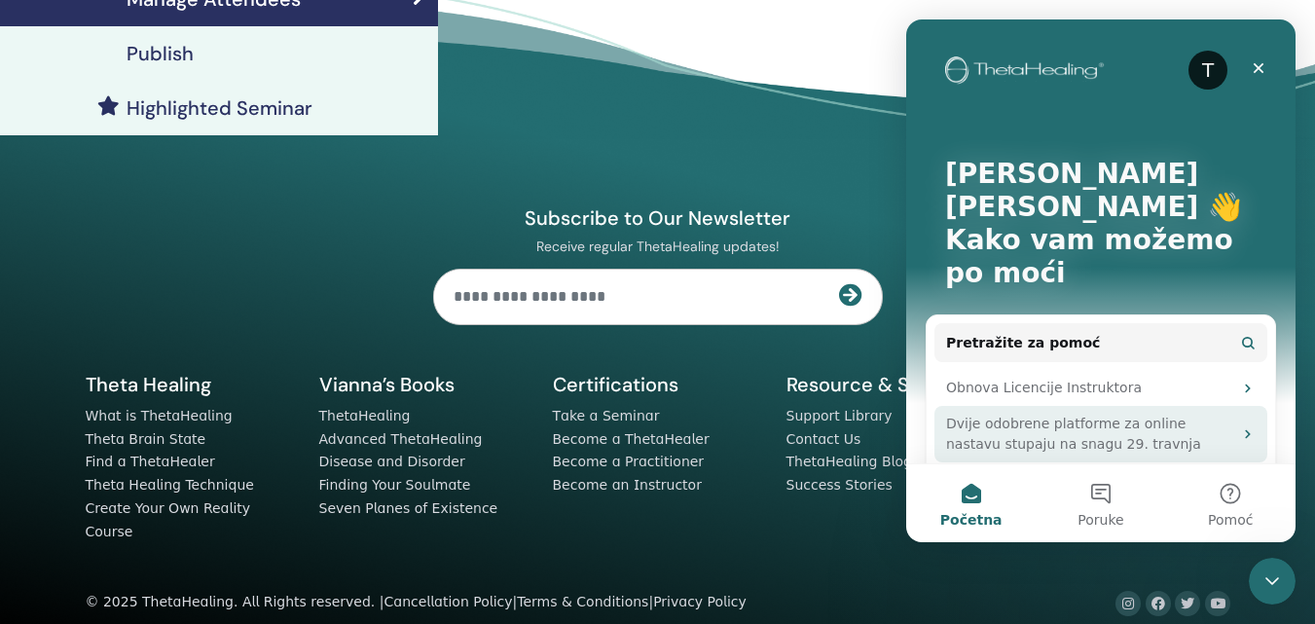
scroll to position [97, 0]
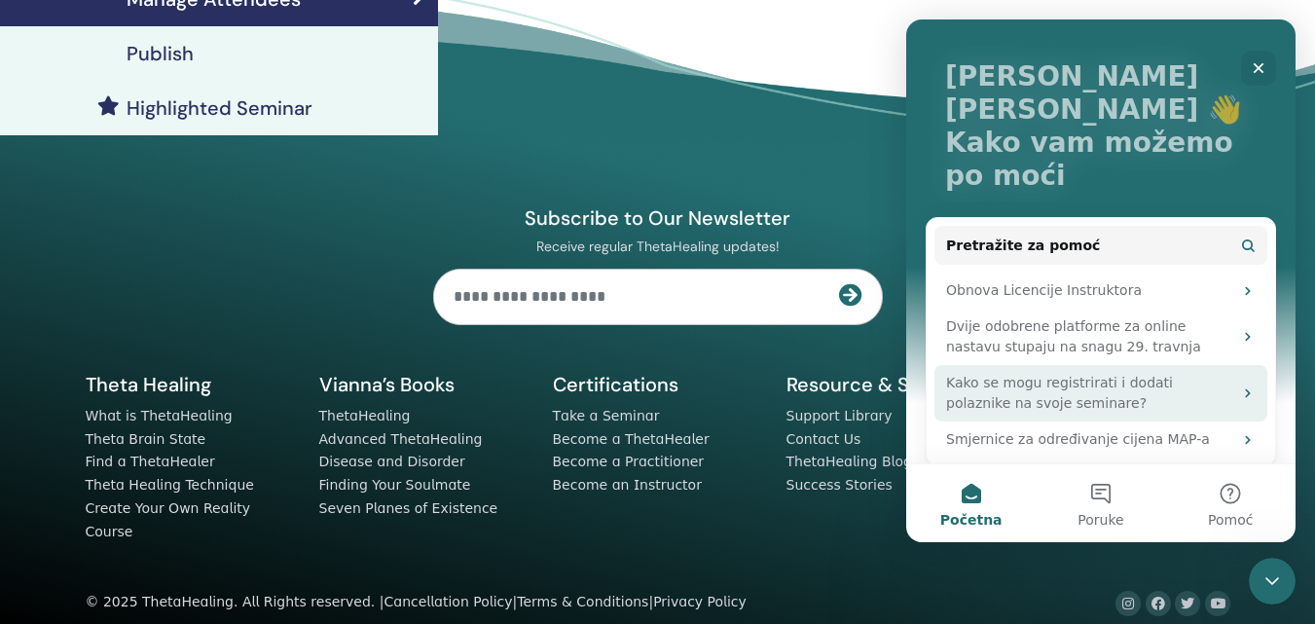
click at [1077, 373] on div "Kako se mogu registrirati i dodati polaznike na svoje seminare?" at bounding box center [1089, 393] width 286 height 41
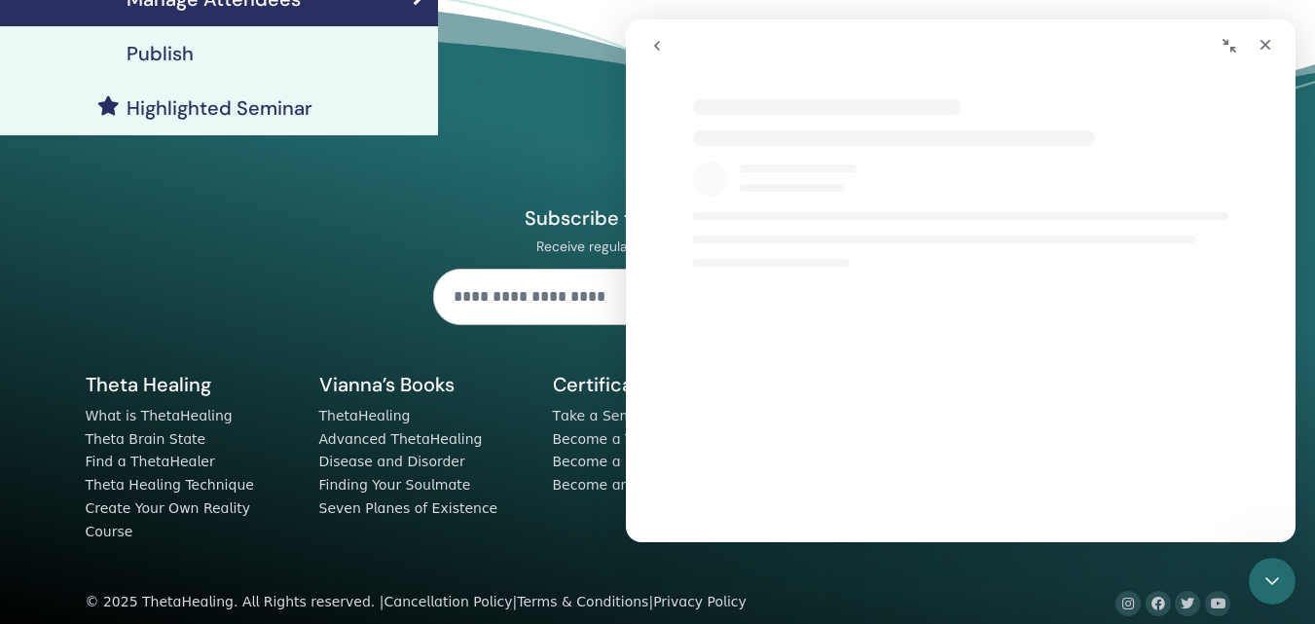
select select "**"
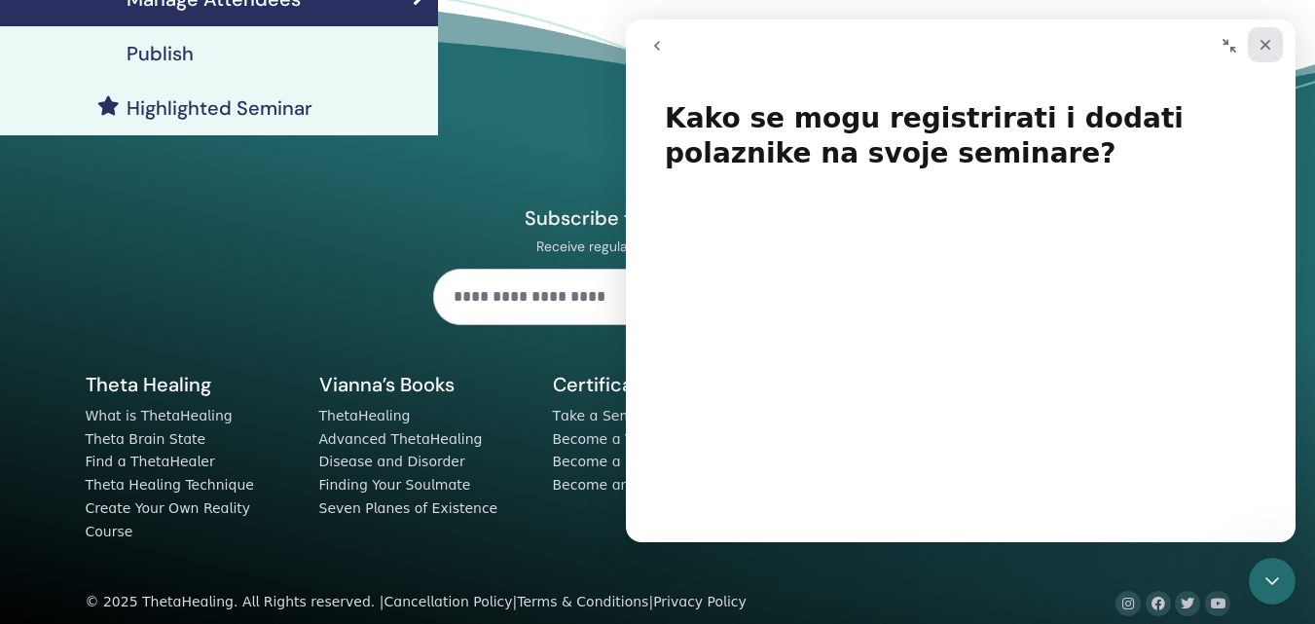
click at [1269, 40] on icon "Zatvori" at bounding box center [1265, 45] width 11 height 11
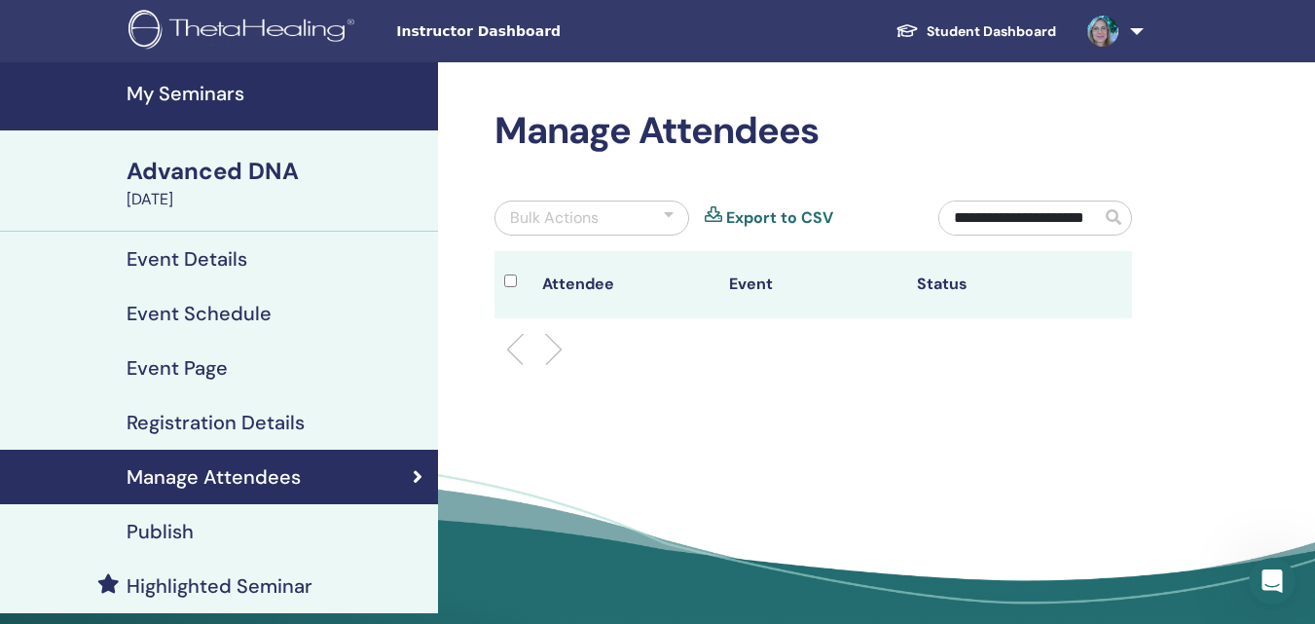
select select "**"
click at [1134, 29] on link at bounding box center [1112, 31] width 80 height 62
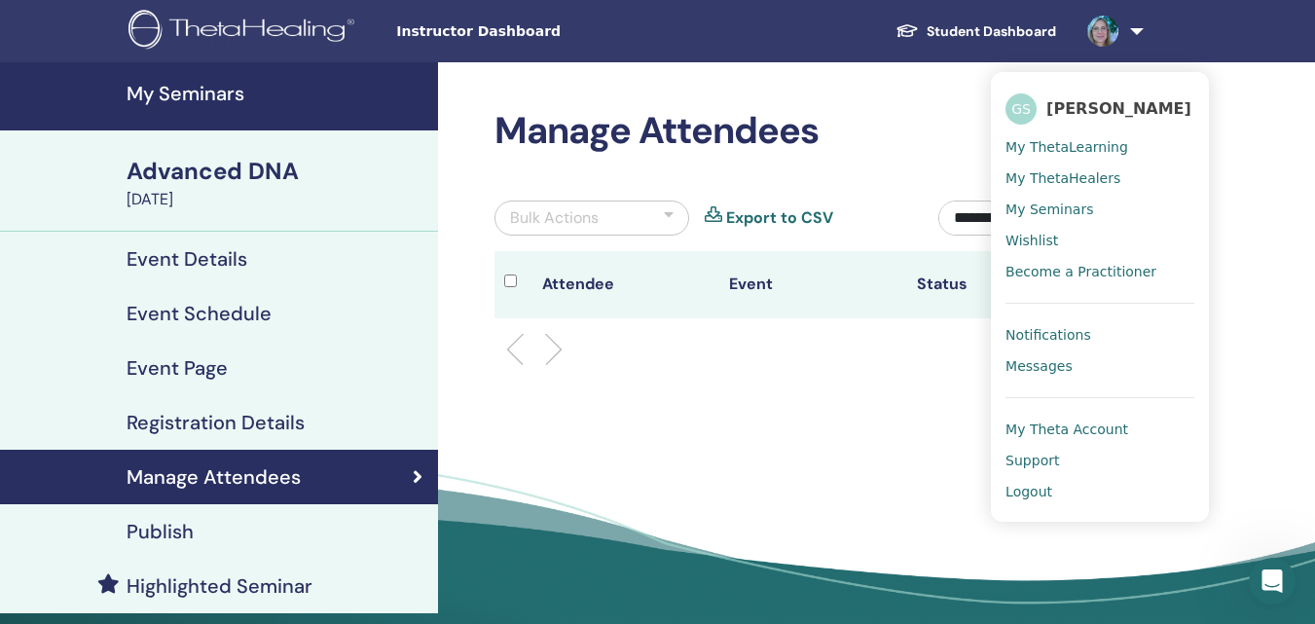
click at [1031, 494] on span "Logout" at bounding box center [1028, 492] width 47 height 18
